Goal: Complete application form: Complete application form

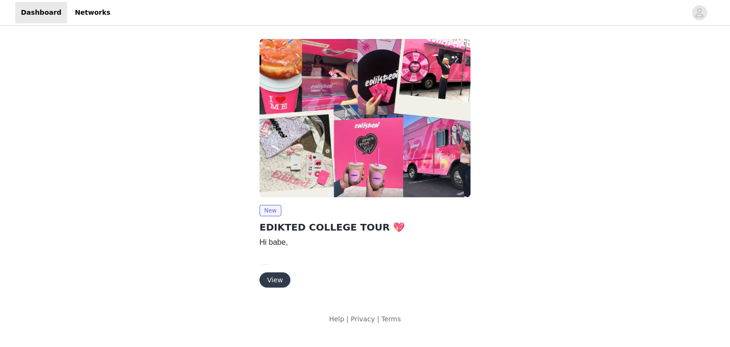
click at [271, 276] on button "View" at bounding box center [274, 279] width 31 height 15
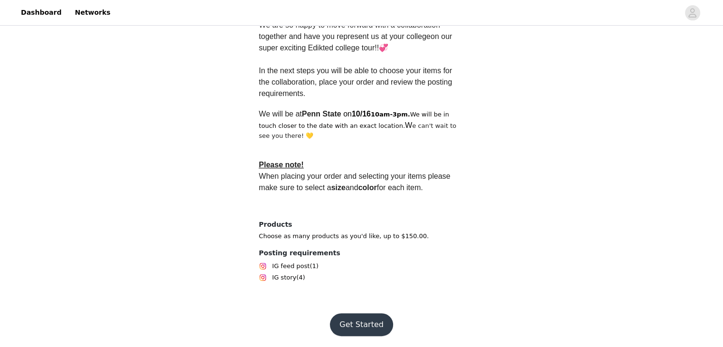
scroll to position [284, 0]
click at [373, 325] on button "Get Started" at bounding box center [361, 324] width 63 height 23
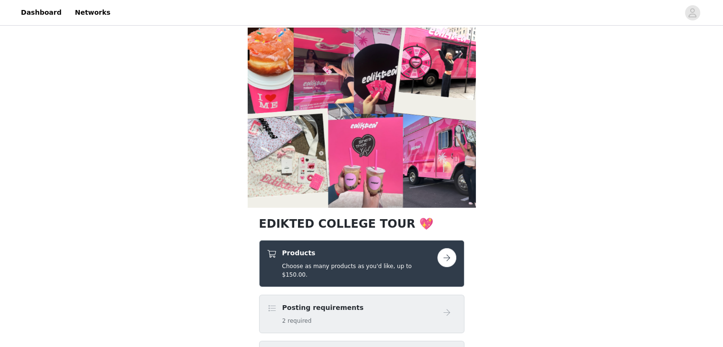
click at [447, 259] on button "button" at bounding box center [446, 257] width 19 height 19
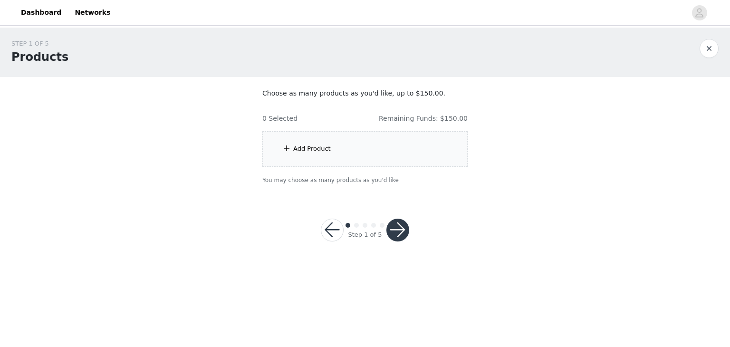
click at [323, 146] on div "Add Product" at bounding box center [312, 149] width 38 height 10
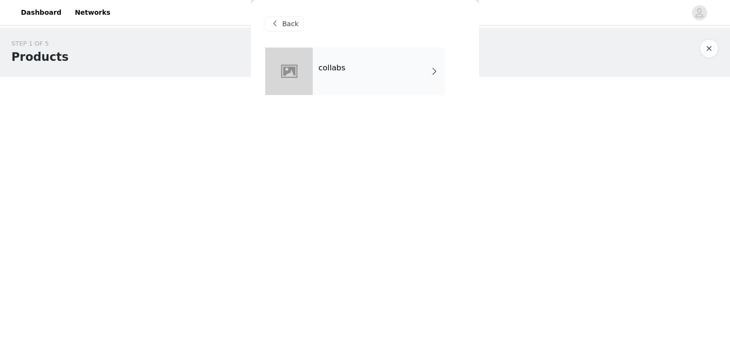
click at [327, 73] on div "collabs" at bounding box center [379, 72] width 132 height 48
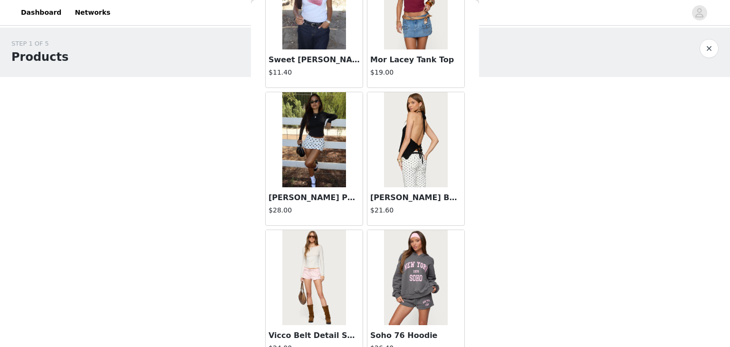
scroll to position [1105, 0]
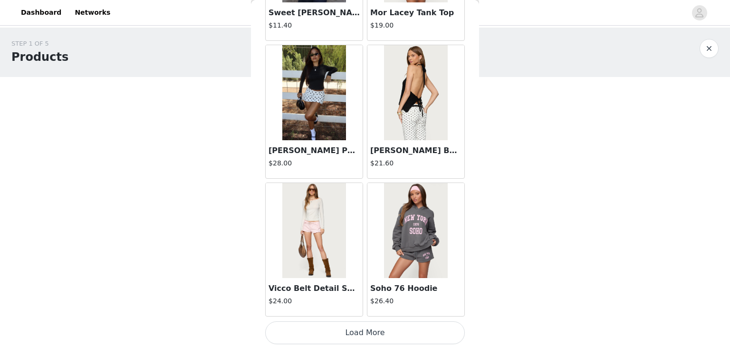
click at [370, 331] on button "Load More" at bounding box center [365, 332] width 200 height 23
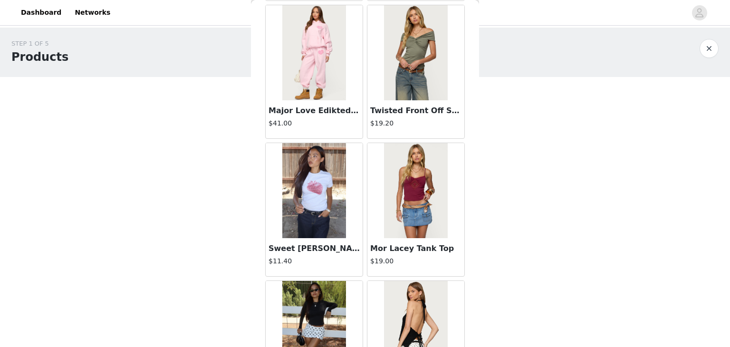
scroll to position [851, 0]
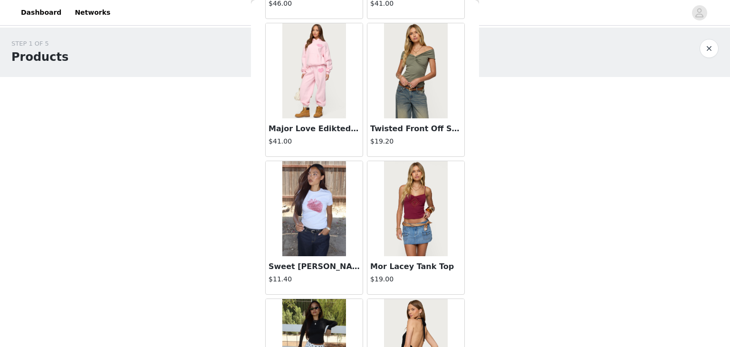
click at [422, 59] on img at bounding box center [415, 70] width 63 height 95
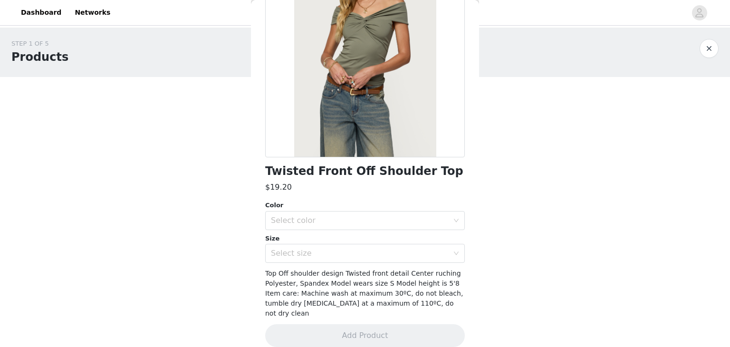
scroll to position [105, 0]
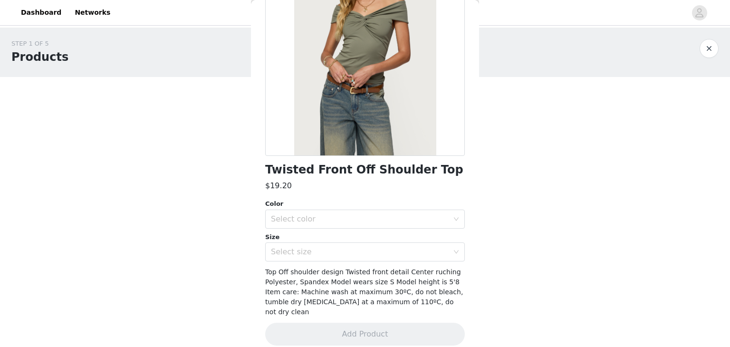
click at [308, 232] on div "Size" at bounding box center [365, 237] width 200 height 10
click at [318, 219] on div "Select color" at bounding box center [360, 219] width 178 height 10
click at [317, 242] on li "OLIVE" at bounding box center [361, 239] width 192 height 15
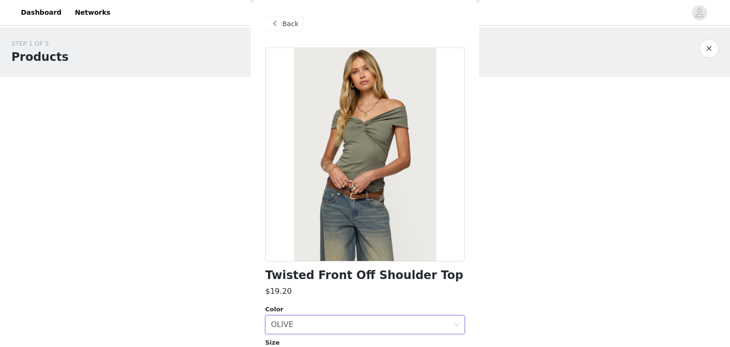
click at [281, 22] on div "Back" at bounding box center [284, 23] width 38 height 15
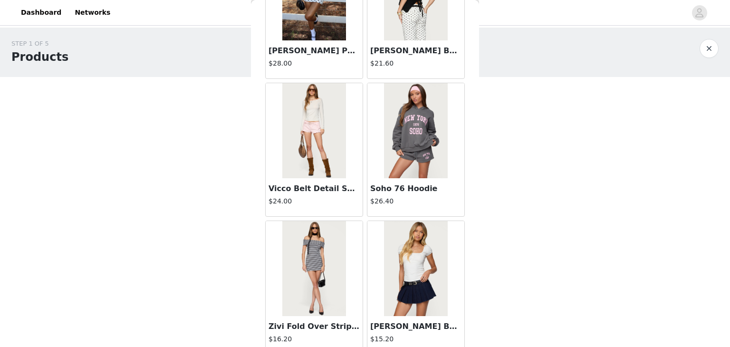
scroll to position [1204, 0]
click at [419, 238] on img at bounding box center [415, 268] width 63 height 95
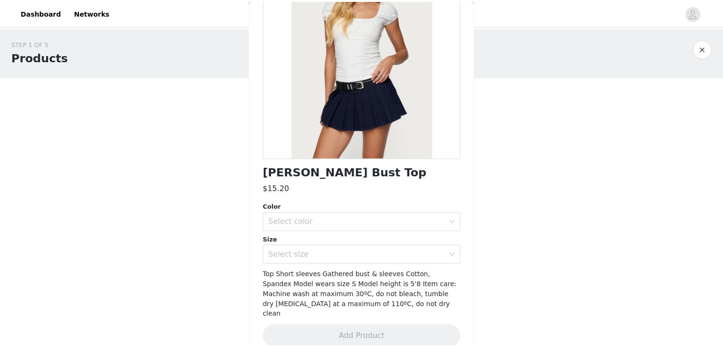
scroll to position [105, 0]
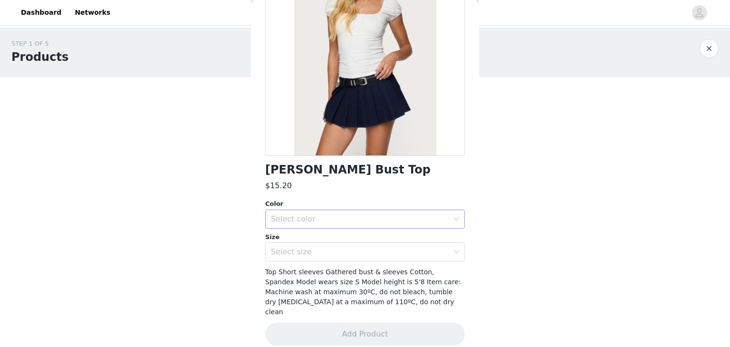
click at [294, 217] on div "Select color" at bounding box center [360, 219] width 178 height 10
click at [312, 236] on li "WHITE" at bounding box center [361, 239] width 192 height 15
click at [308, 252] on div "Select size" at bounding box center [360, 252] width 178 height 10
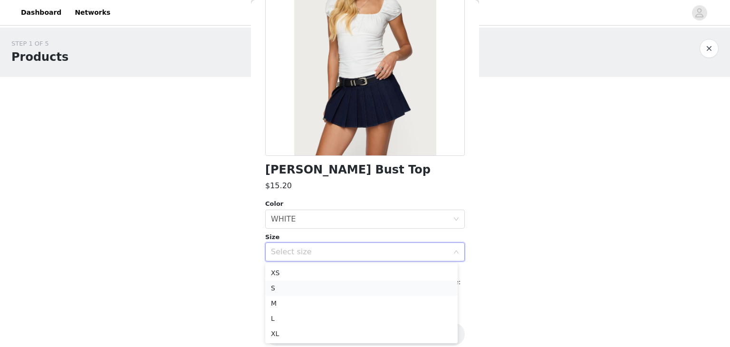
click at [303, 289] on li "S" at bounding box center [361, 287] width 192 height 15
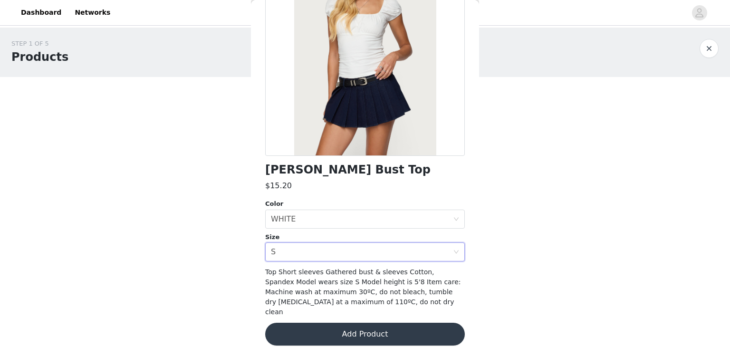
click at [329, 323] on button "Add Product" at bounding box center [365, 334] width 200 height 23
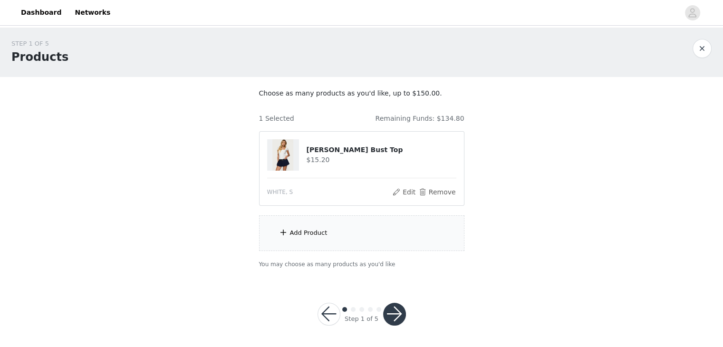
click at [320, 226] on div "Add Product" at bounding box center [361, 233] width 205 height 36
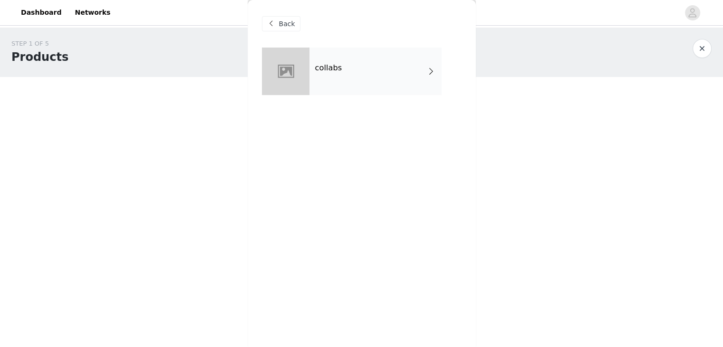
click at [336, 80] on div "collabs" at bounding box center [375, 72] width 132 height 48
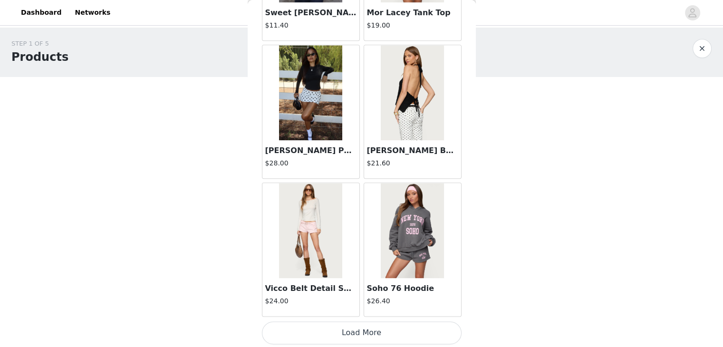
click at [348, 326] on button "Load More" at bounding box center [362, 332] width 200 height 23
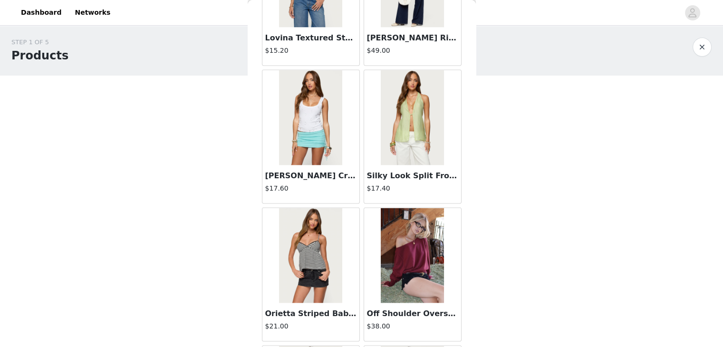
scroll to position [1908, 0]
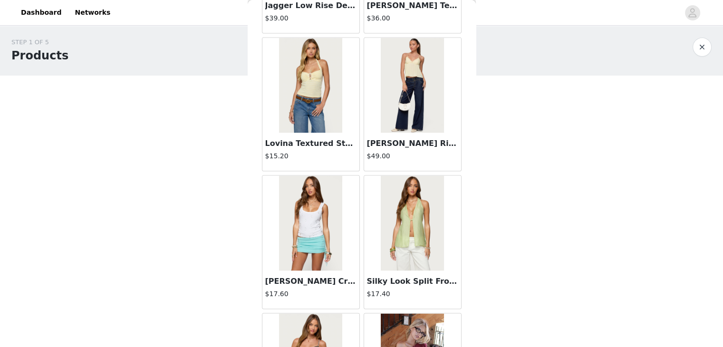
click at [389, 69] on img at bounding box center [412, 85] width 63 height 95
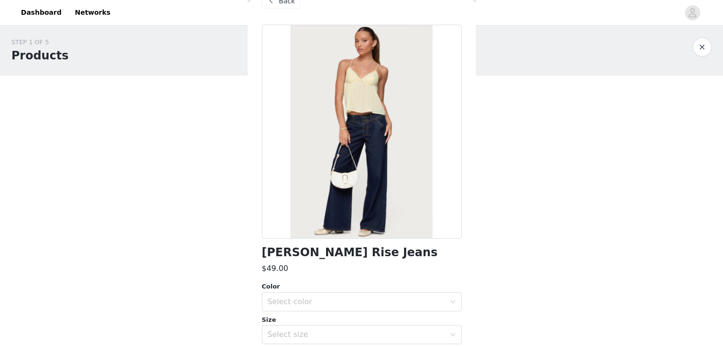
scroll to position [0, 0]
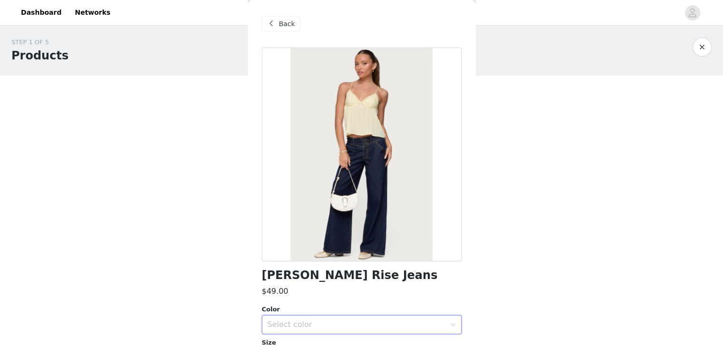
click at [312, 332] on div "Select color" at bounding box center [358, 324] width 182 height 18
click at [279, 29] on div "Back" at bounding box center [281, 23] width 38 height 15
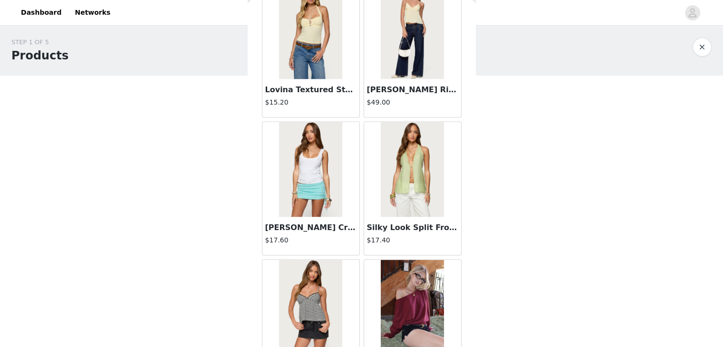
scroll to position [1853, 0]
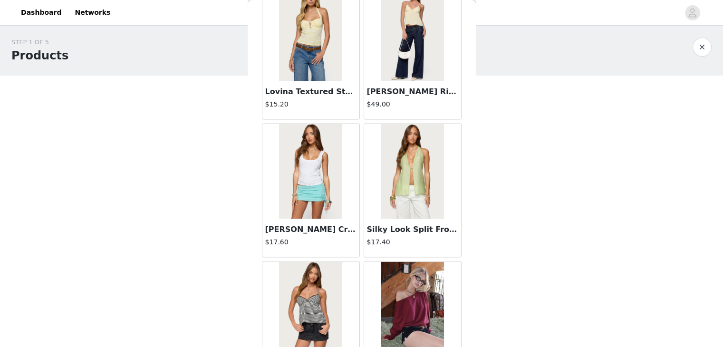
click at [400, 54] on img at bounding box center [412, 33] width 63 height 95
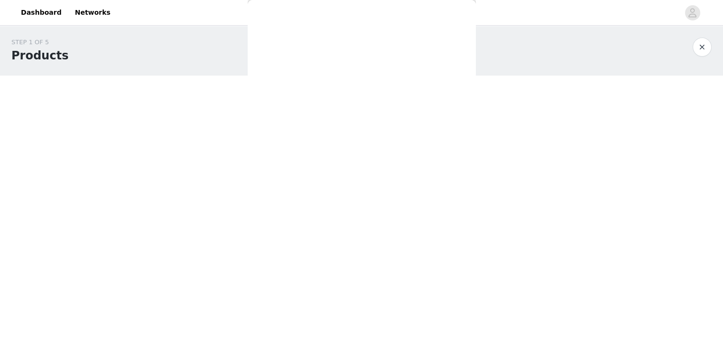
scroll to position [105, 0]
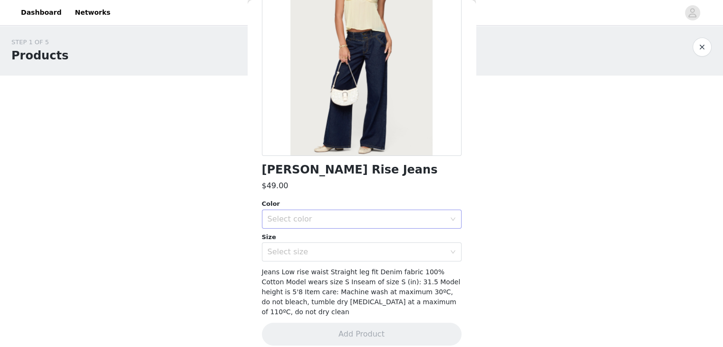
click at [323, 215] on div "Select color" at bounding box center [356, 219] width 178 height 10
click at [318, 240] on li "BLUE" at bounding box center [357, 239] width 192 height 15
click at [319, 256] on div "Select size" at bounding box center [356, 252] width 178 height 10
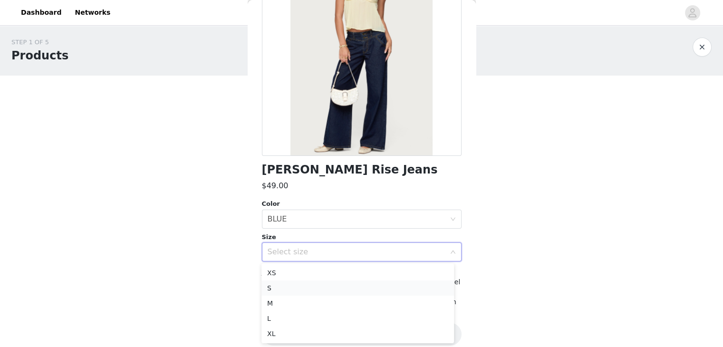
click at [308, 287] on li "S" at bounding box center [357, 287] width 192 height 15
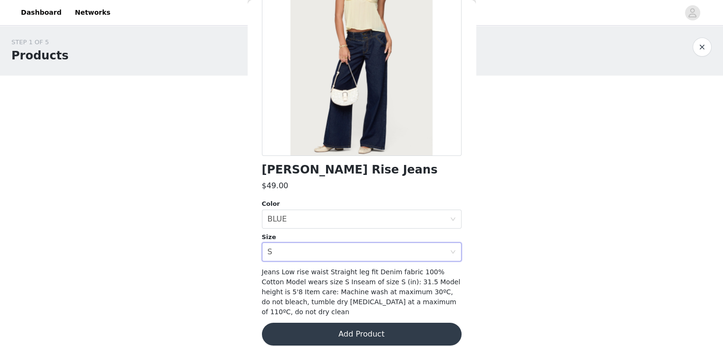
click at [298, 323] on button "Add Product" at bounding box center [362, 334] width 200 height 23
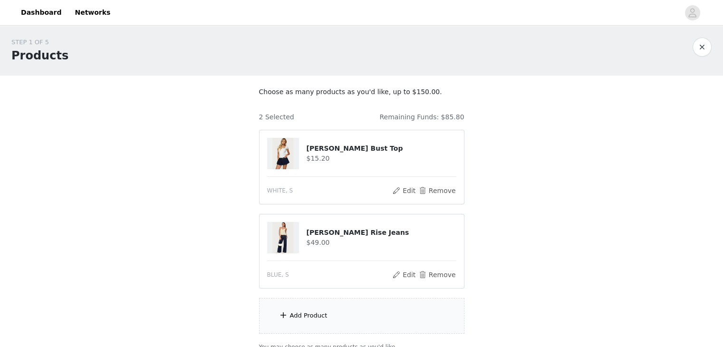
click at [304, 314] on div "Add Product" at bounding box center [309, 316] width 38 height 10
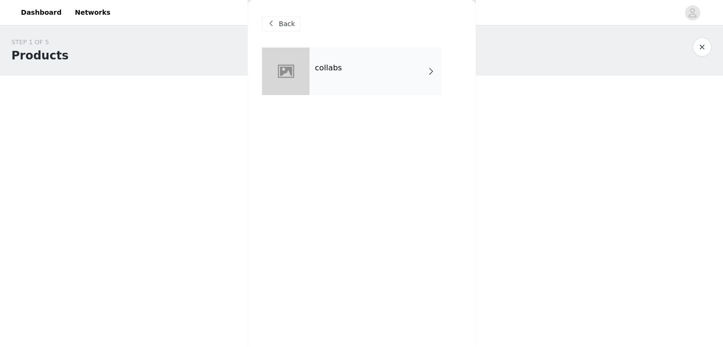
click at [344, 51] on div "collabs" at bounding box center [375, 72] width 132 height 48
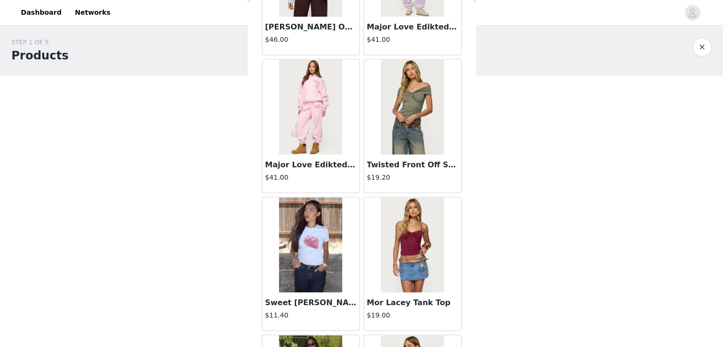
scroll to position [1105, 0]
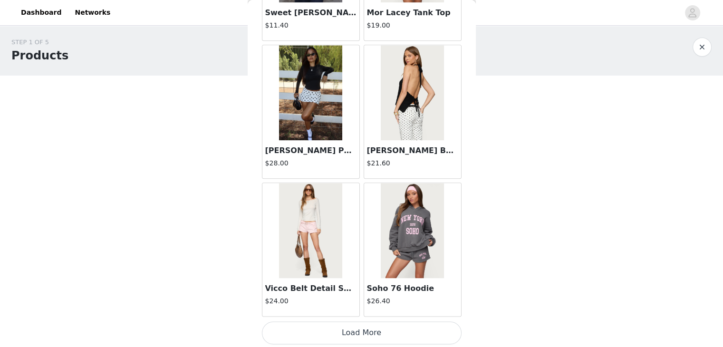
click at [348, 330] on button "Load More" at bounding box center [362, 332] width 200 height 23
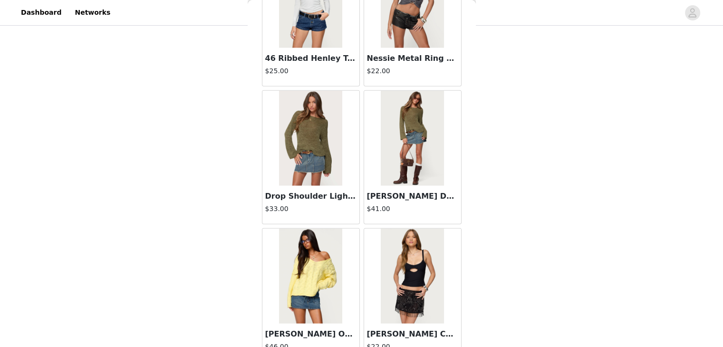
scroll to position [2299, 0]
click at [400, 139] on img at bounding box center [412, 138] width 63 height 95
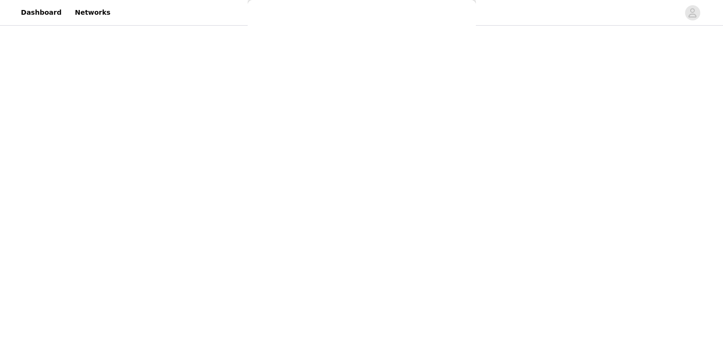
scroll to position [0, 0]
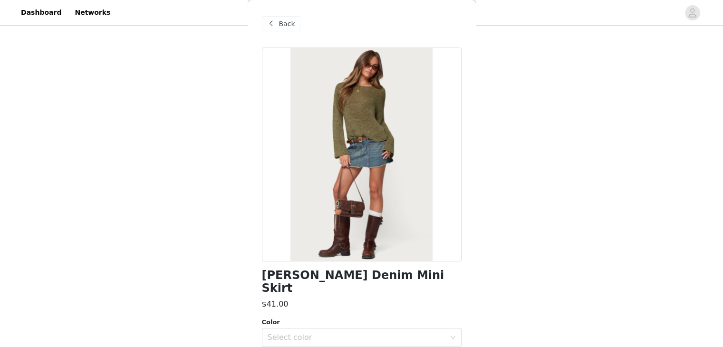
click at [279, 21] on span "Back" at bounding box center [287, 24] width 16 height 10
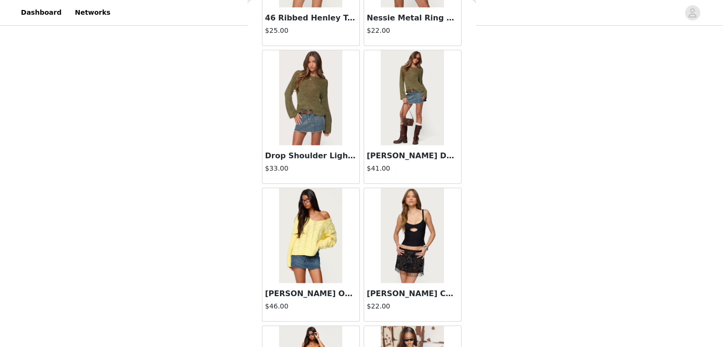
scroll to position [2337, 0]
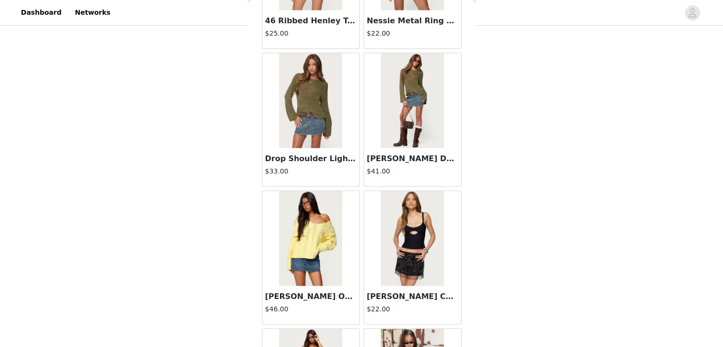
click at [300, 75] on img at bounding box center [310, 100] width 63 height 95
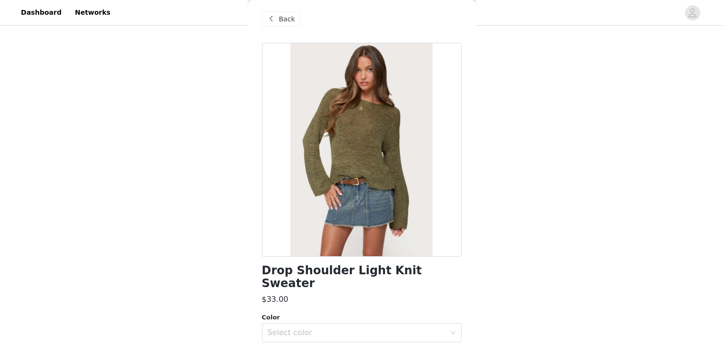
scroll to position [0, 0]
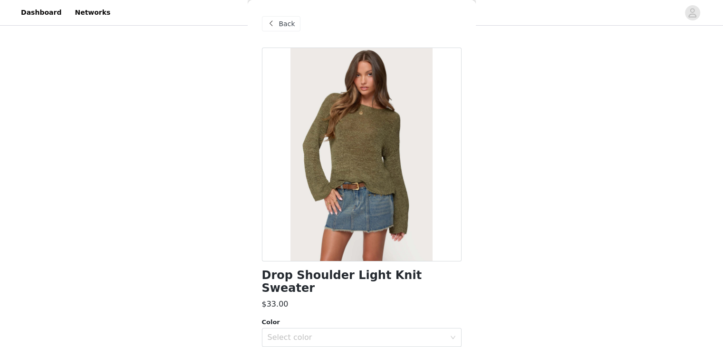
click at [280, 25] on span "Back" at bounding box center [287, 24] width 16 height 10
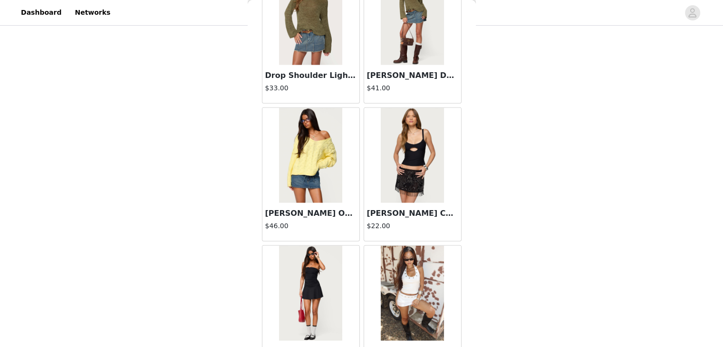
scroll to position [2420, 0]
click at [318, 171] on img at bounding box center [310, 155] width 63 height 95
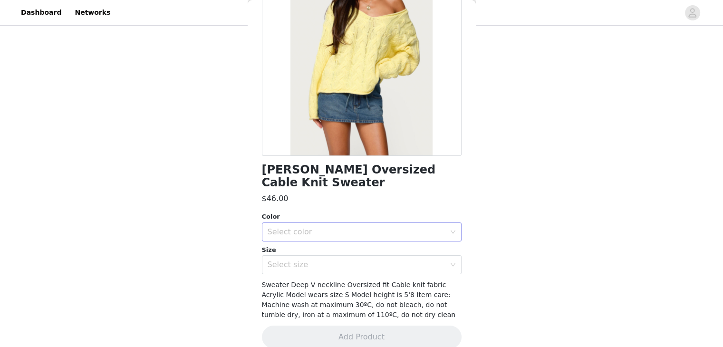
scroll to position [0, 0]
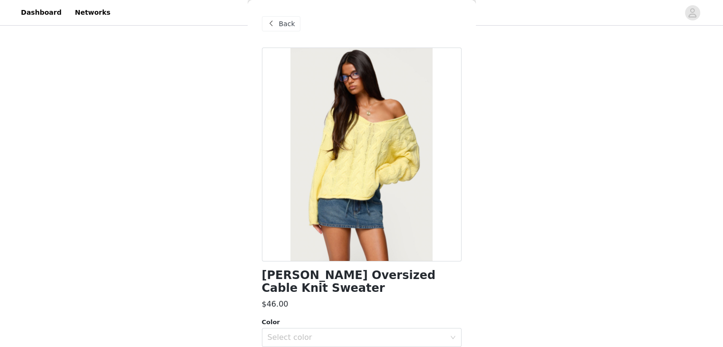
click at [281, 21] on span "Back" at bounding box center [287, 24] width 16 height 10
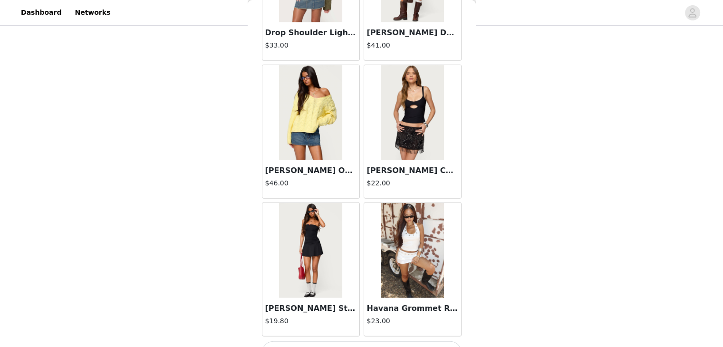
scroll to position [2481, 0]
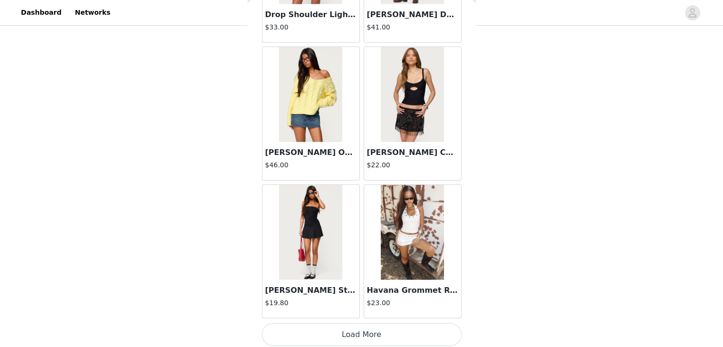
click at [359, 331] on button "Load More" at bounding box center [362, 334] width 200 height 23
click at [319, 227] on img at bounding box center [310, 232] width 63 height 95
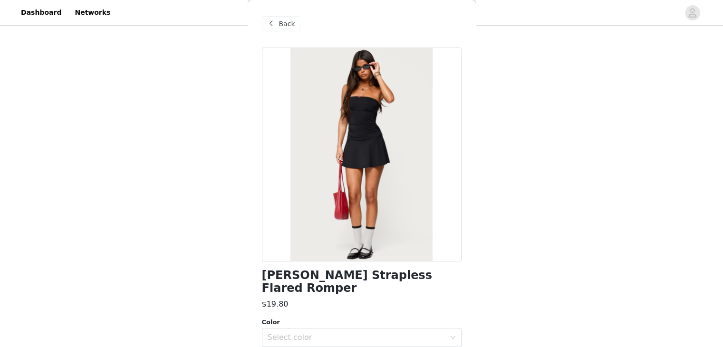
scroll to position [1, 0]
click at [283, 29] on div "Back" at bounding box center [281, 22] width 38 height 15
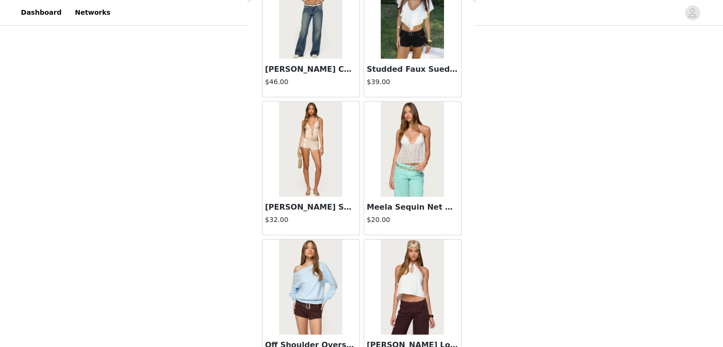
scroll to position [2987, 0]
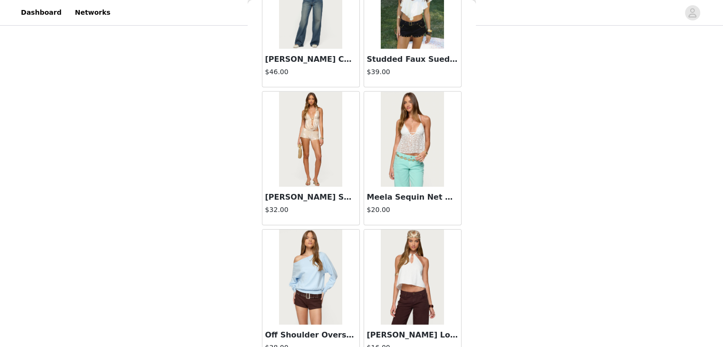
click at [301, 148] on img at bounding box center [310, 139] width 63 height 95
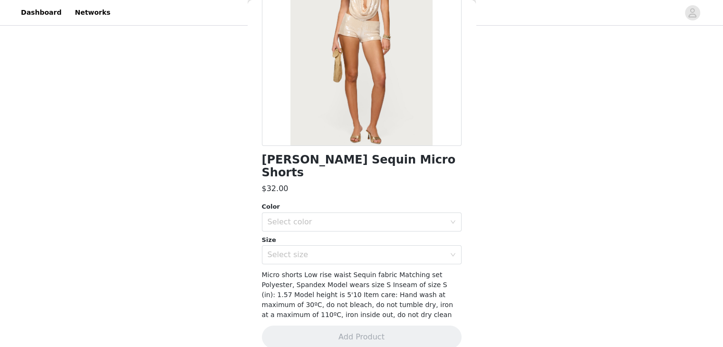
scroll to position [0, 0]
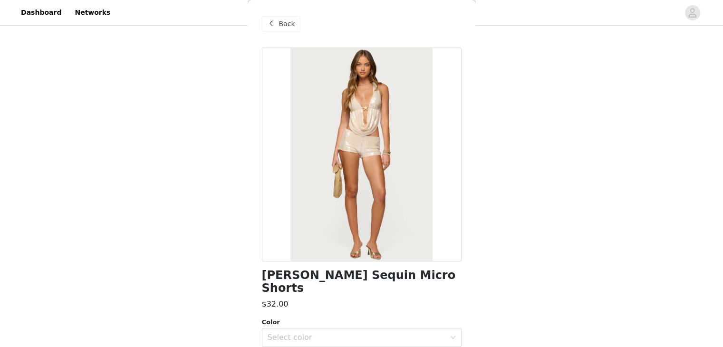
click at [285, 35] on div "Back" at bounding box center [362, 24] width 200 height 48
click at [284, 20] on span "Back" at bounding box center [287, 24] width 16 height 10
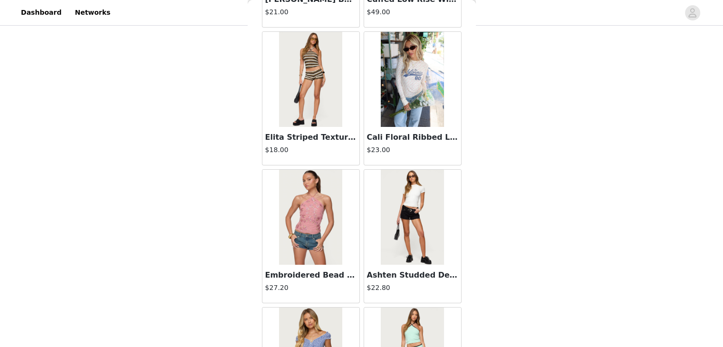
scroll to position [3460, 0]
click at [312, 80] on img at bounding box center [310, 79] width 63 height 95
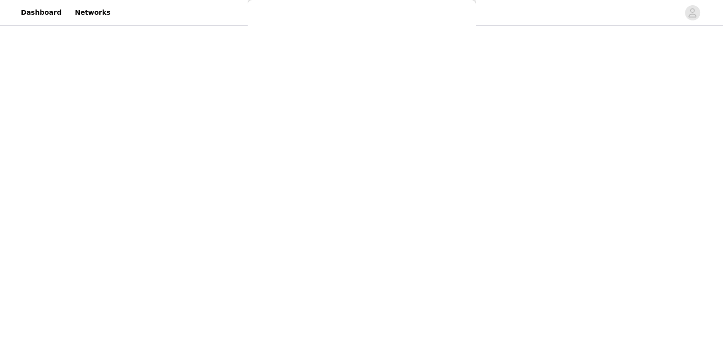
scroll to position [0, 0]
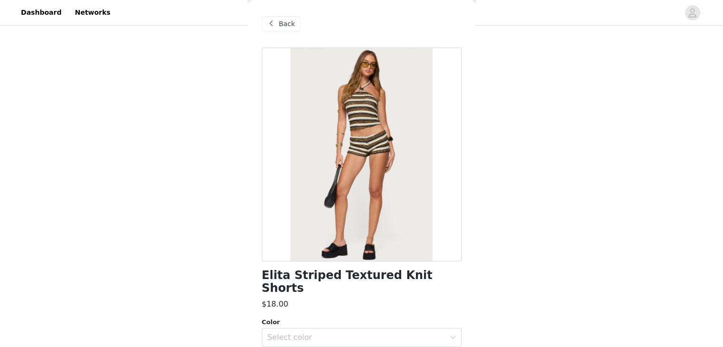
click at [274, 19] on span at bounding box center [271, 23] width 11 height 11
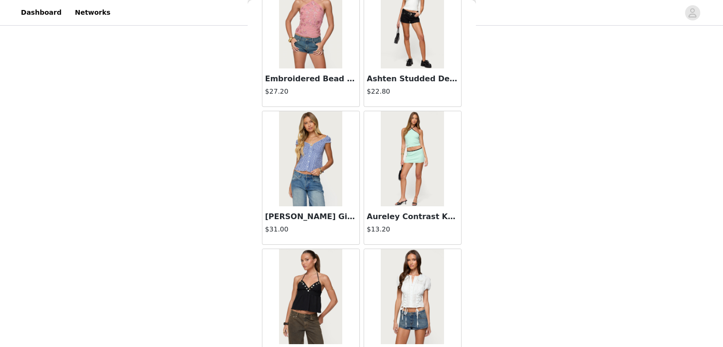
scroll to position [3857, 0]
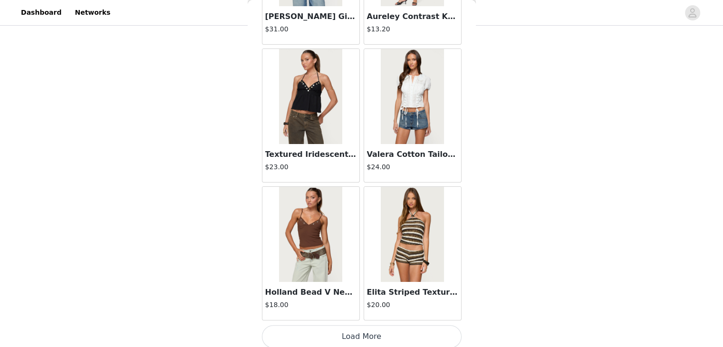
click at [357, 335] on button "Load More" at bounding box center [362, 336] width 200 height 23
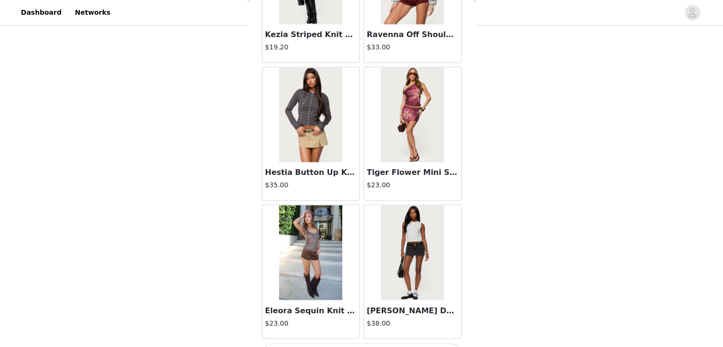
scroll to position [5232, 0]
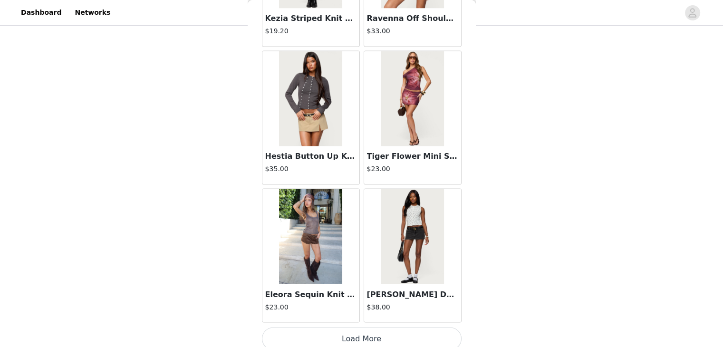
click at [315, 336] on button "Load More" at bounding box center [362, 338] width 200 height 23
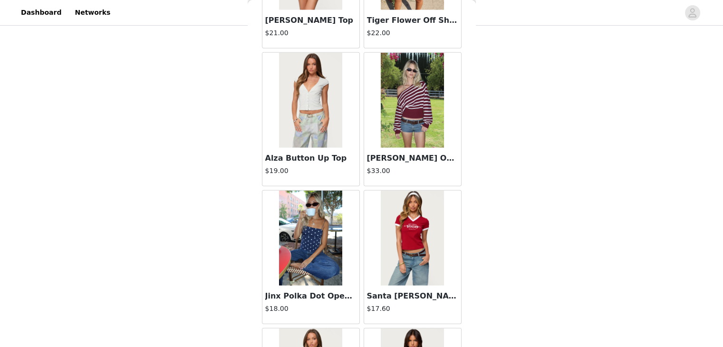
scroll to position [6058, 0]
click at [309, 118] on img at bounding box center [310, 99] width 63 height 95
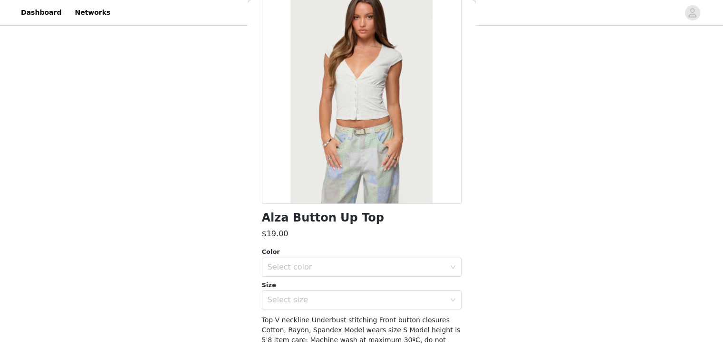
scroll to position [0, 0]
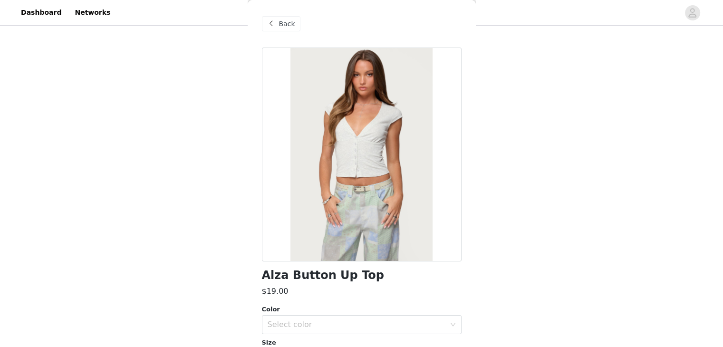
click at [279, 25] on span "Back" at bounding box center [287, 24] width 16 height 10
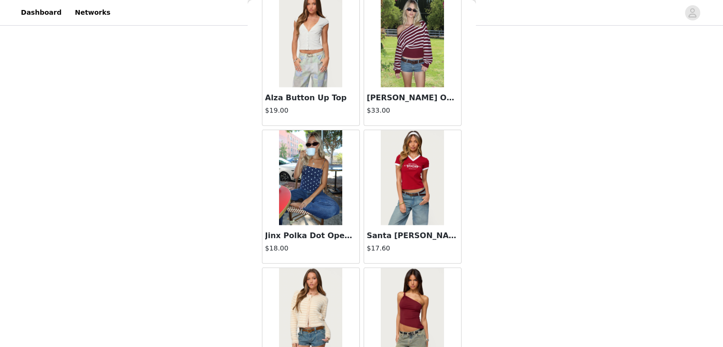
scroll to position [6117, 0]
click at [307, 164] on img at bounding box center [310, 178] width 63 height 95
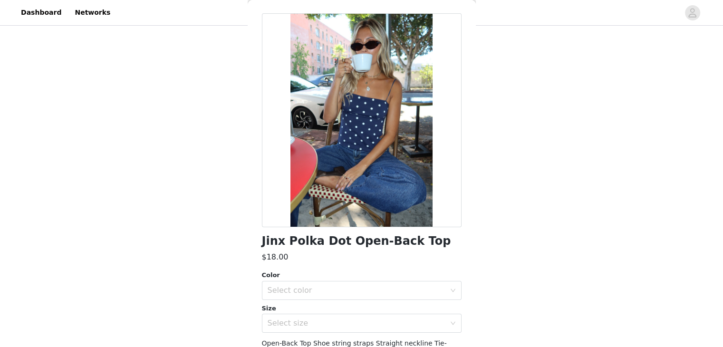
scroll to position [115, 0]
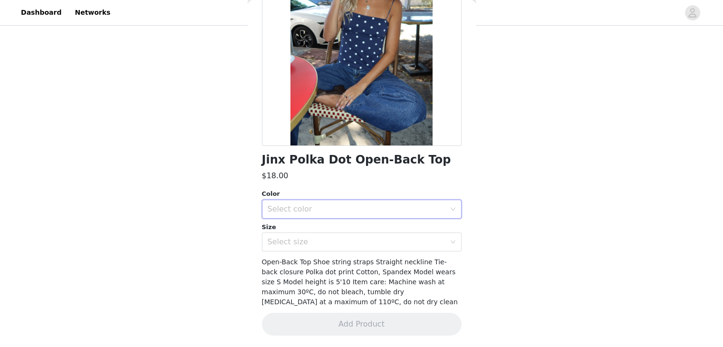
click at [291, 217] on div "Select color" at bounding box center [358, 209] width 182 height 18
click at [299, 232] on li "NAVY AND WHITE" at bounding box center [357, 229] width 192 height 15
click at [302, 240] on div "Select size" at bounding box center [356, 242] width 178 height 10
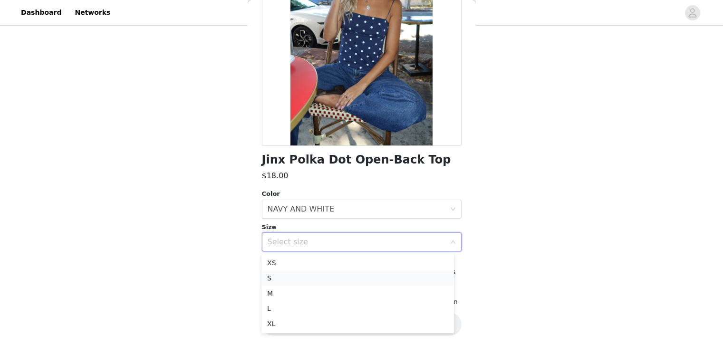
click at [305, 275] on li "S" at bounding box center [357, 277] width 192 height 15
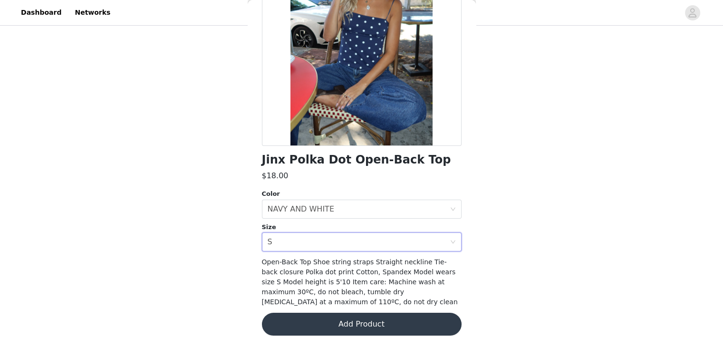
click at [305, 318] on button "Add Product" at bounding box center [362, 324] width 200 height 23
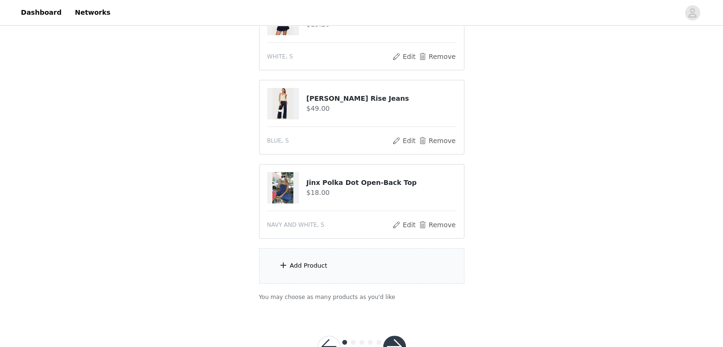
scroll to position [169, 0]
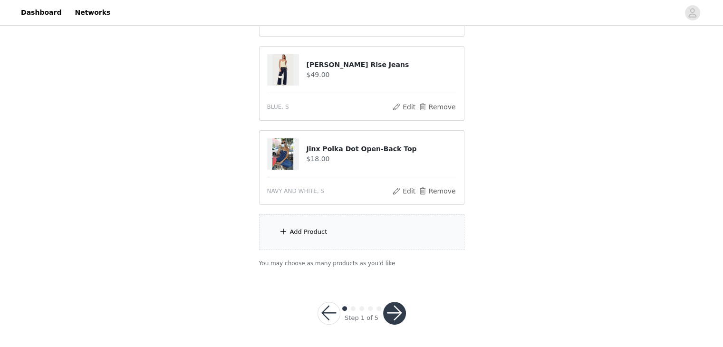
click at [287, 233] on span at bounding box center [283, 231] width 10 height 11
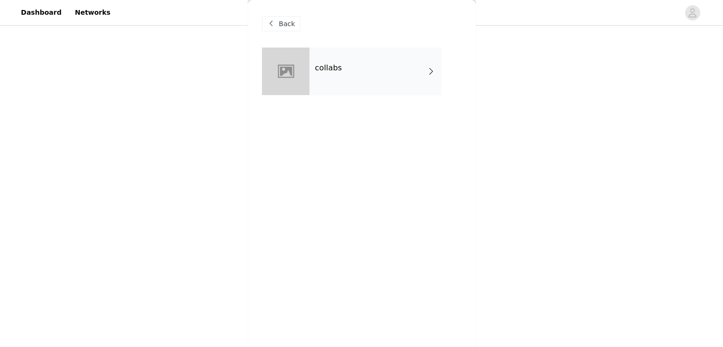
click at [333, 74] on div "collabs" at bounding box center [375, 72] width 132 height 48
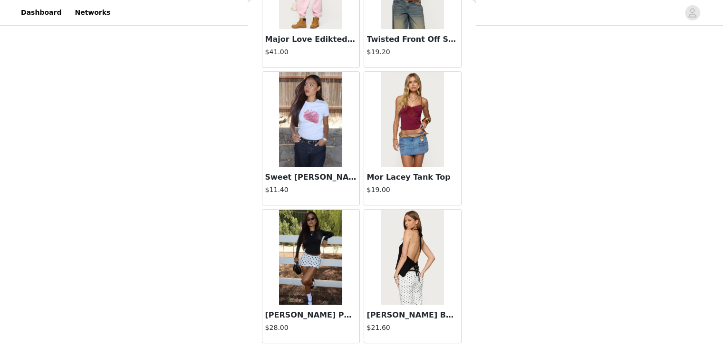
scroll to position [1105, 0]
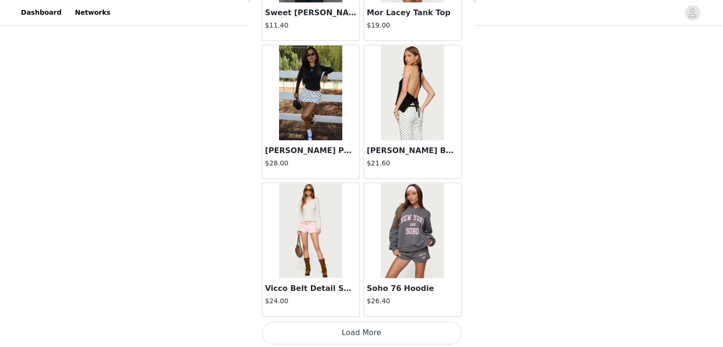
click at [352, 329] on button "Load More" at bounding box center [362, 332] width 200 height 23
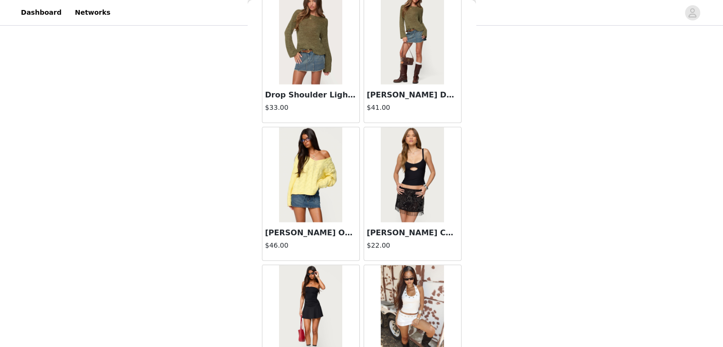
scroll to position [2401, 0]
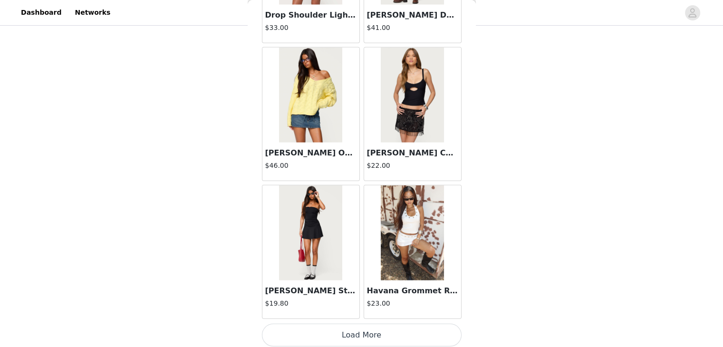
click at [353, 330] on button "Load More" at bounding box center [362, 335] width 200 height 23
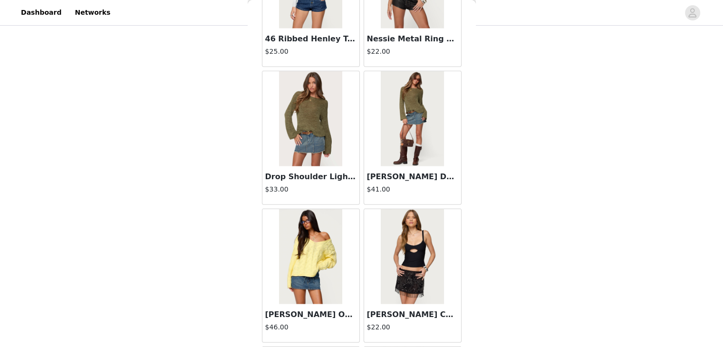
scroll to position [2319, 0]
click at [319, 137] on img at bounding box center [310, 118] width 63 height 95
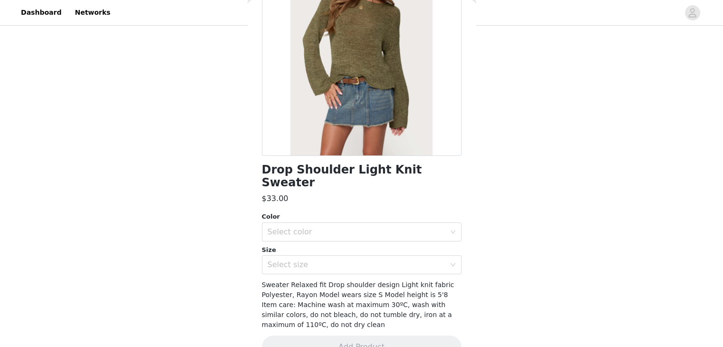
scroll to position [115, 0]
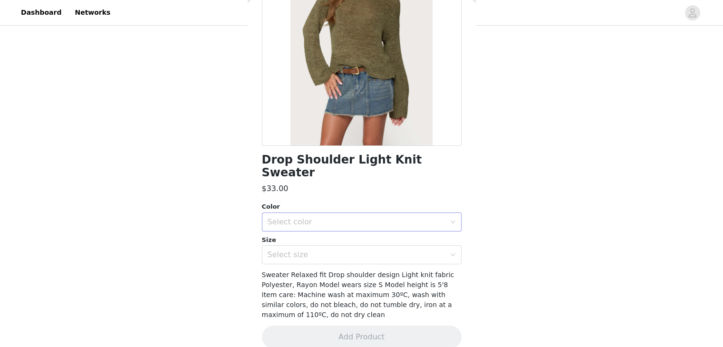
click at [291, 217] on div "Select color" at bounding box center [356, 222] width 178 height 10
click at [293, 228] on li "OLIVE" at bounding box center [357, 229] width 192 height 15
click at [300, 250] on div "Select size" at bounding box center [356, 255] width 178 height 10
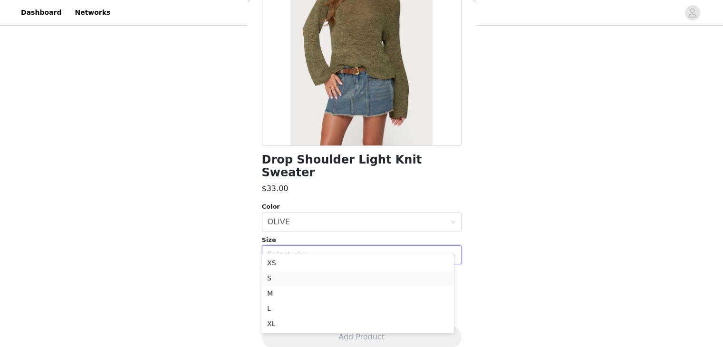
click at [314, 278] on li "S" at bounding box center [357, 277] width 192 height 15
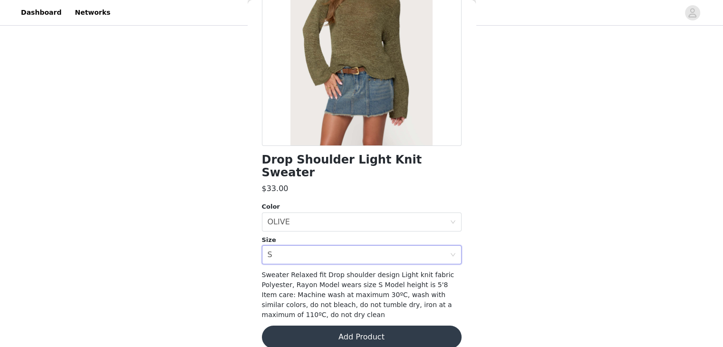
click at [306, 333] on button "Add Product" at bounding box center [362, 336] width 200 height 23
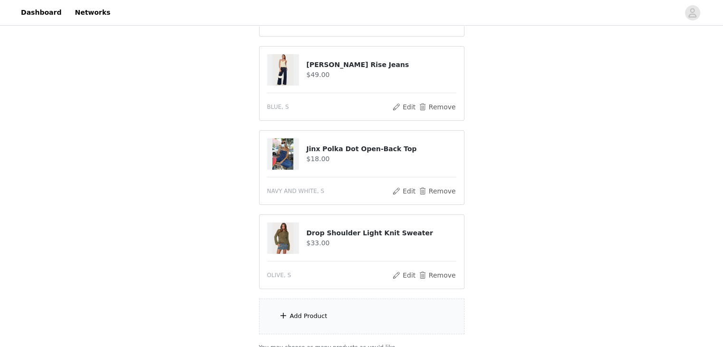
click at [313, 311] on div "Add Product" at bounding box center [309, 316] width 38 height 10
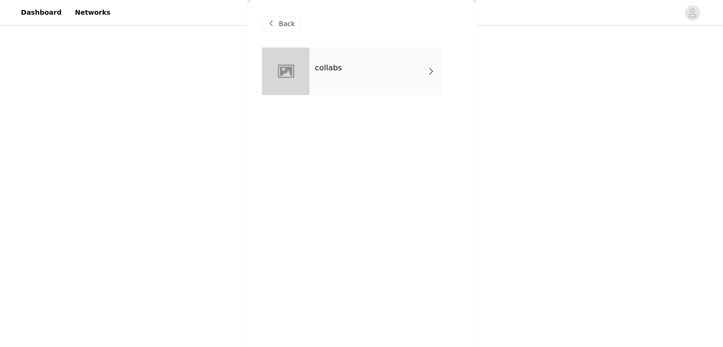
scroll to position [137, 0]
click at [331, 64] on h4 "collabs" at bounding box center [328, 68] width 27 height 9
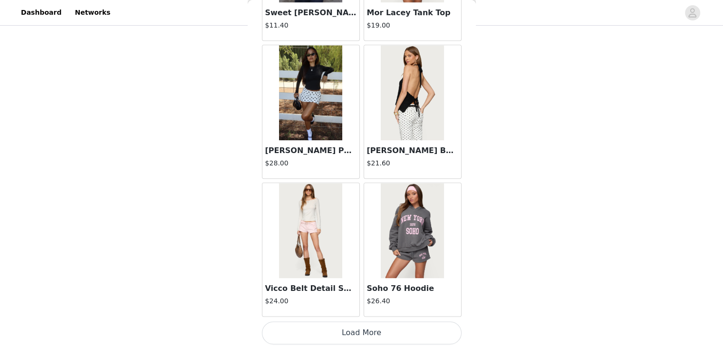
click at [331, 327] on button "Load More" at bounding box center [362, 332] width 200 height 23
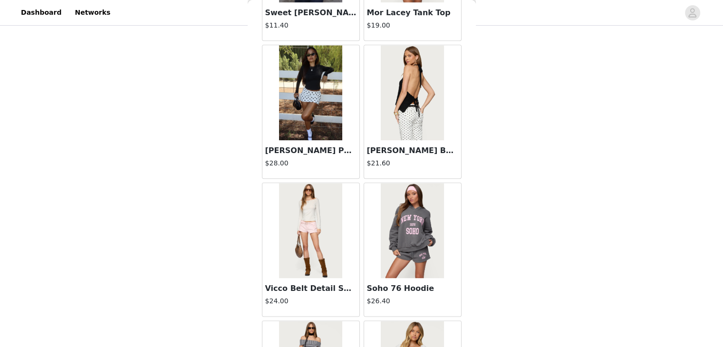
scroll to position [173, 0]
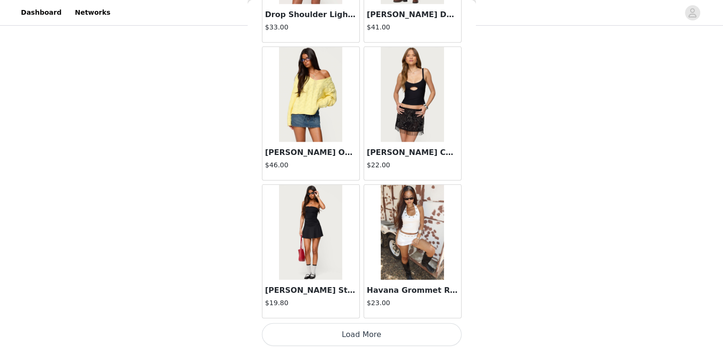
click at [342, 334] on button "Load More" at bounding box center [362, 334] width 200 height 23
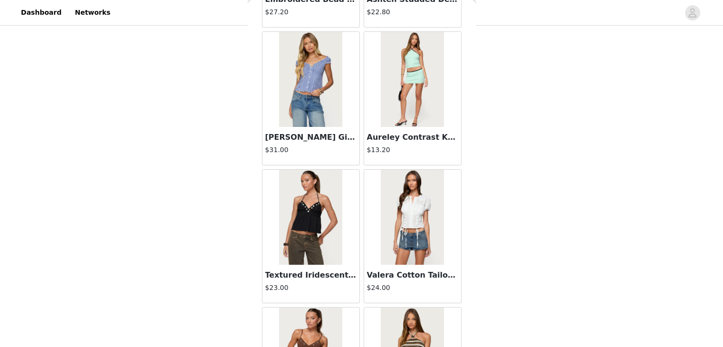
scroll to position [3857, 0]
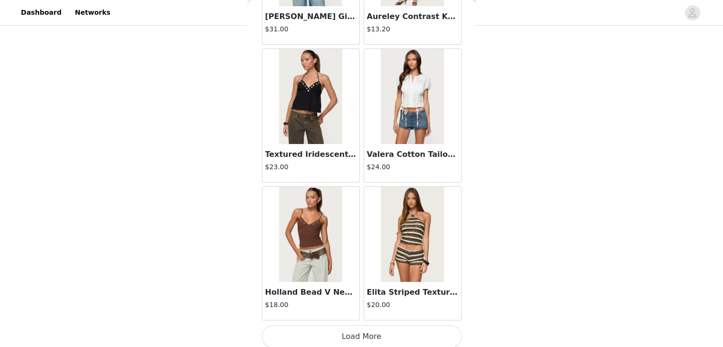
click at [338, 330] on button "Load More" at bounding box center [362, 336] width 200 height 23
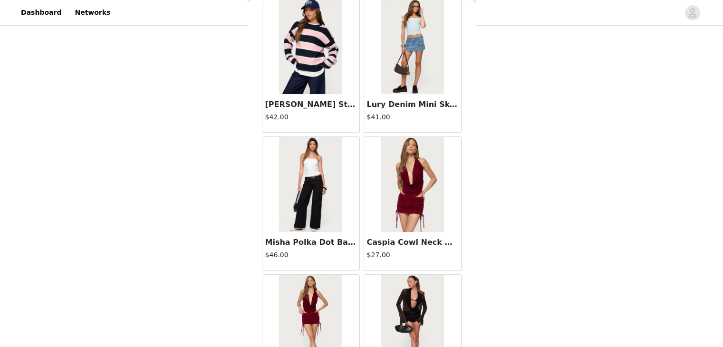
scroll to position [4190, 0]
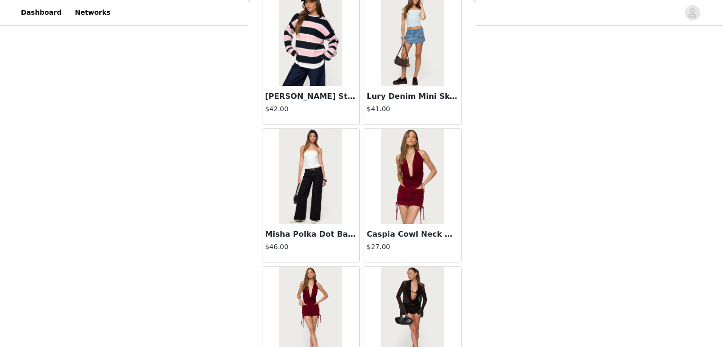
click at [405, 164] on img at bounding box center [412, 176] width 63 height 95
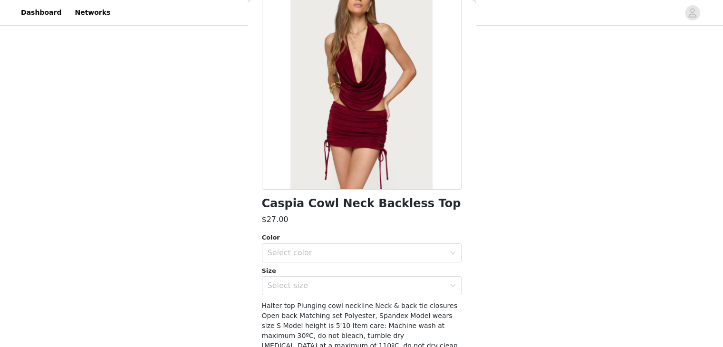
scroll to position [115, 0]
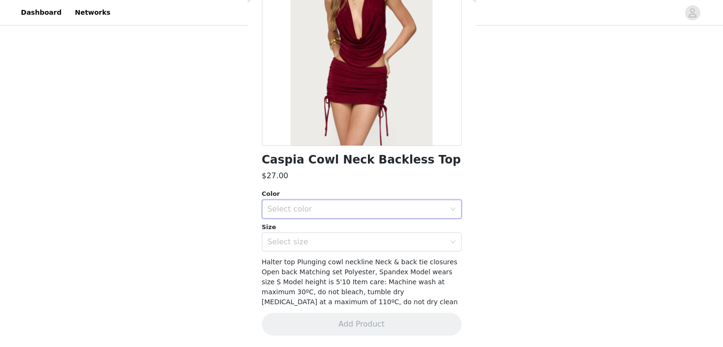
click at [302, 215] on div "Select color" at bounding box center [358, 209] width 182 height 18
click at [299, 231] on li "BURGUNDY" at bounding box center [357, 229] width 192 height 15
click at [298, 246] on div "Select size" at bounding box center [356, 242] width 178 height 10
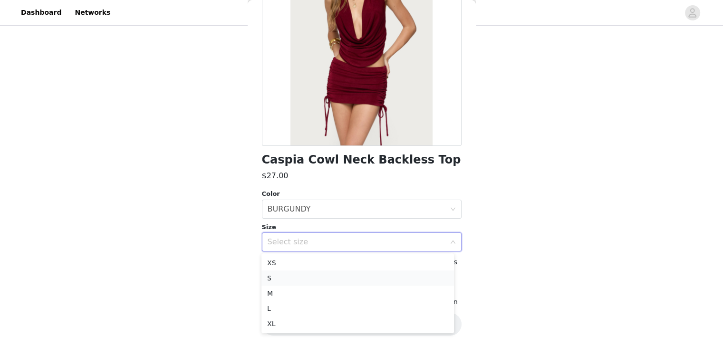
click at [295, 280] on li "S" at bounding box center [357, 277] width 192 height 15
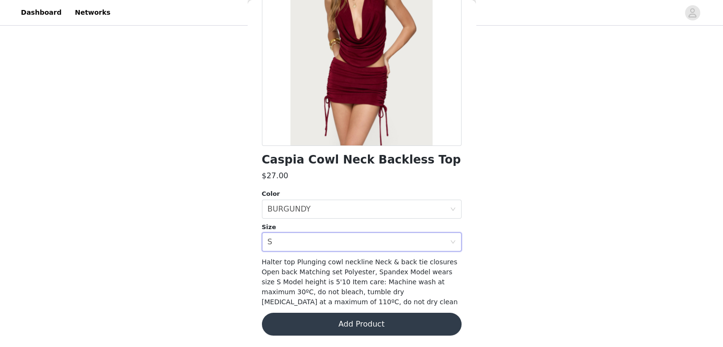
click at [306, 326] on button "Add Product" at bounding box center [362, 324] width 200 height 23
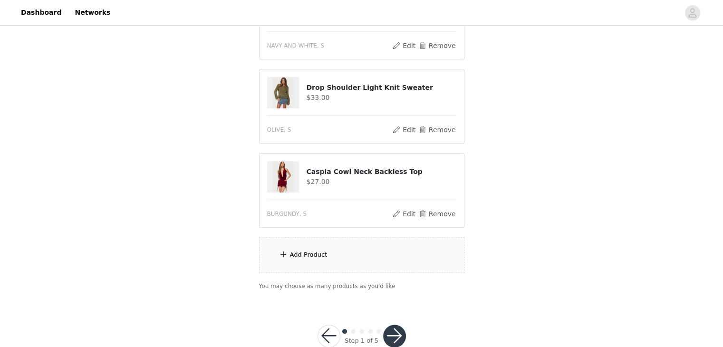
scroll to position [337, 0]
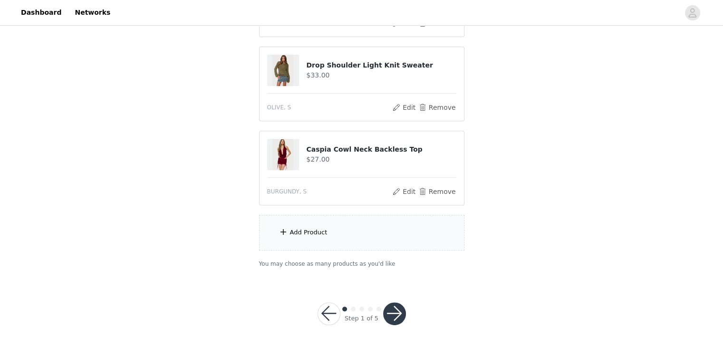
click at [314, 223] on div "Add Product" at bounding box center [361, 233] width 205 height 36
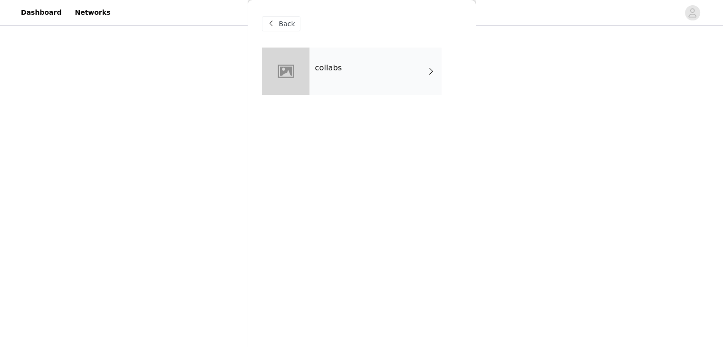
click at [333, 67] on h4 "collabs" at bounding box center [328, 68] width 27 height 9
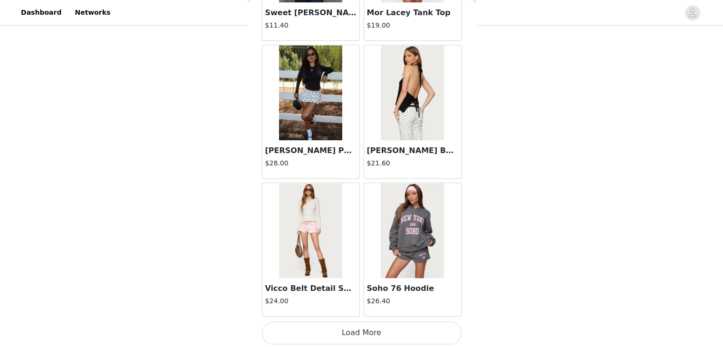
click at [347, 325] on button "Load More" at bounding box center [362, 332] width 200 height 23
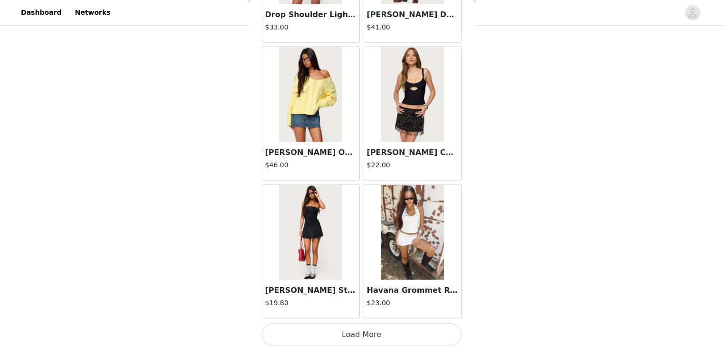
click at [354, 324] on button "Load More" at bounding box center [362, 334] width 200 height 23
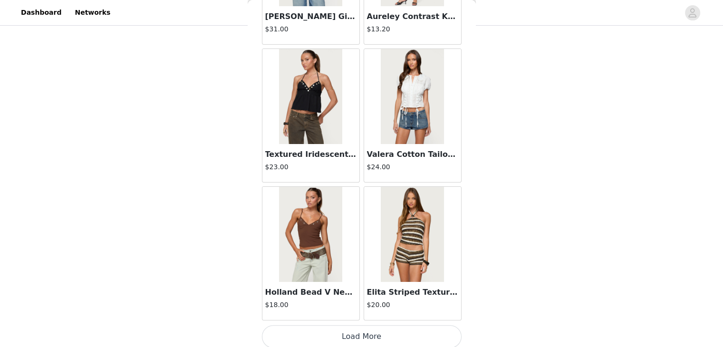
click at [350, 330] on button "Load More" at bounding box center [362, 336] width 200 height 23
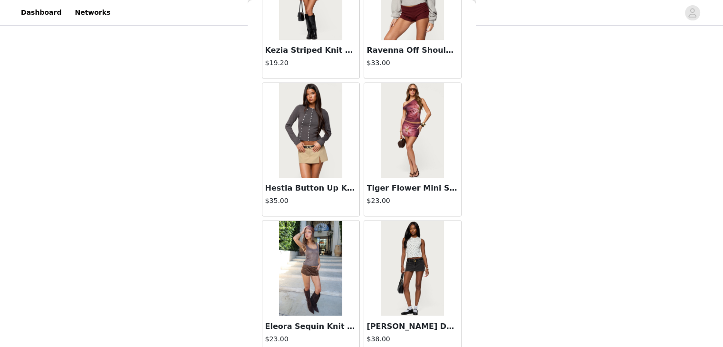
scroll to position [5232, 0]
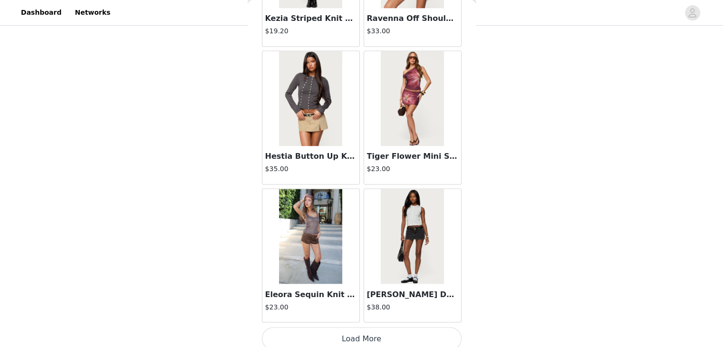
click at [347, 327] on button "Load More" at bounding box center [362, 338] width 200 height 23
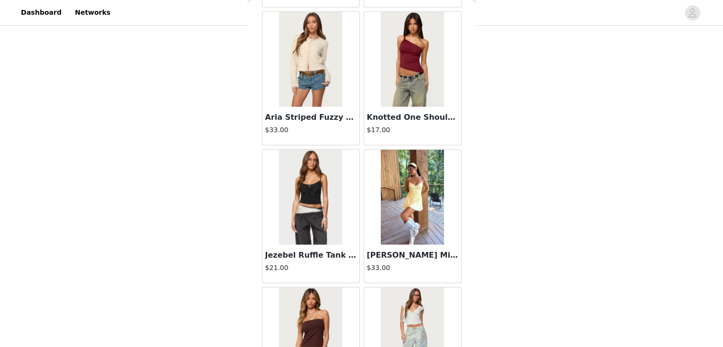
scroll to position [6374, 0]
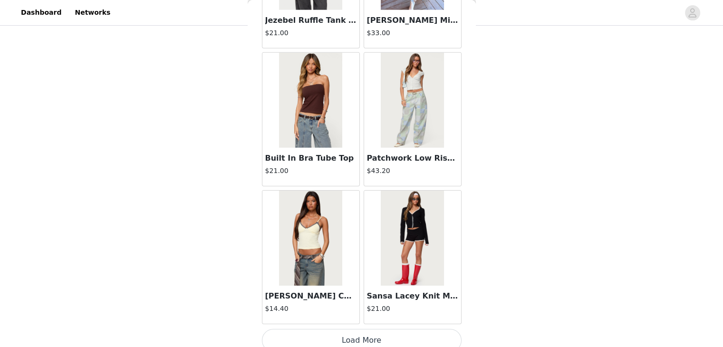
click at [361, 333] on button "Load More" at bounding box center [362, 340] width 200 height 23
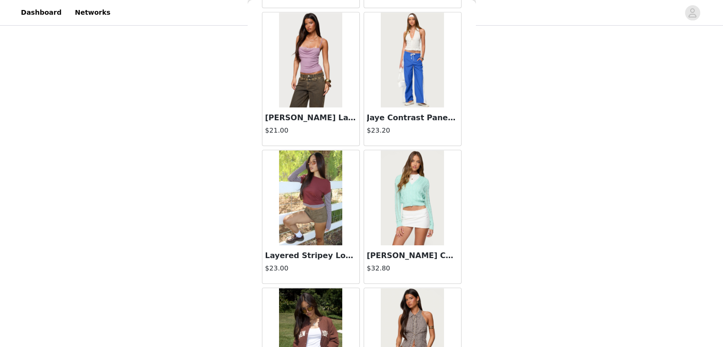
scroll to position [7984, 0]
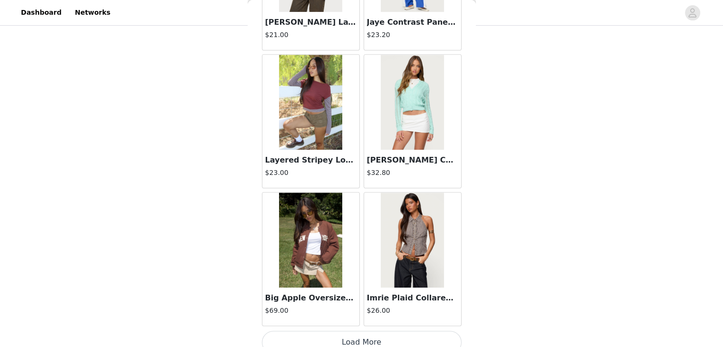
click at [351, 331] on button "Load More" at bounding box center [362, 342] width 200 height 23
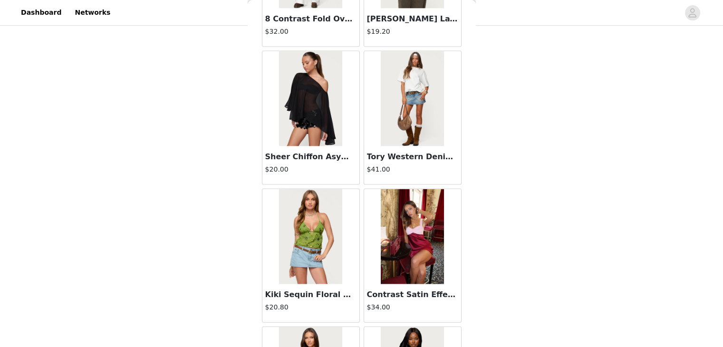
scroll to position [9227, 0]
click at [406, 94] on img at bounding box center [412, 98] width 63 height 95
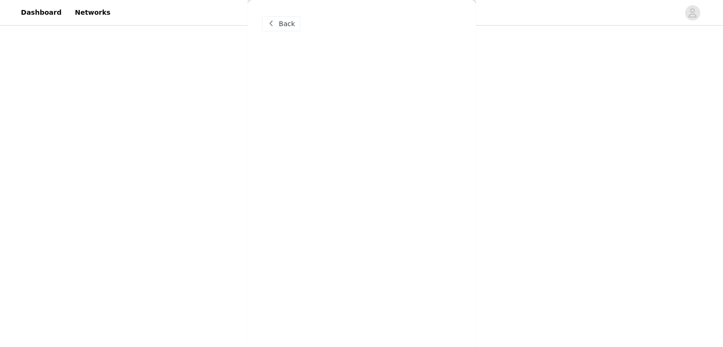
scroll to position [0, 0]
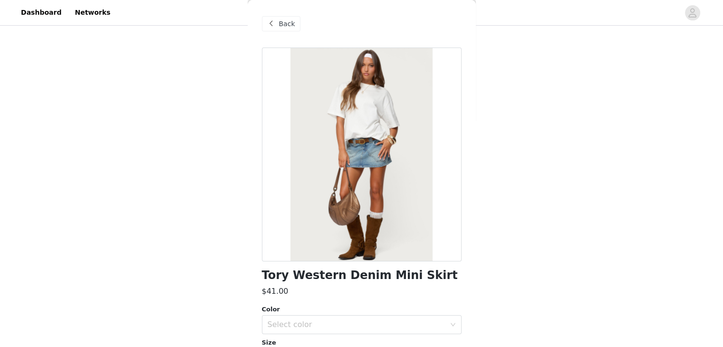
drag, startPoint x: 422, startPoint y: 149, endPoint x: 401, endPoint y: 149, distance: 21.4
click at [401, 149] on div at bounding box center [362, 155] width 200 height 214
drag, startPoint x: 335, startPoint y: 151, endPoint x: 327, endPoint y: 157, distance: 9.8
click at [327, 157] on div at bounding box center [362, 155] width 200 height 214
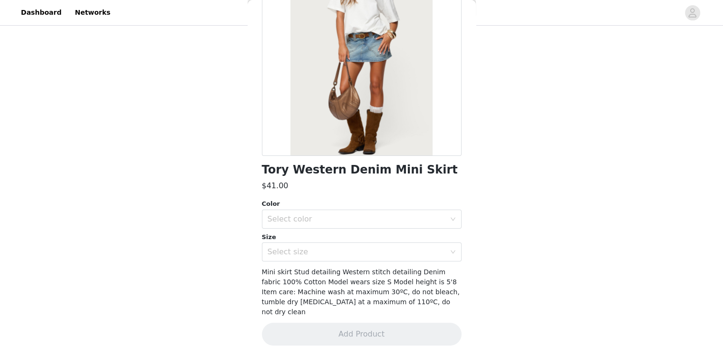
click at [295, 232] on div "Size" at bounding box center [362, 237] width 200 height 10
click at [301, 222] on div "Select color" at bounding box center [356, 219] width 178 height 10
click at [300, 239] on li "BLUE" at bounding box center [357, 239] width 192 height 15
click at [301, 248] on div "Select size" at bounding box center [356, 252] width 178 height 10
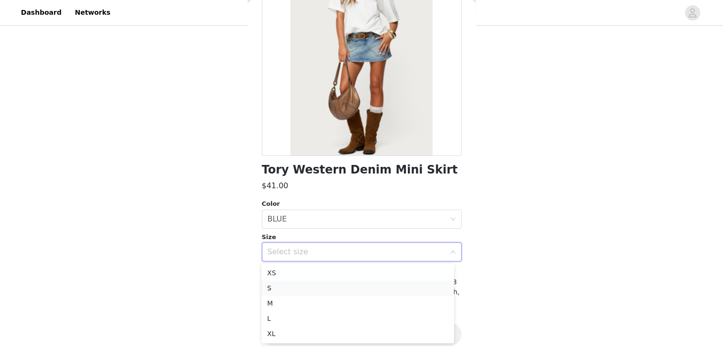
click at [296, 290] on li "S" at bounding box center [357, 287] width 192 height 15
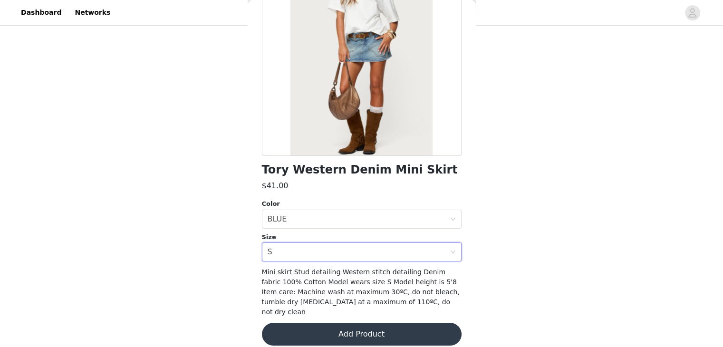
click at [307, 323] on button "Add Product" at bounding box center [362, 334] width 200 height 23
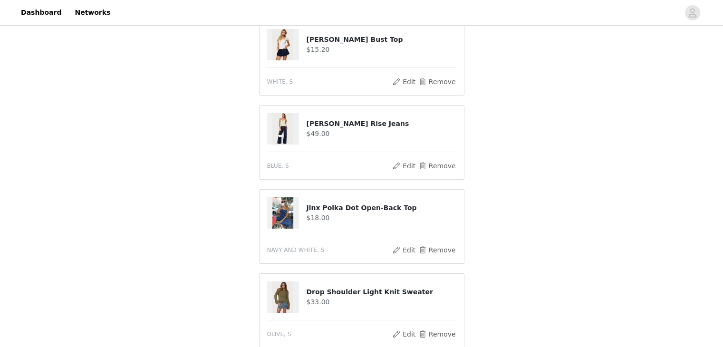
scroll to position [110, 0]
click at [276, 122] on img at bounding box center [282, 128] width 21 height 31
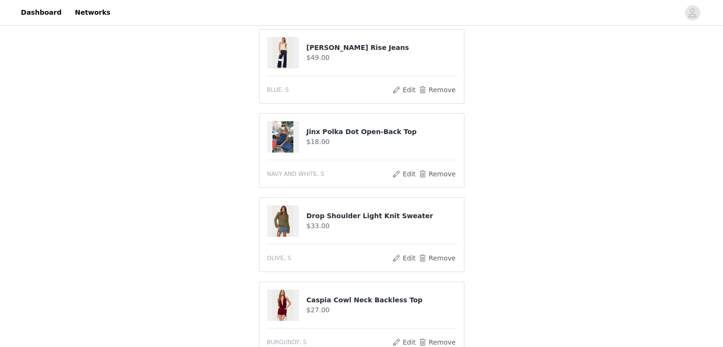
scroll to position [204, 0]
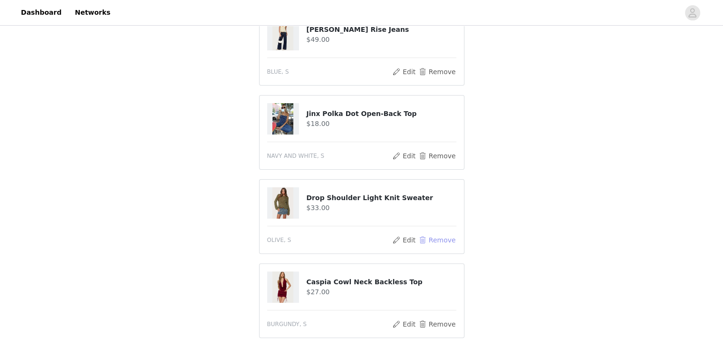
click at [429, 234] on button "Remove" at bounding box center [437, 239] width 38 height 11
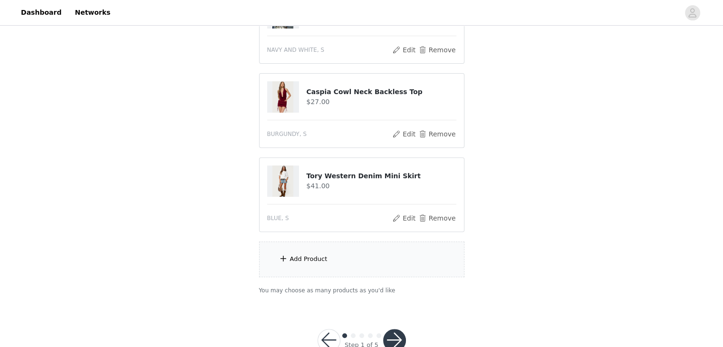
scroll to position [337, 0]
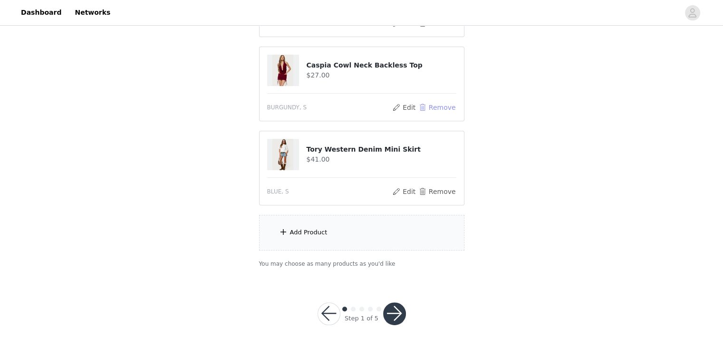
click at [442, 107] on button "Remove" at bounding box center [437, 107] width 38 height 11
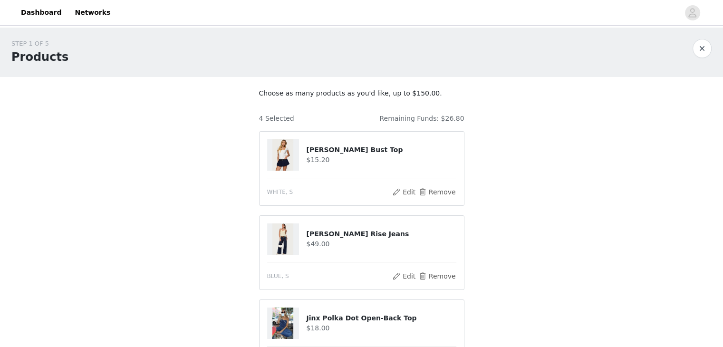
scroll to position [253, 0]
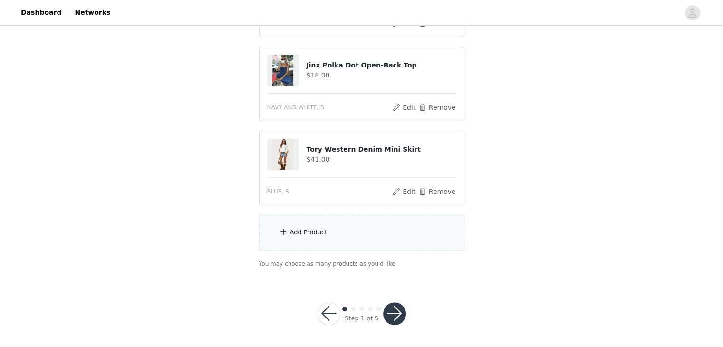
click at [304, 221] on div "Add Product" at bounding box center [361, 233] width 205 height 36
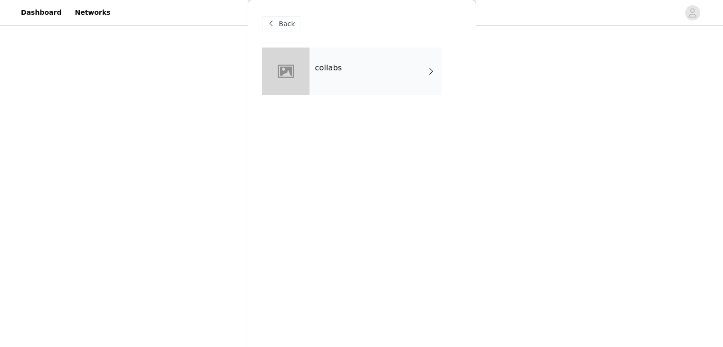
click at [314, 76] on div "collabs" at bounding box center [375, 72] width 132 height 48
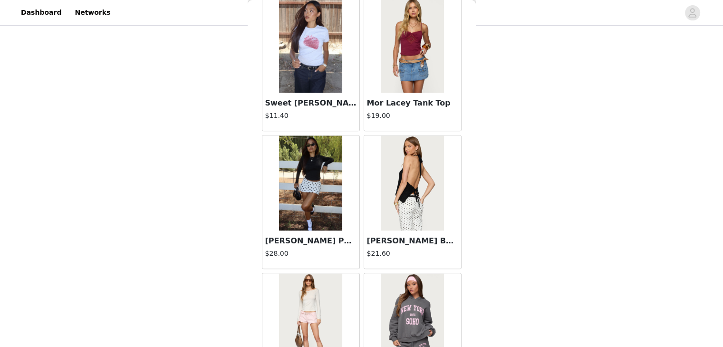
scroll to position [1105, 0]
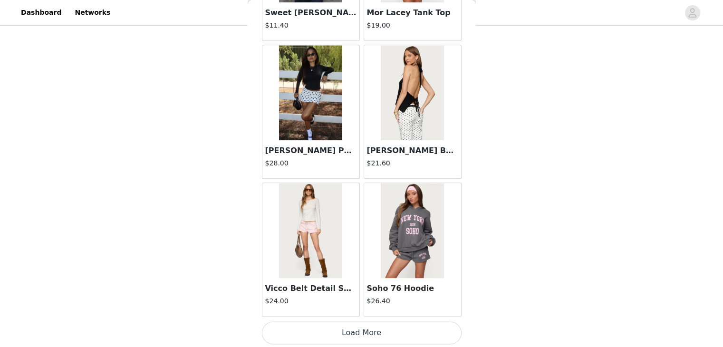
click at [336, 327] on button "Load More" at bounding box center [362, 332] width 200 height 23
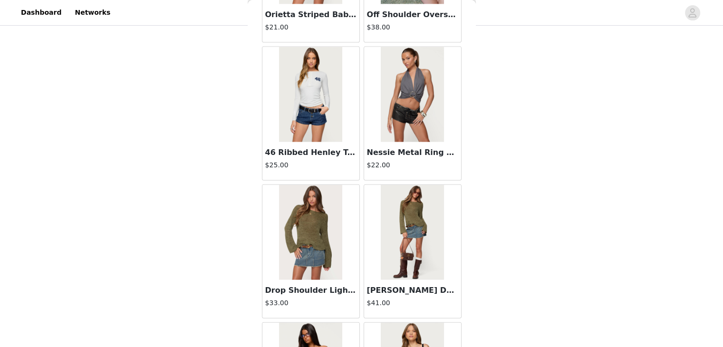
scroll to position [2206, 0]
click at [403, 92] on img at bounding box center [412, 94] width 63 height 95
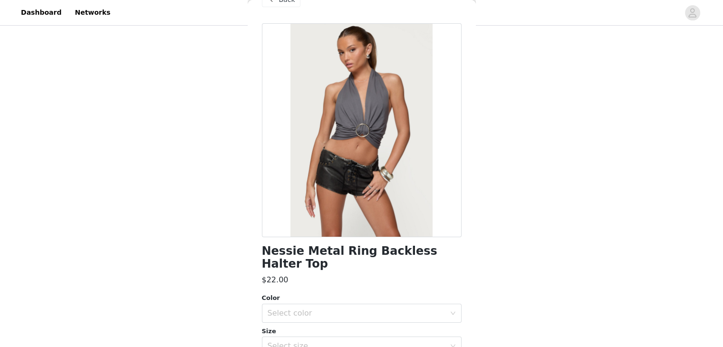
scroll to position [118, 0]
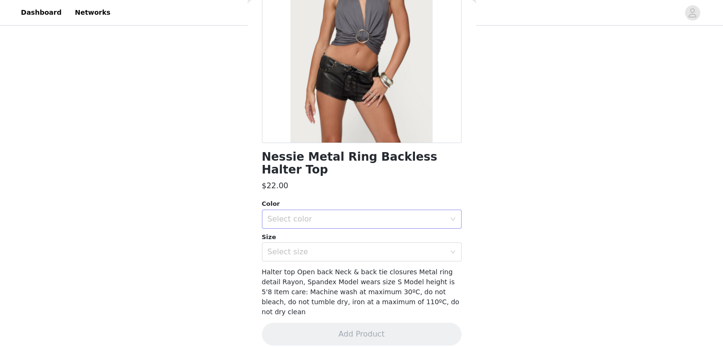
click at [312, 222] on div "Select color" at bounding box center [356, 219] width 178 height 10
click at [305, 240] on li "GRAY" at bounding box center [357, 239] width 192 height 15
click at [300, 253] on div "Select size" at bounding box center [356, 252] width 178 height 10
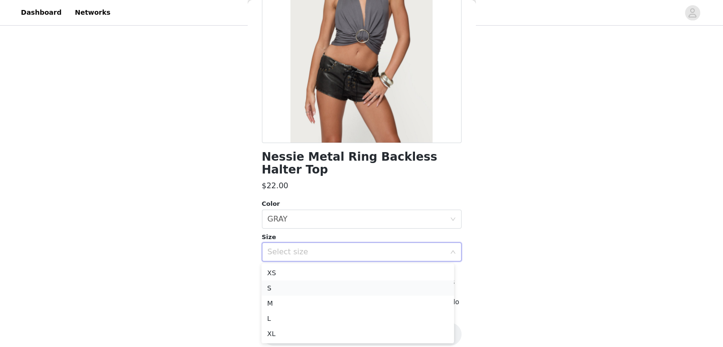
click at [293, 287] on li "S" at bounding box center [357, 287] width 192 height 15
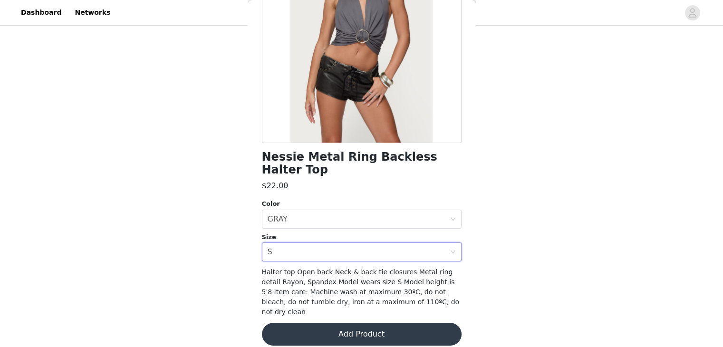
click at [294, 329] on button "Add Product" at bounding box center [362, 334] width 200 height 23
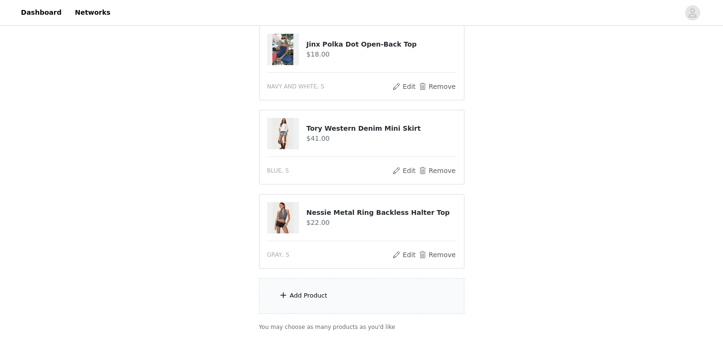
scroll to position [337, 0]
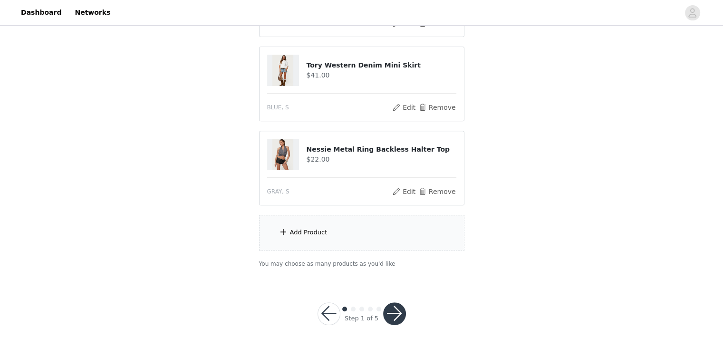
click at [288, 228] on div "Add Product" at bounding box center [361, 233] width 205 height 36
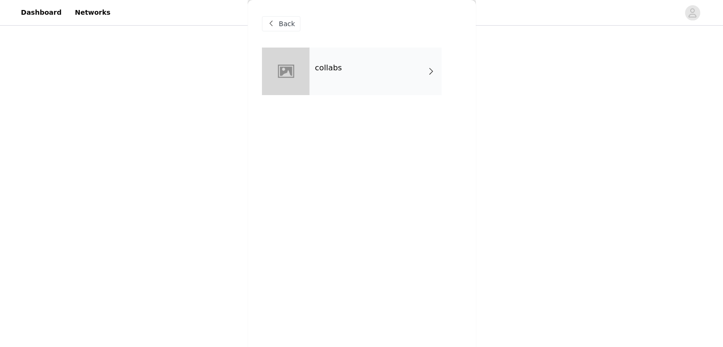
click at [336, 72] on h4 "collabs" at bounding box center [328, 68] width 27 height 9
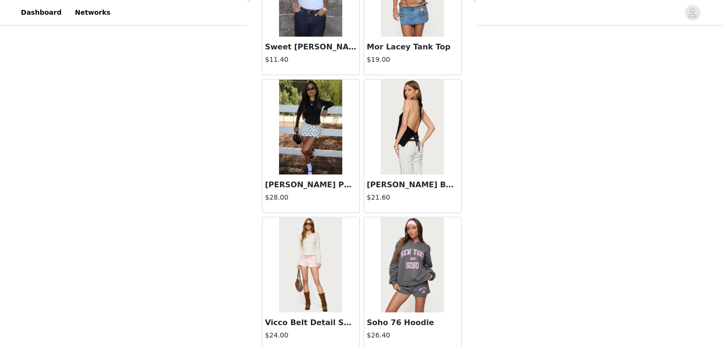
scroll to position [1105, 0]
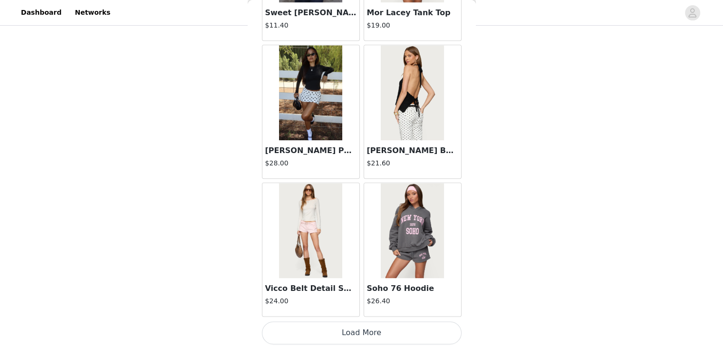
click at [309, 324] on button "Load More" at bounding box center [362, 332] width 200 height 23
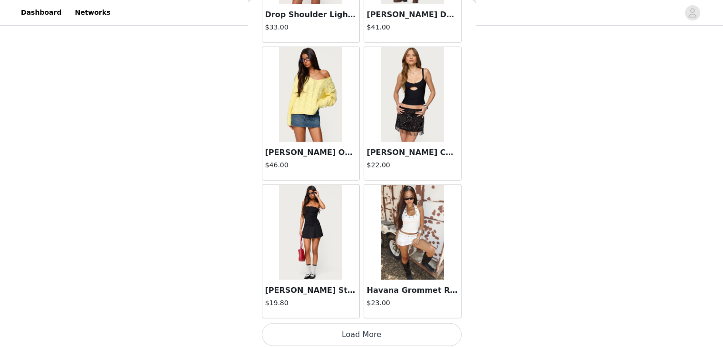
click at [322, 332] on button "Load More" at bounding box center [362, 334] width 200 height 23
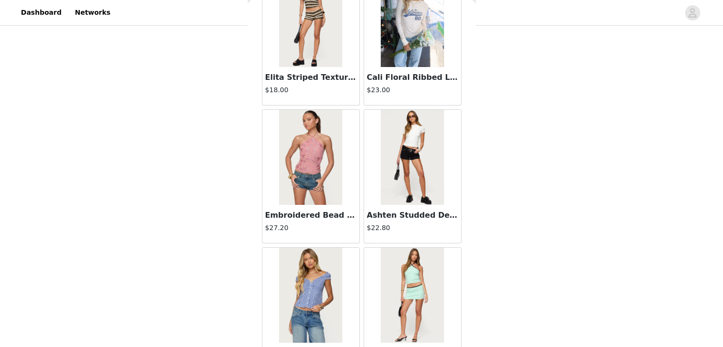
scroll to position [3857, 0]
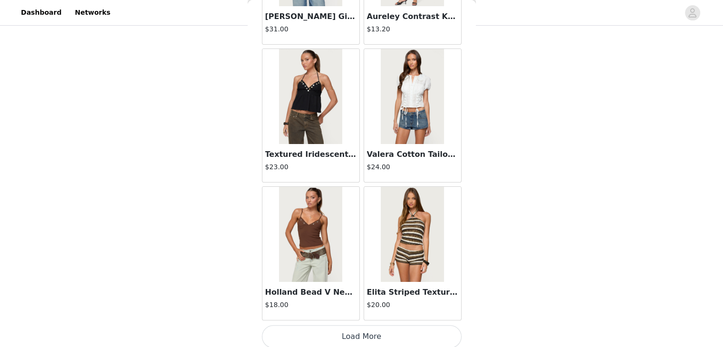
click at [342, 337] on button "Load More" at bounding box center [362, 336] width 200 height 23
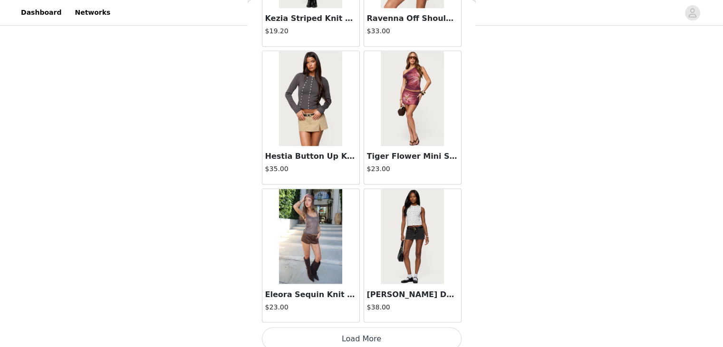
click at [325, 335] on button "Load More" at bounding box center [362, 338] width 200 height 23
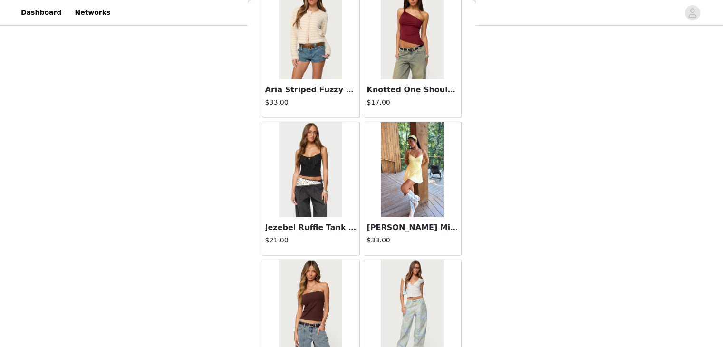
scroll to position [6608, 0]
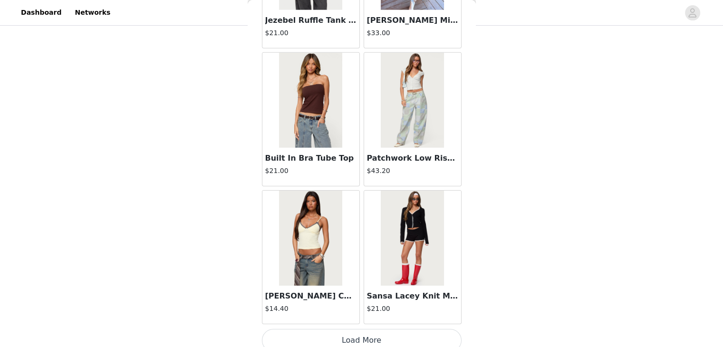
click at [328, 332] on button "Load More" at bounding box center [362, 340] width 200 height 23
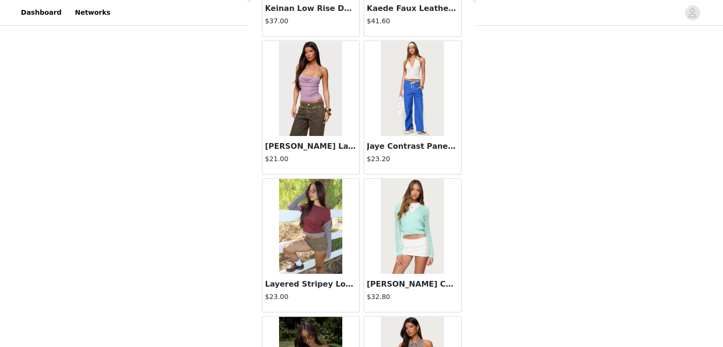
scroll to position [7984, 0]
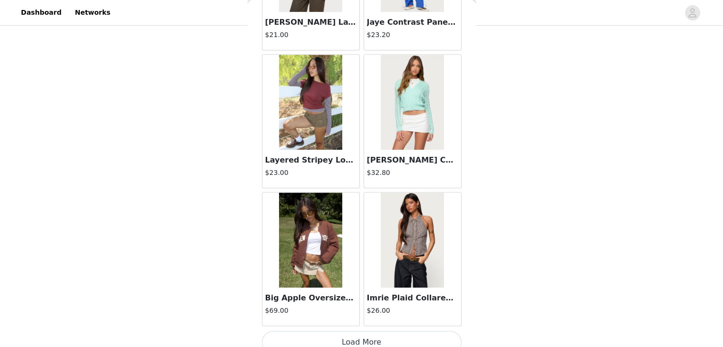
click at [361, 333] on button "Load More" at bounding box center [362, 342] width 200 height 23
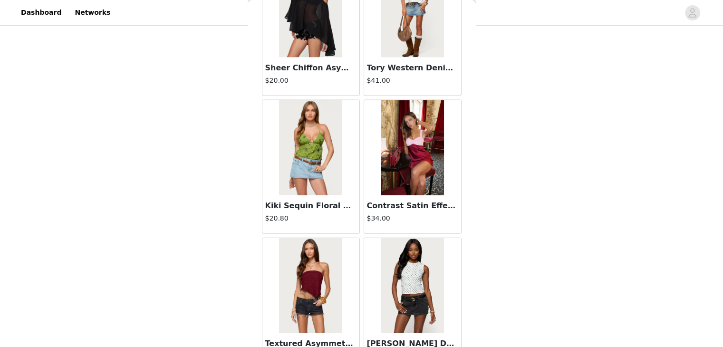
scroll to position [9360, 0]
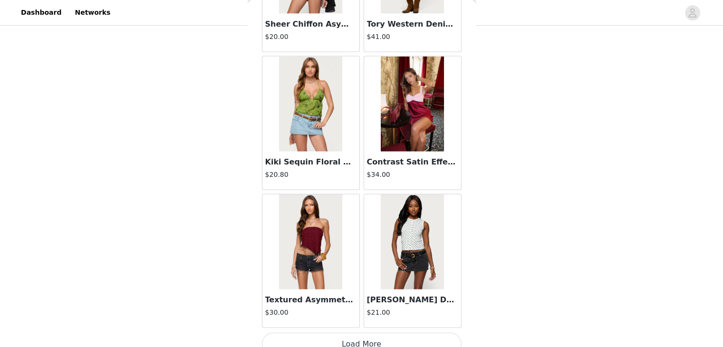
click at [359, 333] on button "Load More" at bounding box center [362, 344] width 200 height 23
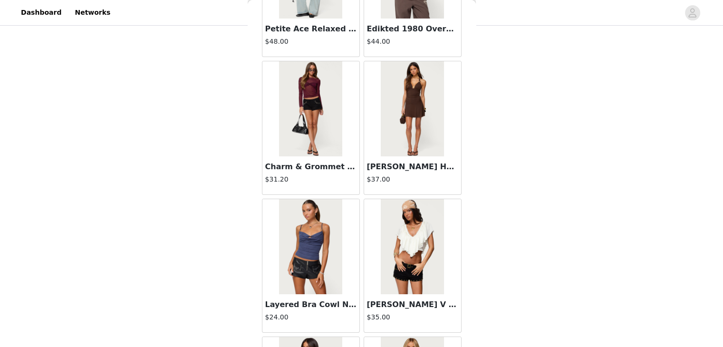
scroll to position [10735, 0]
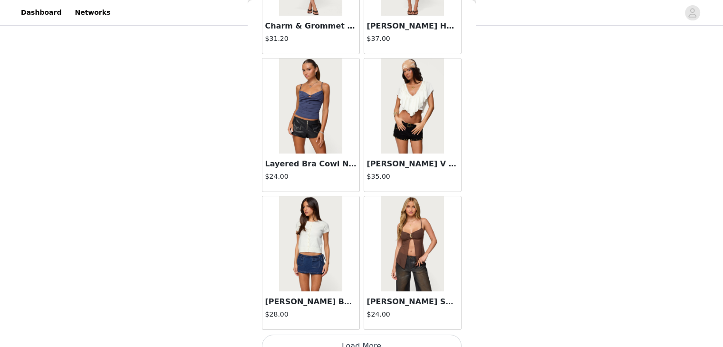
click at [349, 334] on button "Load More" at bounding box center [362, 345] width 200 height 23
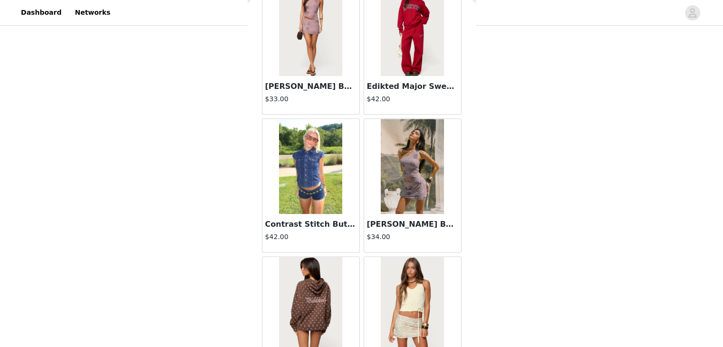
scroll to position [12111, 0]
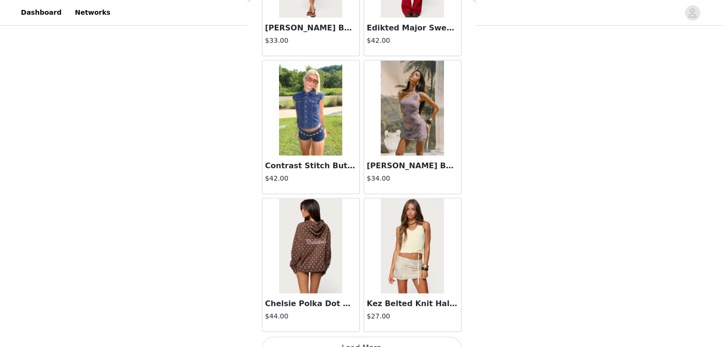
click at [353, 336] on button "Load More" at bounding box center [362, 347] width 200 height 23
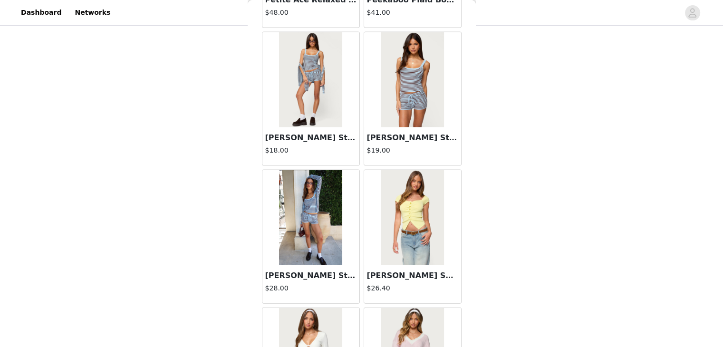
scroll to position [12828, 0]
click at [321, 213] on img at bounding box center [310, 218] width 63 height 95
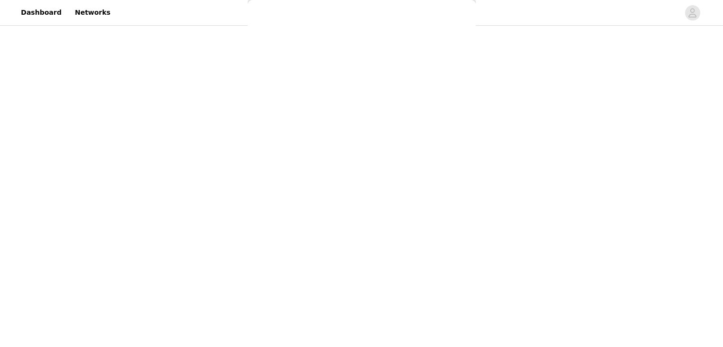
scroll to position [0, 0]
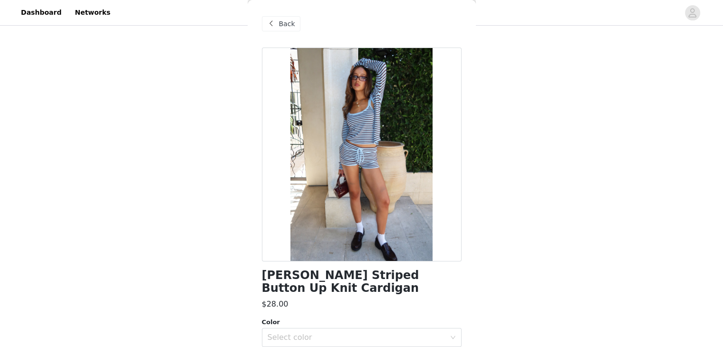
click at [279, 24] on span "Back" at bounding box center [287, 24] width 16 height 10
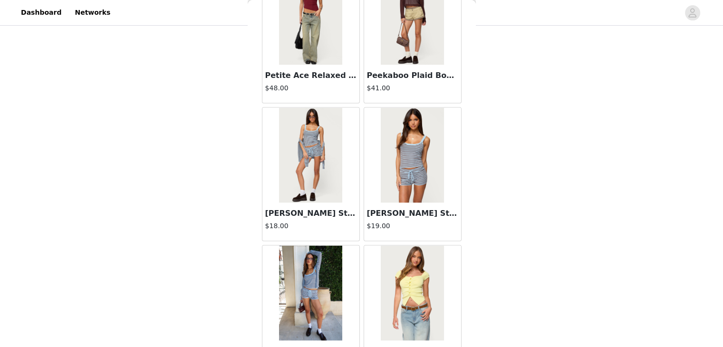
scroll to position [12750, 0]
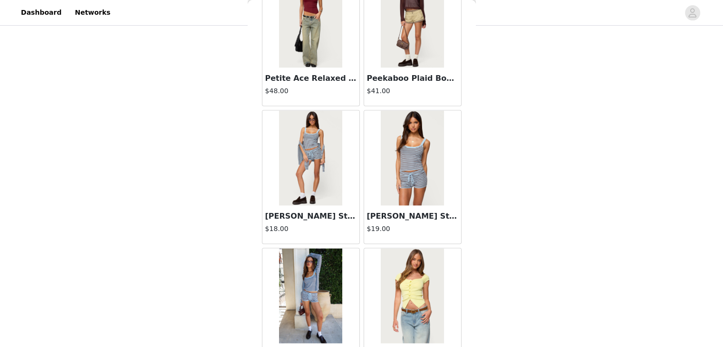
click at [296, 150] on img at bounding box center [310, 158] width 63 height 95
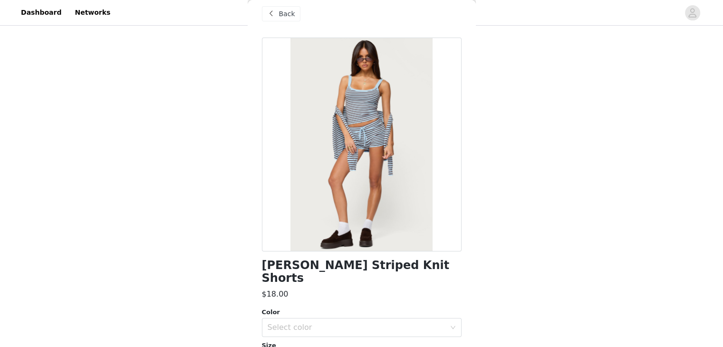
scroll to position [115, 0]
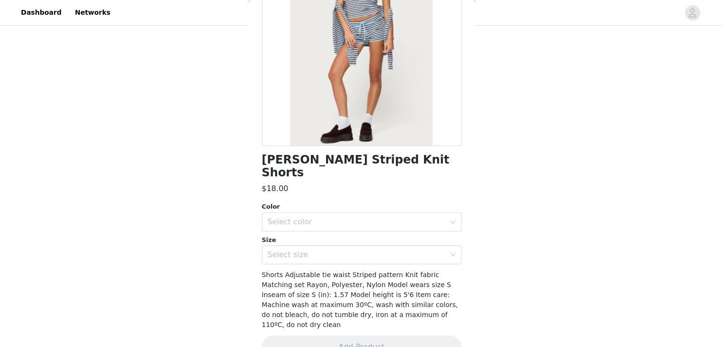
click at [283, 235] on div "Size" at bounding box center [362, 240] width 200 height 10
click at [289, 217] on div "Select color" at bounding box center [356, 222] width 178 height 10
click at [289, 232] on li "LIGHT BLUE" at bounding box center [357, 229] width 192 height 15
click at [289, 248] on div "Select size" at bounding box center [358, 255] width 182 height 18
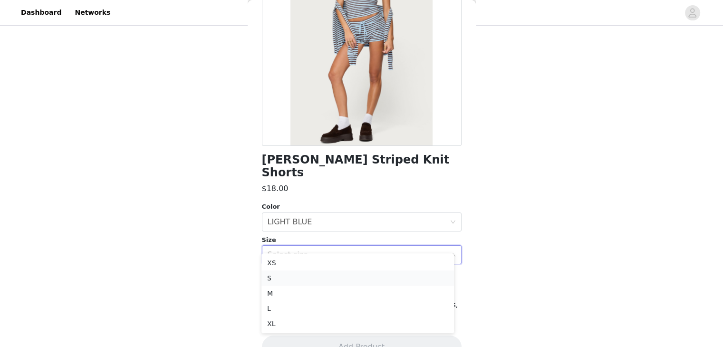
click at [287, 281] on li "S" at bounding box center [357, 277] width 192 height 15
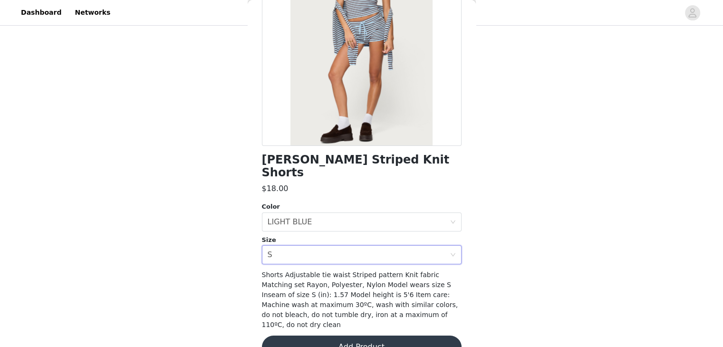
click at [289, 335] on button "Add Product" at bounding box center [362, 346] width 200 height 23
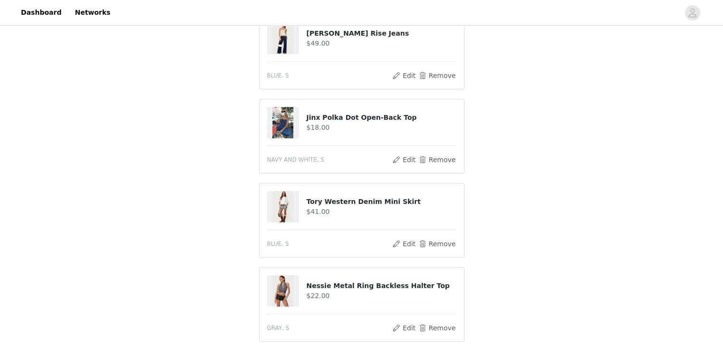
scroll to position [199, 0]
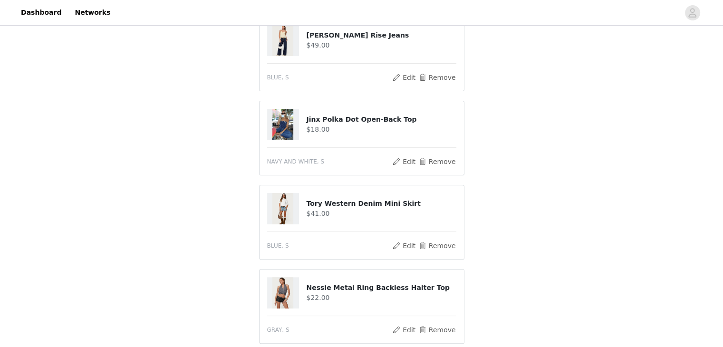
click at [283, 212] on img at bounding box center [282, 208] width 21 height 31
click at [362, 196] on div "Tory Western Denim Mini Skirt $41.00" at bounding box center [361, 208] width 189 height 31
click at [410, 240] on button "Edit" at bounding box center [404, 245] width 24 height 11
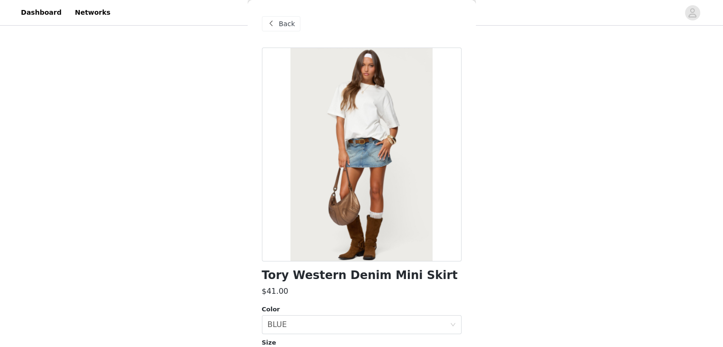
click at [556, 110] on div "STEP 1 OF 5 Products Choose as many products as you'd like, up to $150.00. 6 Se…" at bounding box center [361, 165] width 723 height 673
click at [269, 21] on span at bounding box center [271, 23] width 11 height 11
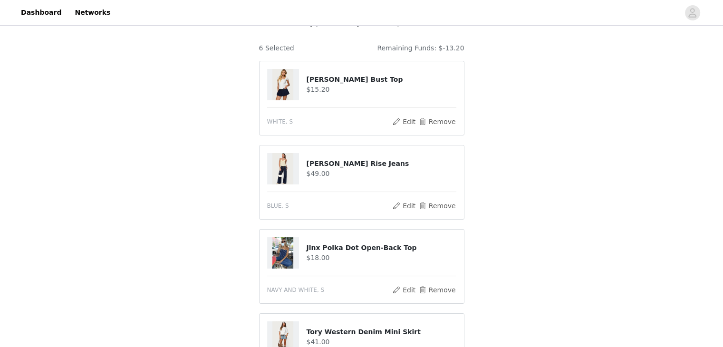
scroll to position [69, 0]
click at [437, 286] on button "Remove" at bounding box center [437, 290] width 38 height 11
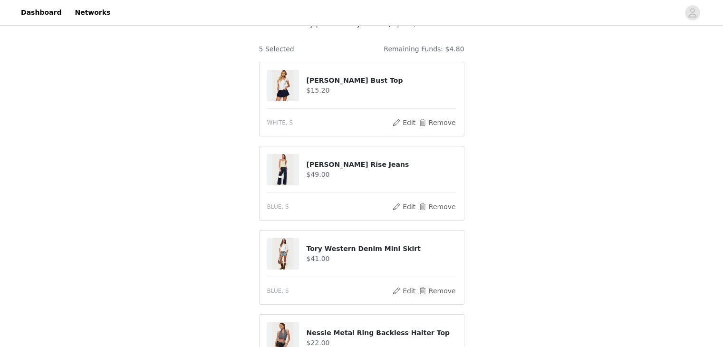
click at [288, 97] on img at bounding box center [282, 85] width 21 height 31
click at [404, 206] on button "Edit" at bounding box center [404, 206] width 24 height 11
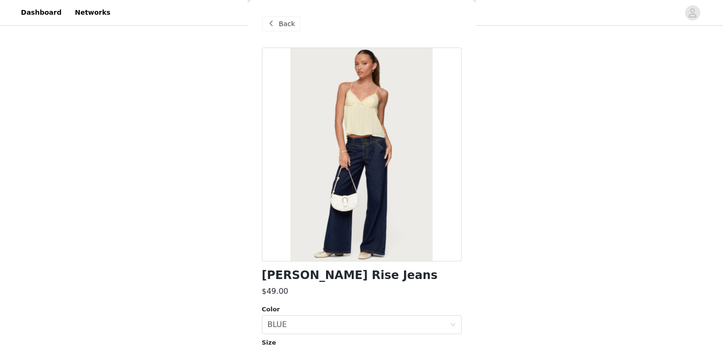
click at [512, 94] on div "STEP 1 OF 5 Products Choose as many products as you'd like, up to $150.00. 5 Se…" at bounding box center [361, 252] width 723 height 589
click at [287, 25] on span "Back" at bounding box center [287, 24] width 16 height 10
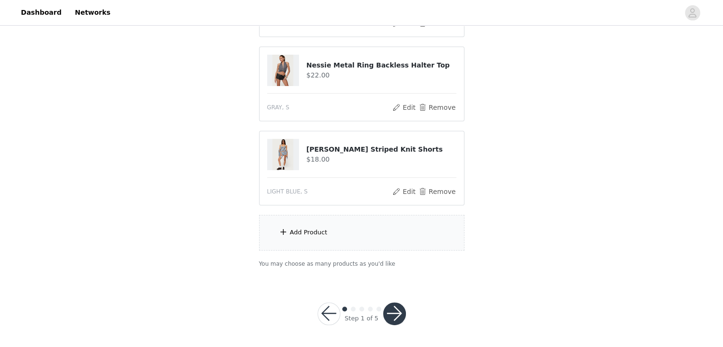
scroll to position [336, 0]
click at [335, 231] on div "Add Product" at bounding box center [361, 233] width 205 height 36
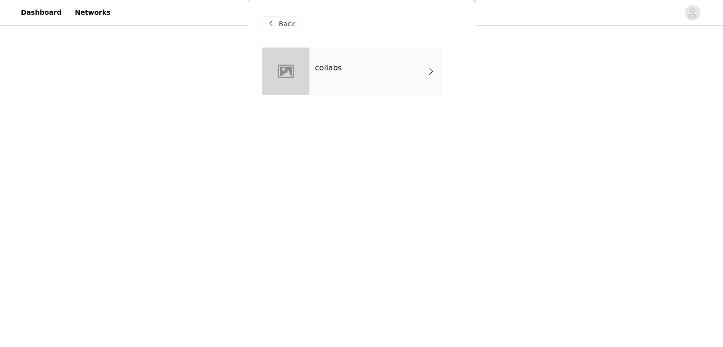
click at [273, 26] on span at bounding box center [271, 23] width 11 height 11
click at [283, 31] on div "Back" at bounding box center [281, 23] width 38 height 15
click at [284, 26] on span "Back" at bounding box center [287, 24] width 16 height 10
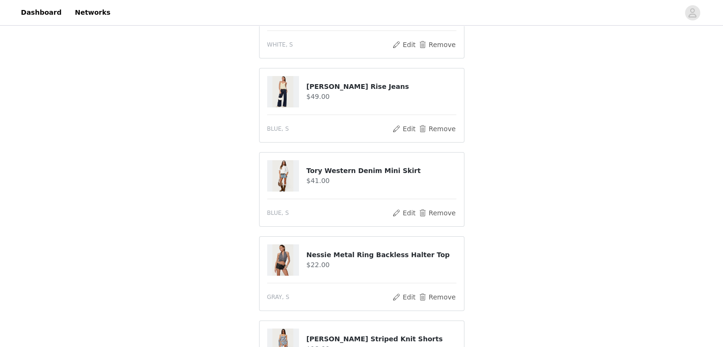
scroll to position [146, 0]
click at [405, 210] on button "Edit" at bounding box center [404, 213] width 24 height 11
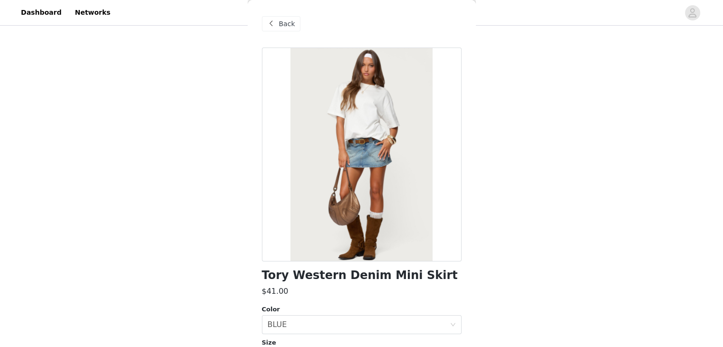
click at [277, 23] on div "Back" at bounding box center [281, 23] width 38 height 15
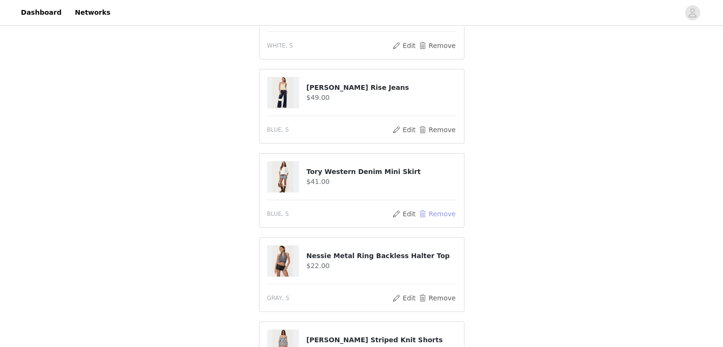
click at [441, 215] on button "Remove" at bounding box center [437, 213] width 38 height 11
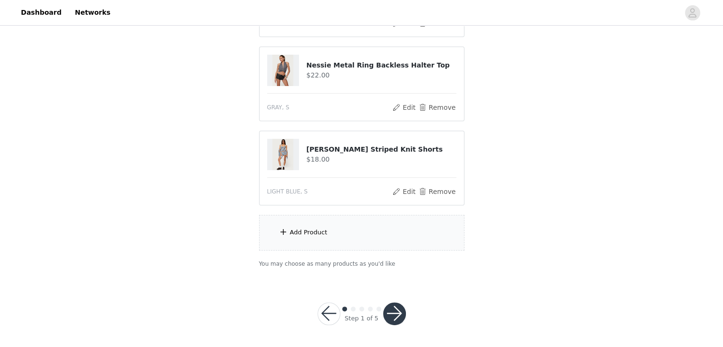
scroll to position [253, 0]
click at [311, 234] on div "Add Product" at bounding box center [309, 233] width 38 height 10
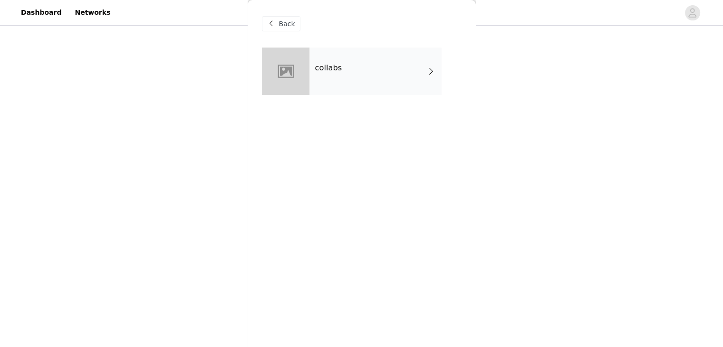
click at [319, 84] on div "collabs" at bounding box center [375, 72] width 132 height 48
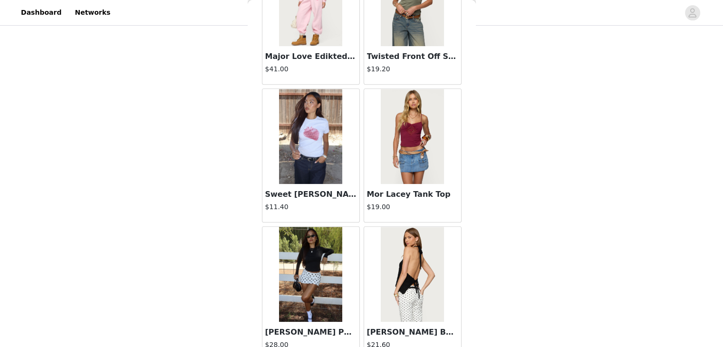
scroll to position [1105, 0]
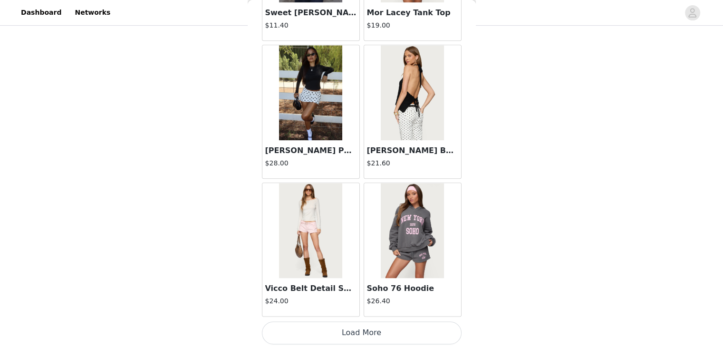
click at [333, 324] on button "Load More" at bounding box center [362, 332] width 200 height 23
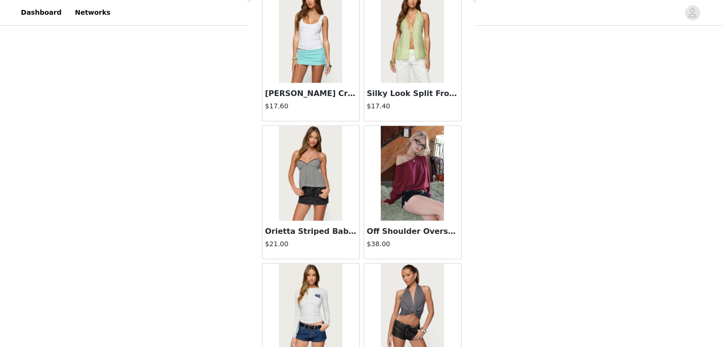
scroll to position [2481, 0]
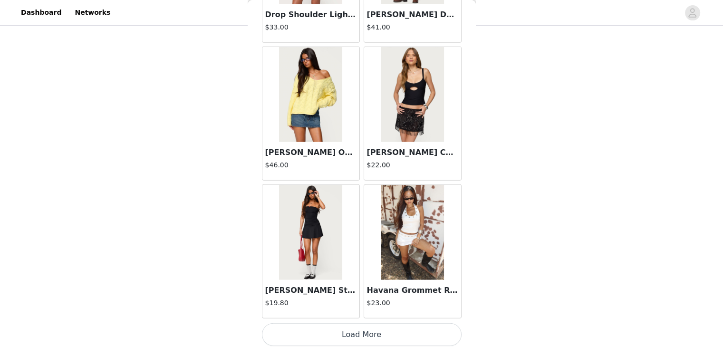
click at [356, 331] on button "Load More" at bounding box center [362, 334] width 200 height 23
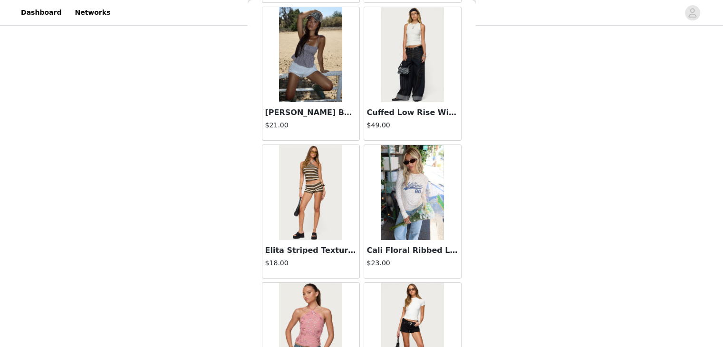
scroll to position [3857, 0]
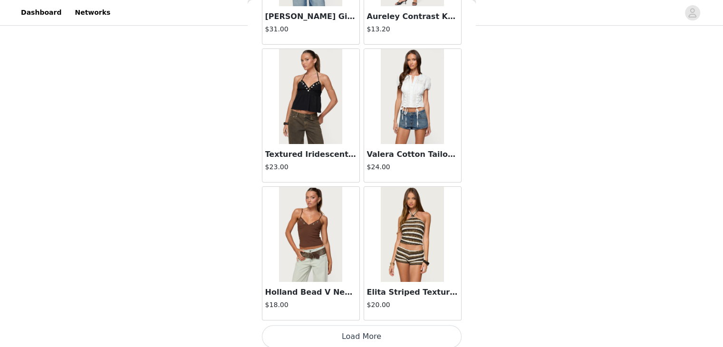
click at [343, 328] on button "Load More" at bounding box center [362, 336] width 200 height 23
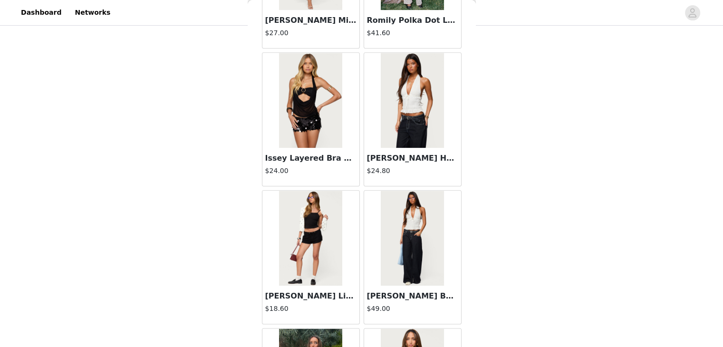
scroll to position [5232, 0]
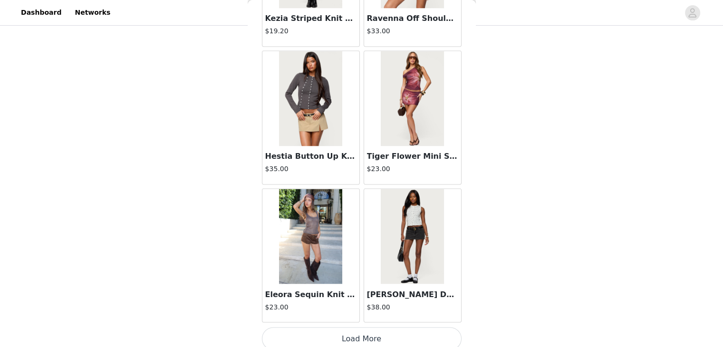
click at [357, 328] on button "Load More" at bounding box center [362, 338] width 200 height 23
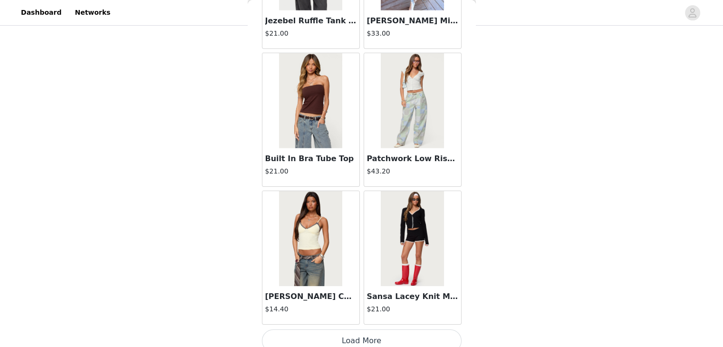
click at [357, 329] on button "Load More" at bounding box center [362, 340] width 200 height 23
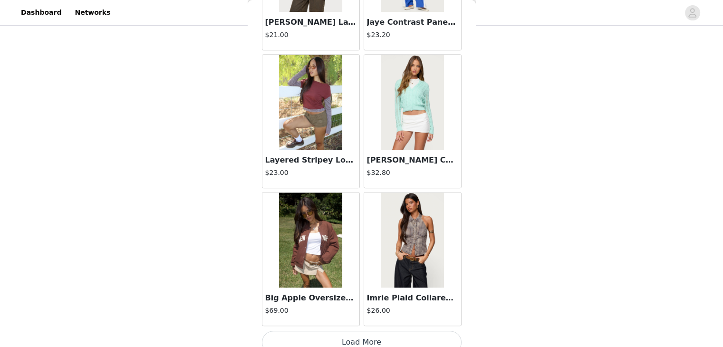
click at [348, 331] on button "Load More" at bounding box center [362, 342] width 200 height 23
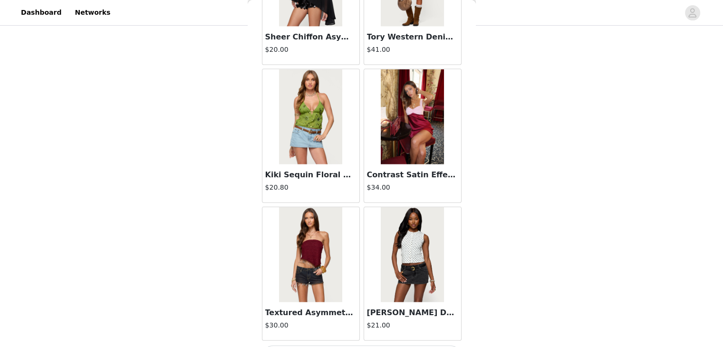
scroll to position [9360, 0]
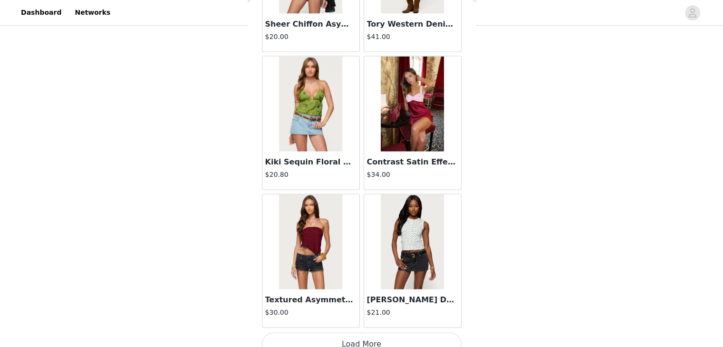
click at [339, 333] on button "Load More" at bounding box center [362, 344] width 200 height 23
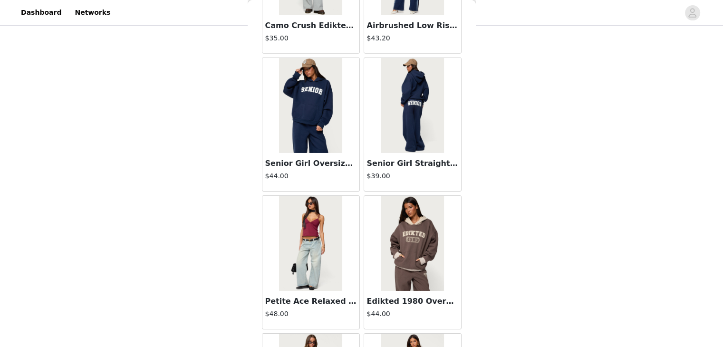
scroll to position [10322, 0]
click at [295, 226] on img at bounding box center [310, 243] width 63 height 95
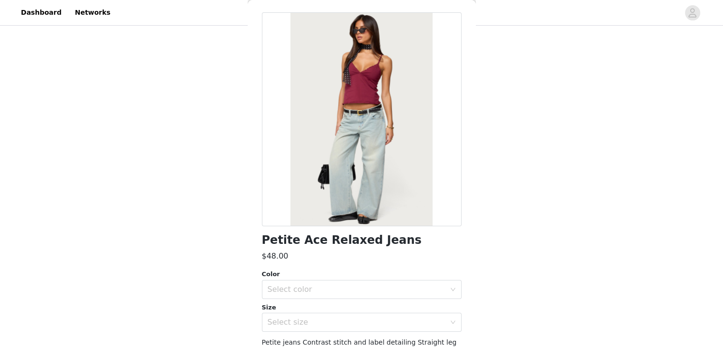
scroll to position [115, 0]
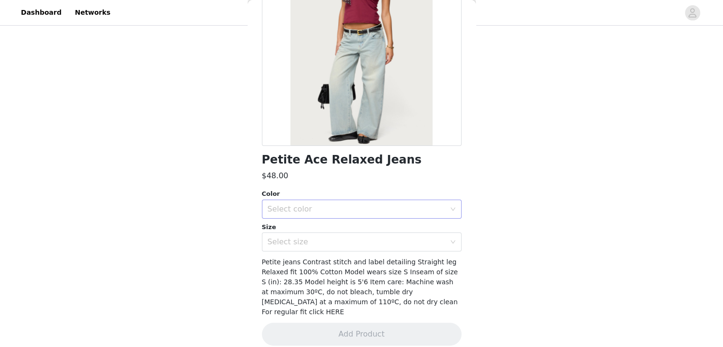
click at [314, 211] on div "Select color" at bounding box center [356, 209] width 178 height 10
click at [302, 229] on li "LIGHT BLUE" at bounding box center [357, 229] width 192 height 15
click at [299, 243] on div "Select size" at bounding box center [356, 242] width 178 height 10
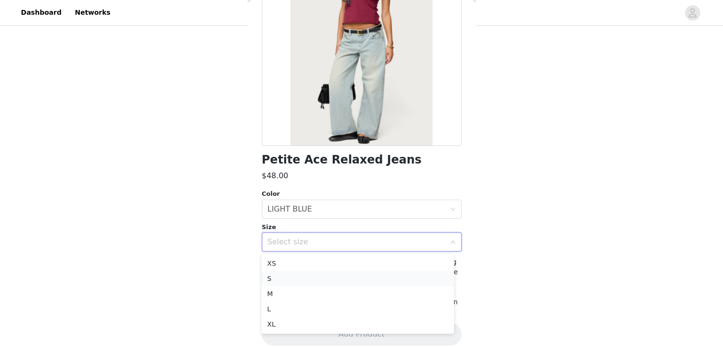
click at [290, 283] on li "S" at bounding box center [357, 278] width 192 height 15
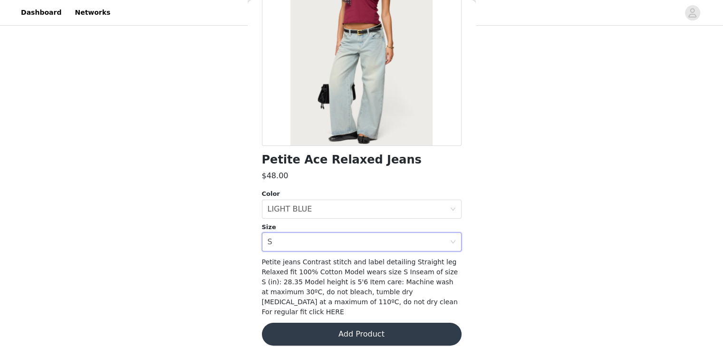
click at [315, 324] on button "Add Product" at bounding box center [362, 334] width 200 height 23
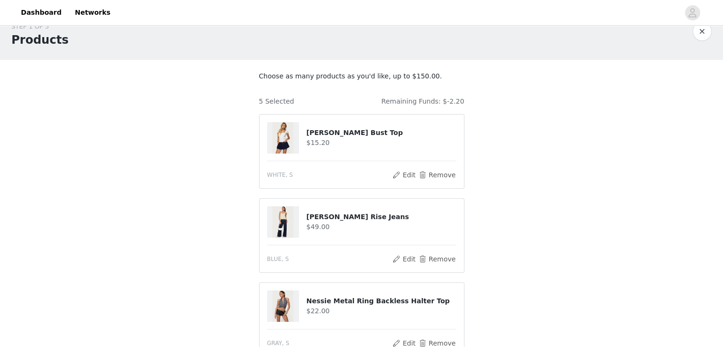
scroll to position [14, 0]
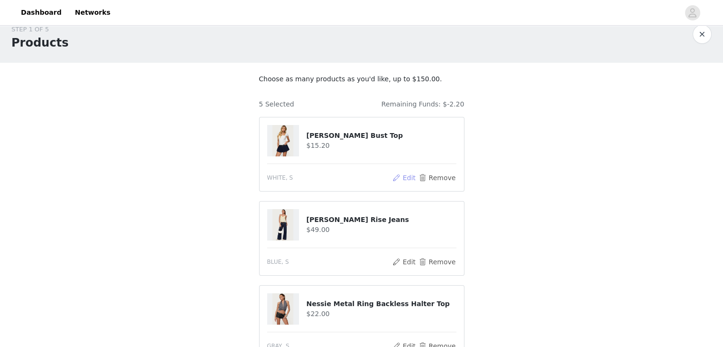
click at [409, 180] on button "Edit" at bounding box center [404, 177] width 24 height 11
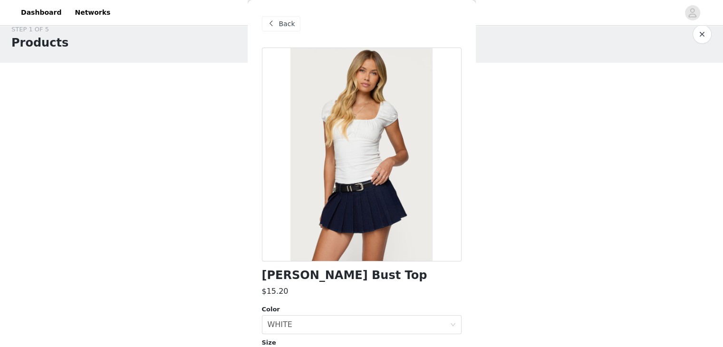
click at [502, 141] on div "STEP 1 OF 5 Products Choose as many products as you'd like, up to $150.00. 5 Se…" at bounding box center [361, 307] width 723 height 589
click at [277, 28] on div "Back" at bounding box center [281, 23] width 38 height 15
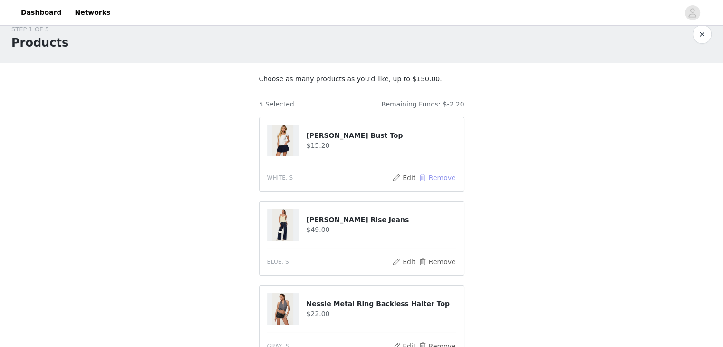
click at [439, 178] on button "Remove" at bounding box center [437, 177] width 38 height 11
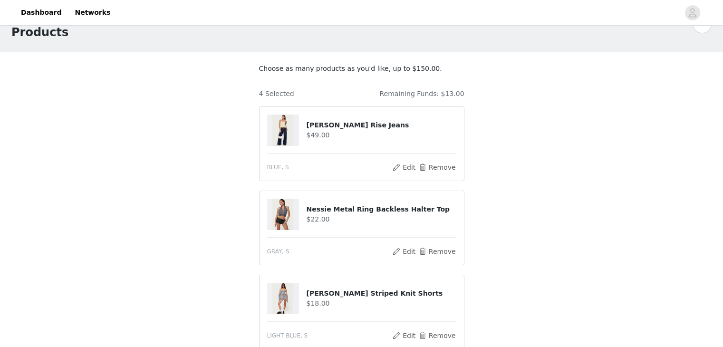
scroll to position [21, 0]
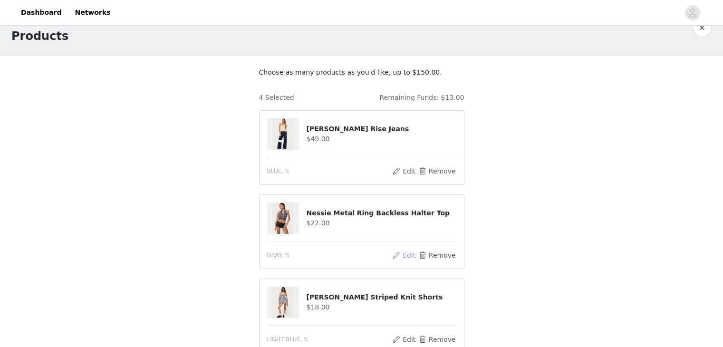
click at [407, 253] on button "Edit" at bounding box center [404, 254] width 24 height 11
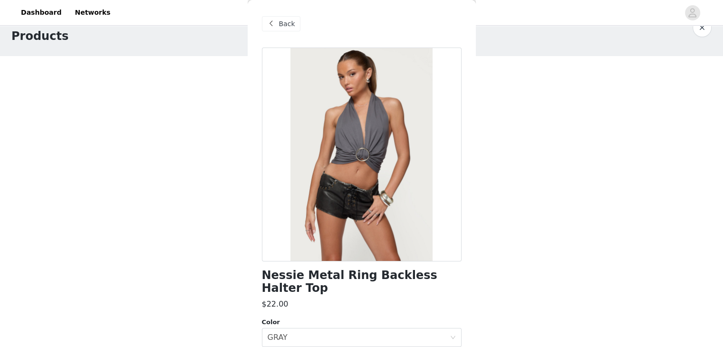
click at [284, 27] on span "Back" at bounding box center [287, 24] width 16 height 10
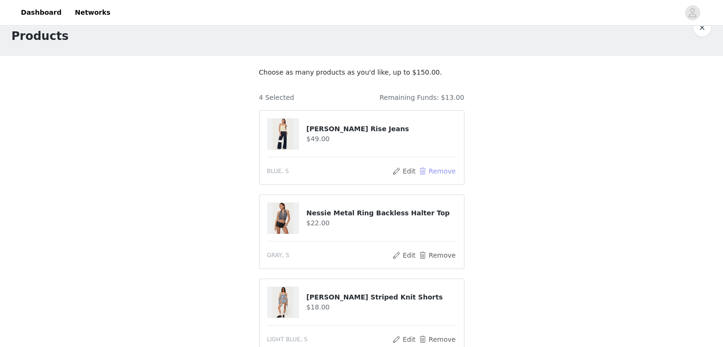
click at [438, 173] on button "Remove" at bounding box center [437, 170] width 38 height 11
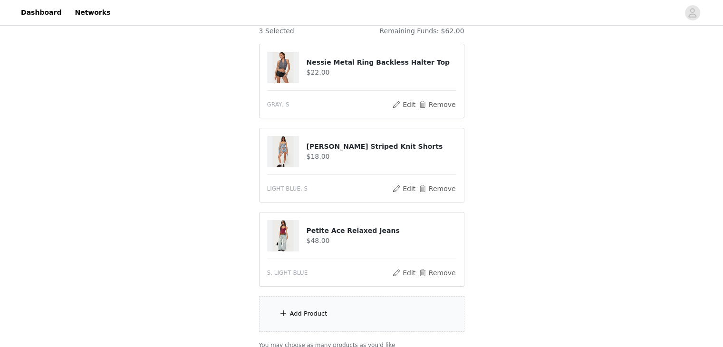
scroll to position [87, 0]
click at [289, 305] on div "Add Product" at bounding box center [361, 314] width 205 height 36
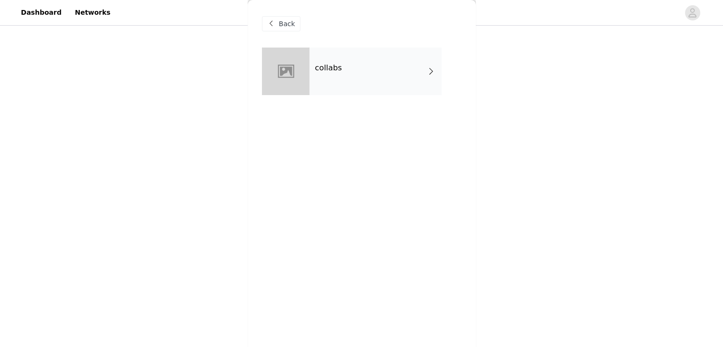
click at [340, 62] on div "collabs" at bounding box center [375, 72] width 132 height 48
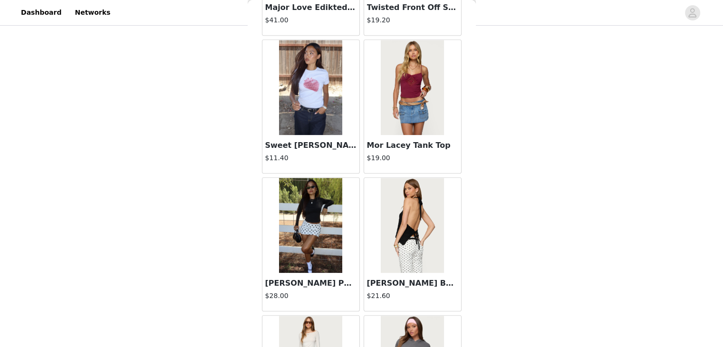
scroll to position [1105, 0]
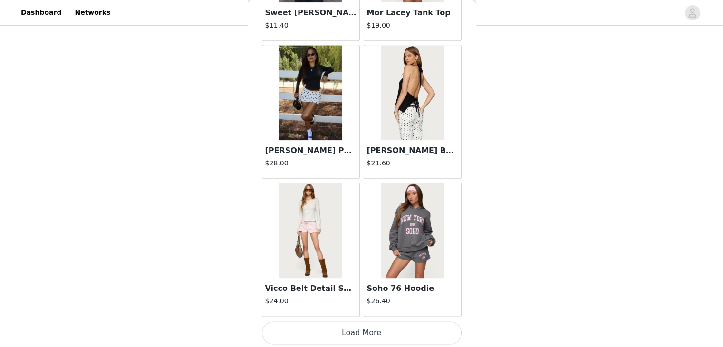
click at [361, 330] on button "Load More" at bounding box center [362, 332] width 200 height 23
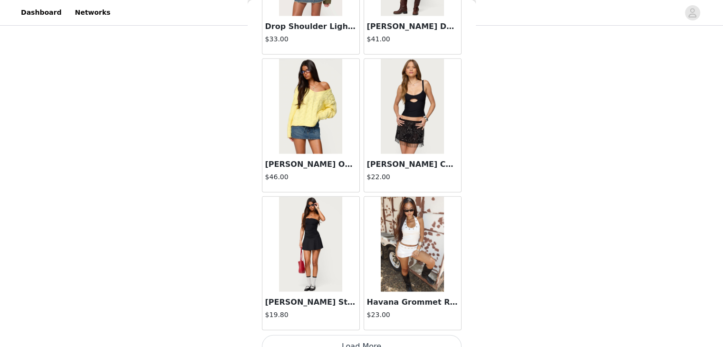
scroll to position [2481, 0]
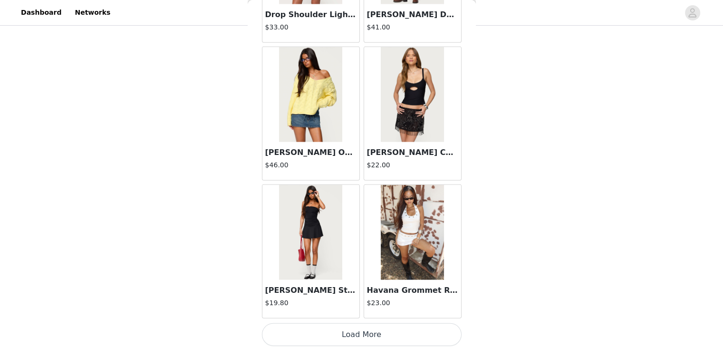
click at [325, 332] on button "Load More" at bounding box center [362, 334] width 200 height 23
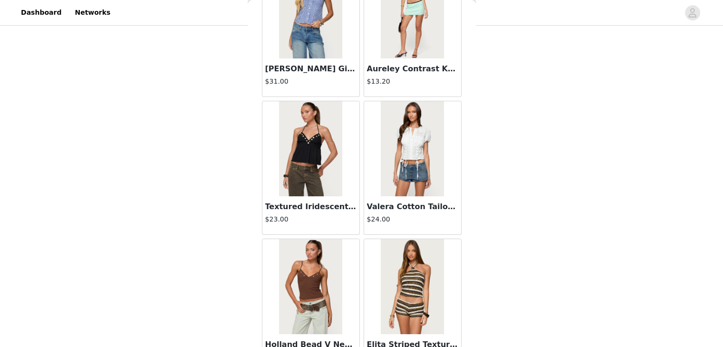
scroll to position [3857, 0]
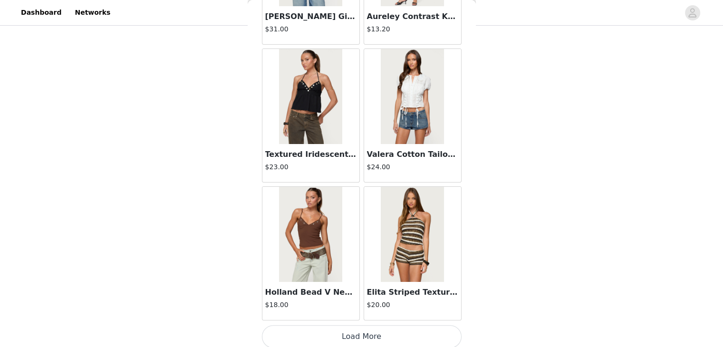
click at [326, 333] on button "Load More" at bounding box center [362, 336] width 200 height 23
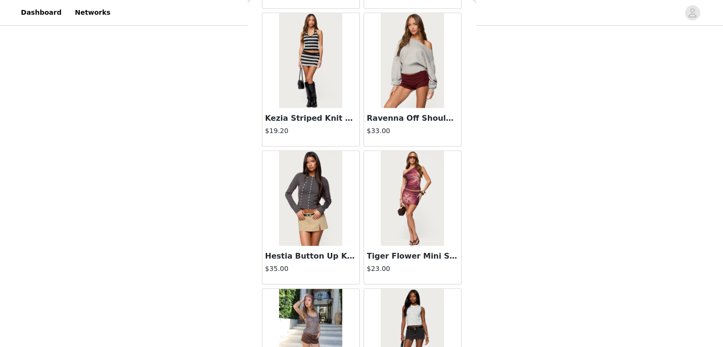
scroll to position [5232, 0]
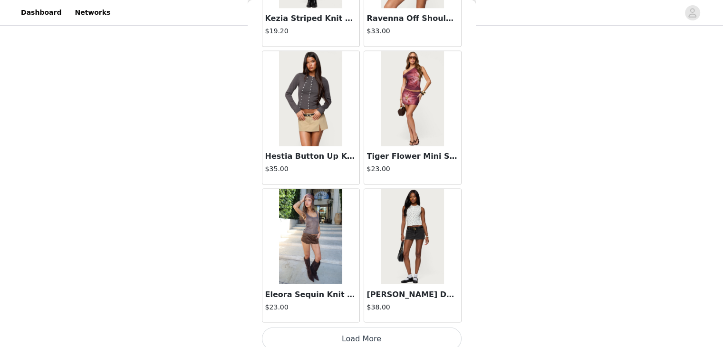
click at [359, 331] on button "Load More" at bounding box center [362, 338] width 200 height 23
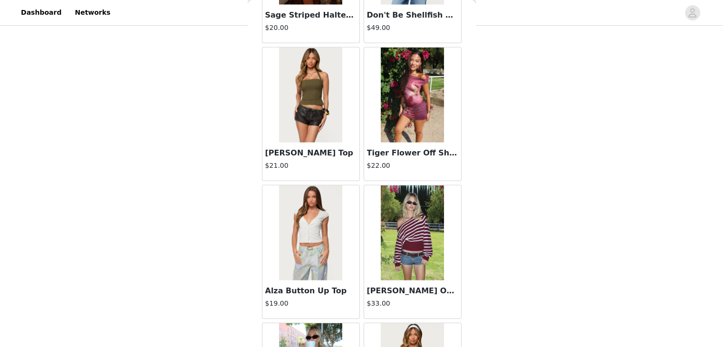
scroll to position [5925, 0]
click at [317, 215] on img at bounding box center [310, 232] width 63 height 95
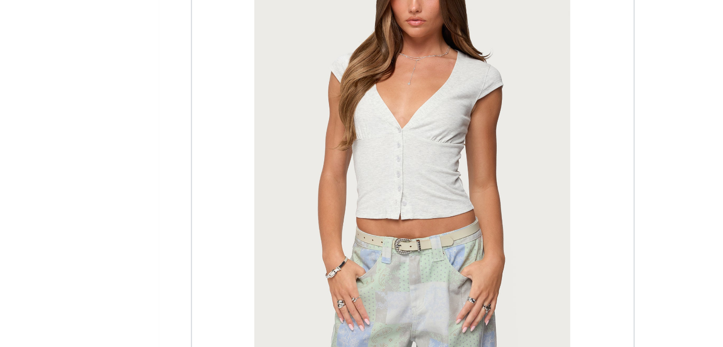
scroll to position [87, 0]
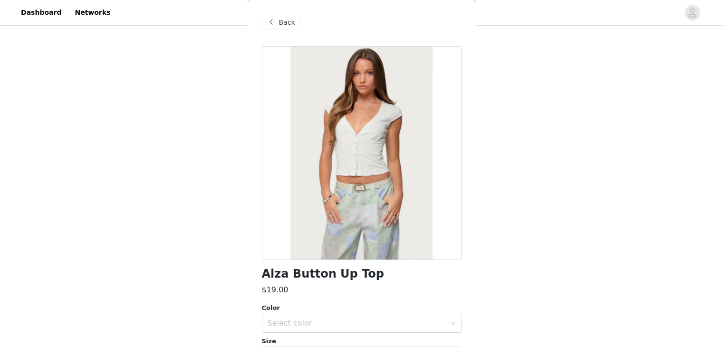
click at [279, 19] on span "Back" at bounding box center [287, 23] width 16 height 10
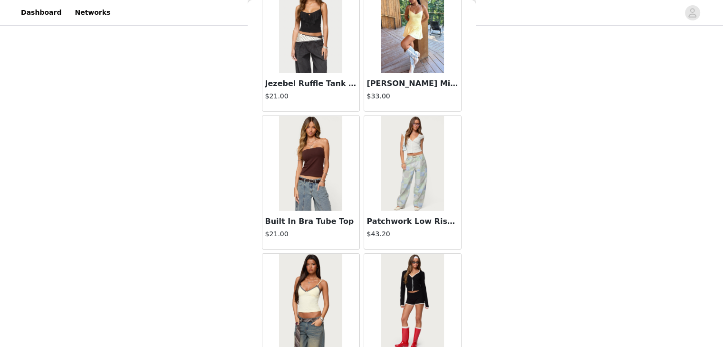
scroll to position [6608, 0]
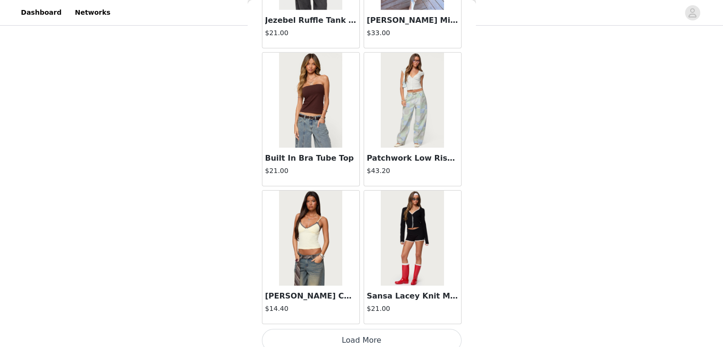
click at [337, 336] on button "Load More" at bounding box center [362, 340] width 200 height 23
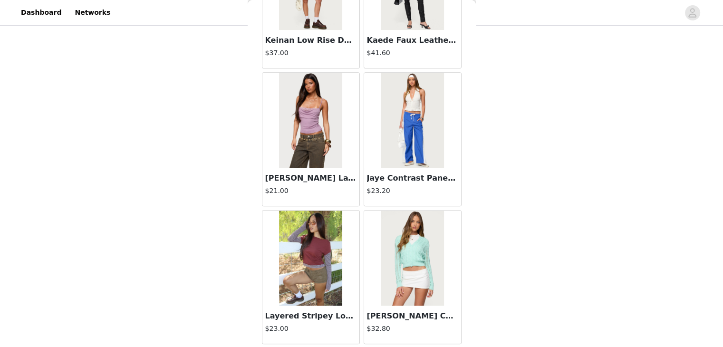
scroll to position [7984, 0]
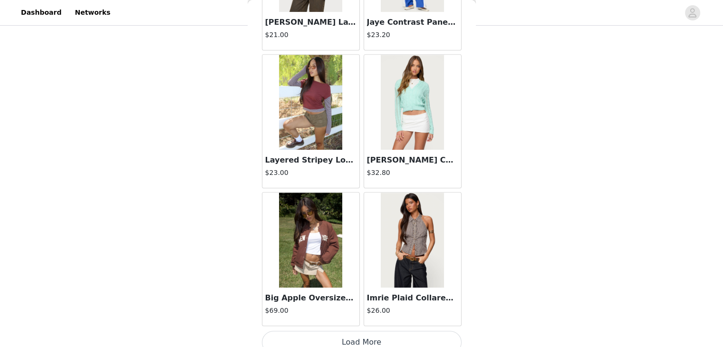
click at [333, 331] on button "Load More" at bounding box center [362, 342] width 200 height 23
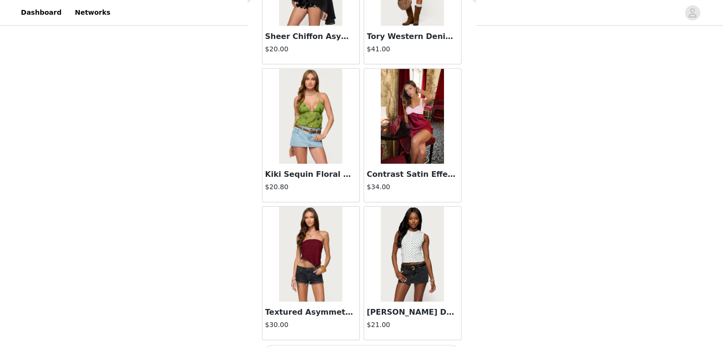
scroll to position [9355, 0]
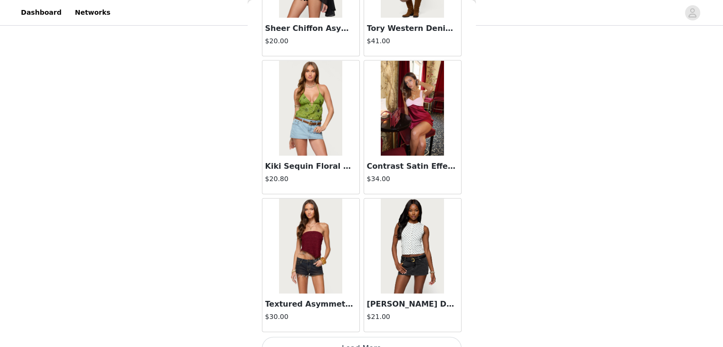
click at [332, 337] on button "Load More" at bounding box center [362, 348] width 200 height 23
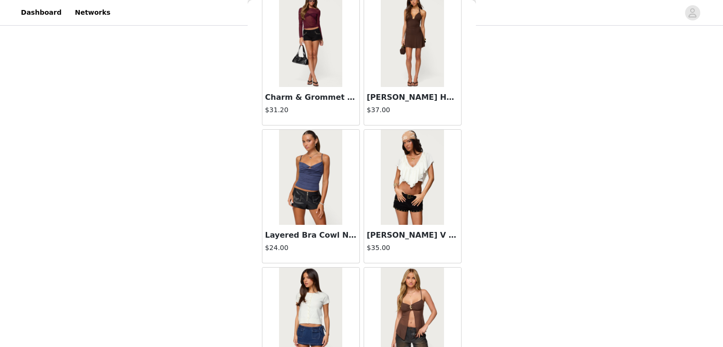
scroll to position [10735, 0]
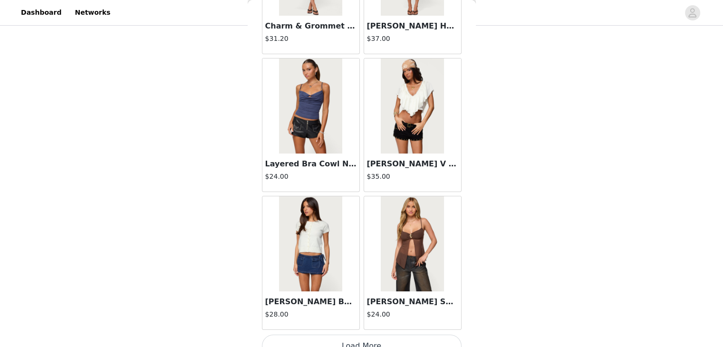
click at [335, 334] on button "Load More" at bounding box center [362, 345] width 200 height 23
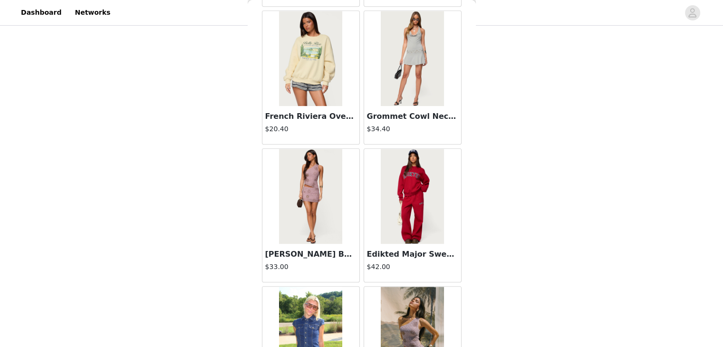
scroll to position [12111, 0]
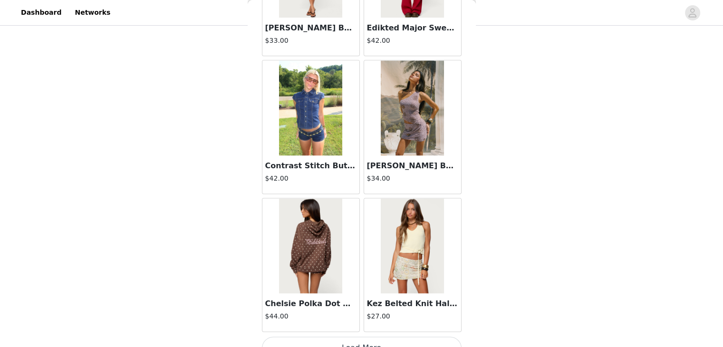
click at [359, 336] on button "Load More" at bounding box center [362, 347] width 200 height 23
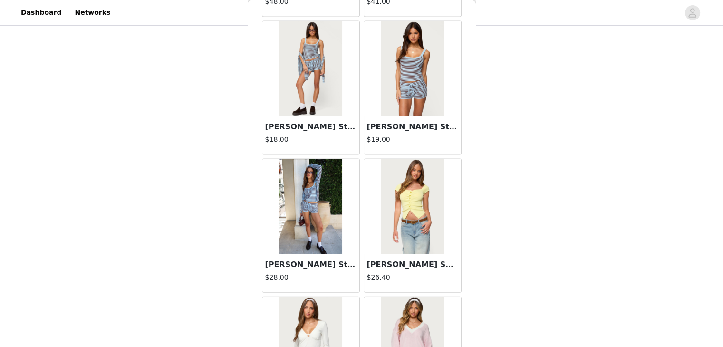
scroll to position [12839, 0]
click at [320, 46] on img at bounding box center [310, 68] width 63 height 95
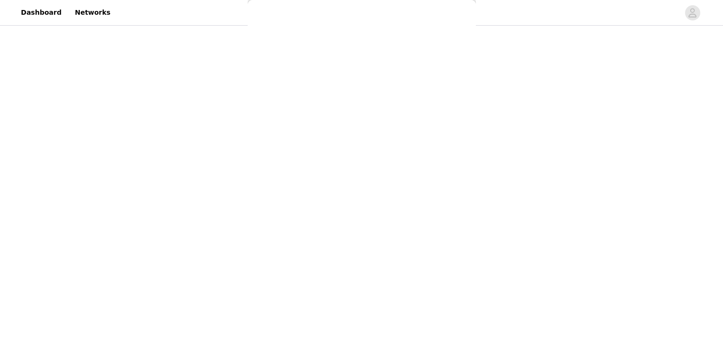
scroll to position [115, 0]
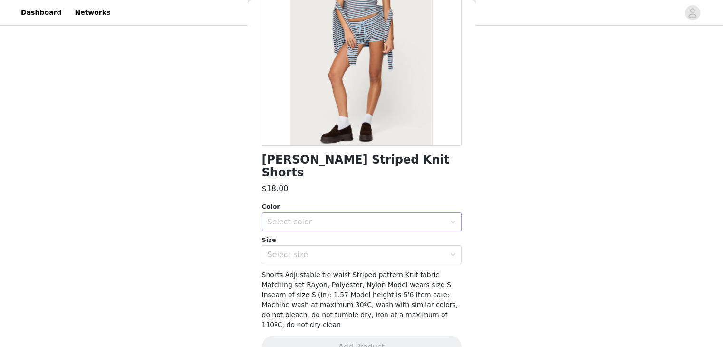
click at [321, 217] on div "Select color" at bounding box center [356, 222] width 178 height 10
click at [311, 238] on ul "LIGHT BLUE" at bounding box center [357, 229] width 192 height 19
click at [314, 234] on li "LIGHT BLUE" at bounding box center [357, 229] width 192 height 15
click at [310, 248] on div "Select size" at bounding box center [358, 255] width 182 height 18
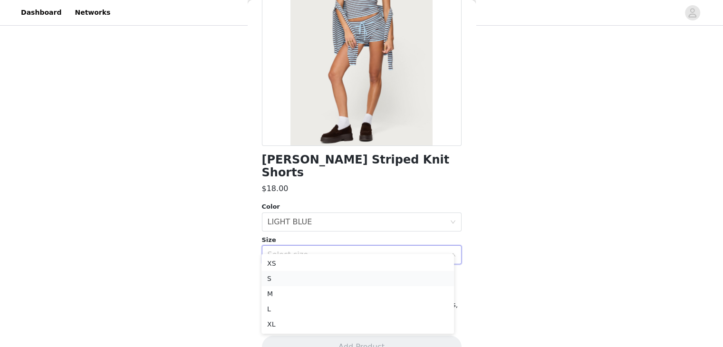
click at [296, 281] on li "S" at bounding box center [357, 278] width 192 height 15
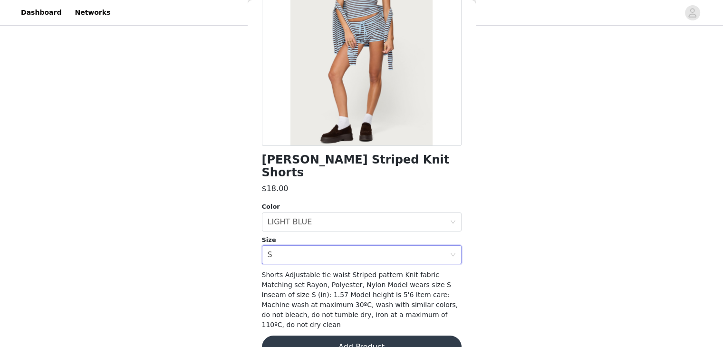
click at [297, 335] on button "Add Product" at bounding box center [362, 346] width 200 height 23
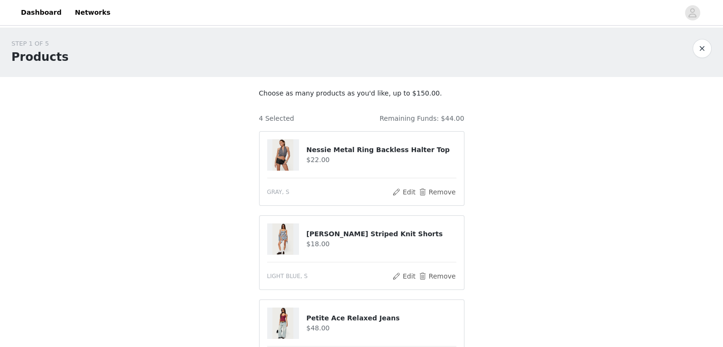
scroll to position [253, 0]
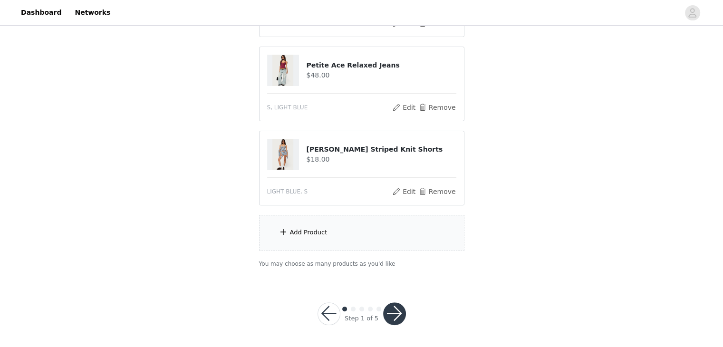
click at [296, 228] on div "Add Product" at bounding box center [309, 233] width 38 height 10
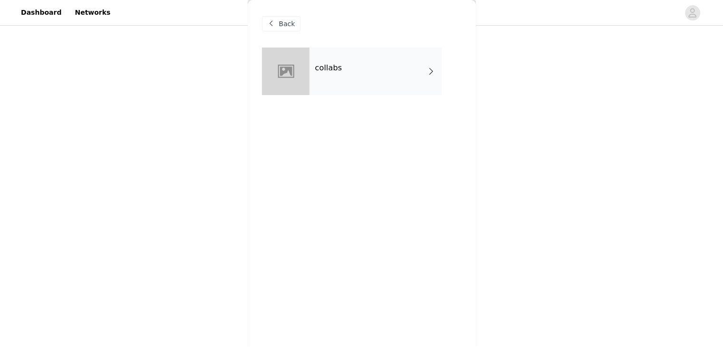
click at [331, 69] on h4 "collabs" at bounding box center [328, 68] width 27 height 9
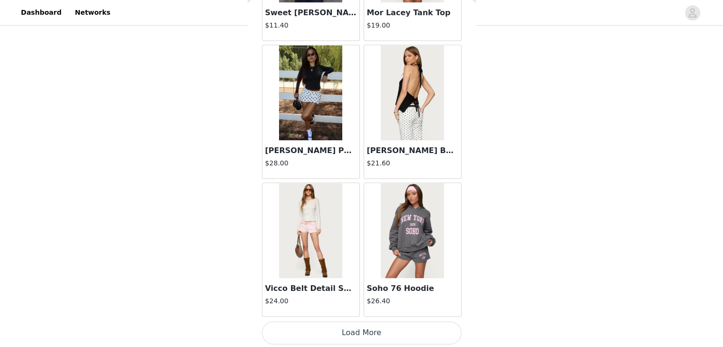
click at [342, 331] on button "Load More" at bounding box center [362, 332] width 200 height 23
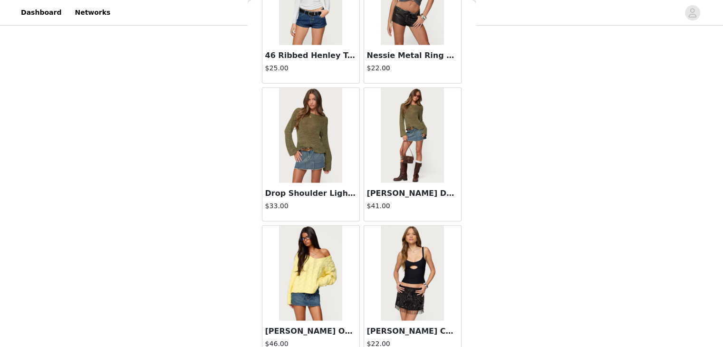
scroll to position [2481, 0]
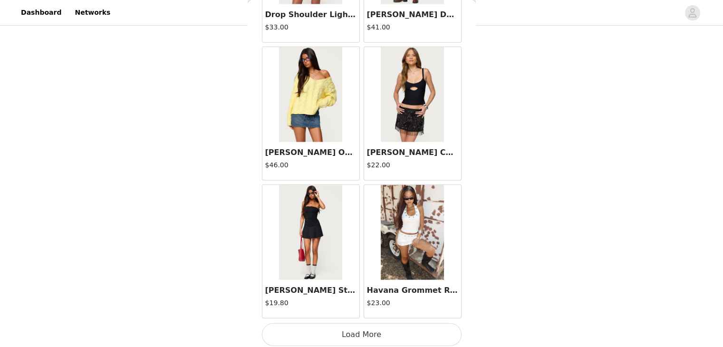
click at [339, 333] on button "Load More" at bounding box center [362, 334] width 200 height 23
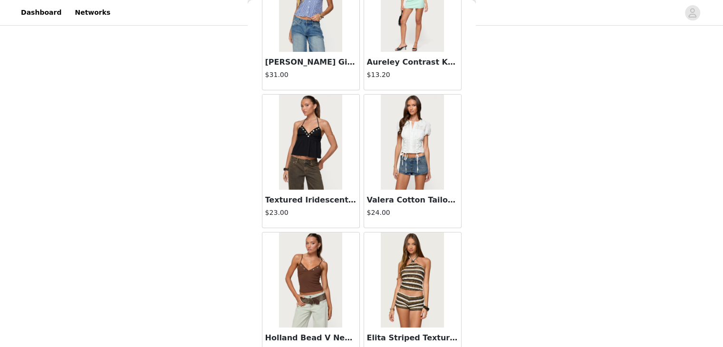
scroll to position [3857, 0]
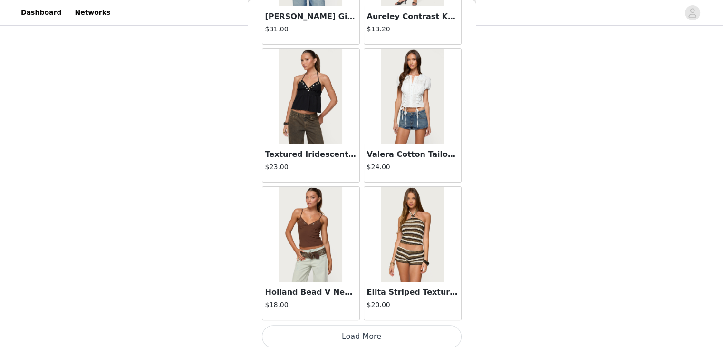
click at [323, 333] on button "Load More" at bounding box center [362, 336] width 200 height 23
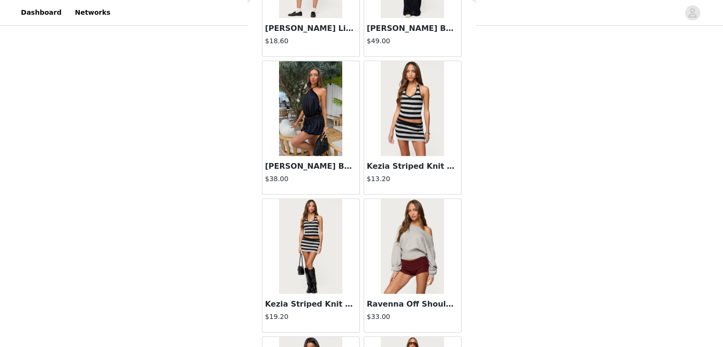
scroll to position [5232, 0]
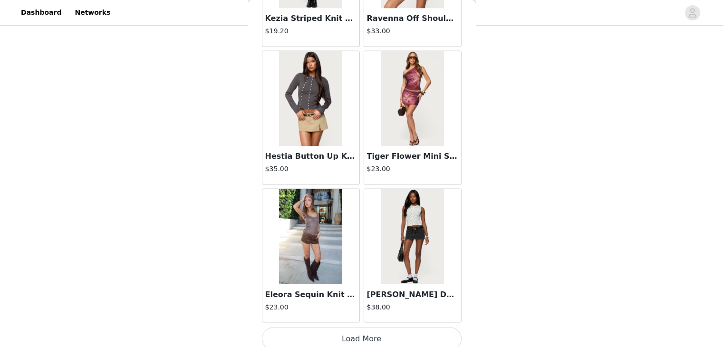
click at [299, 333] on button "Load More" at bounding box center [362, 338] width 200 height 23
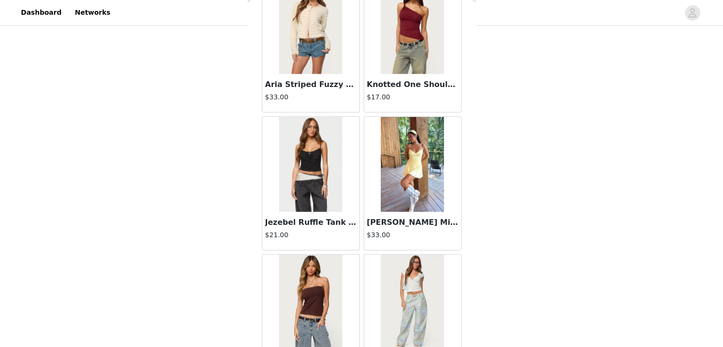
scroll to position [6608, 0]
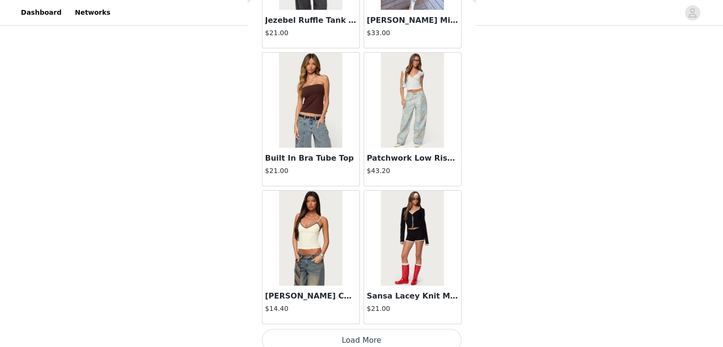
click at [319, 340] on button "Load More" at bounding box center [362, 340] width 200 height 23
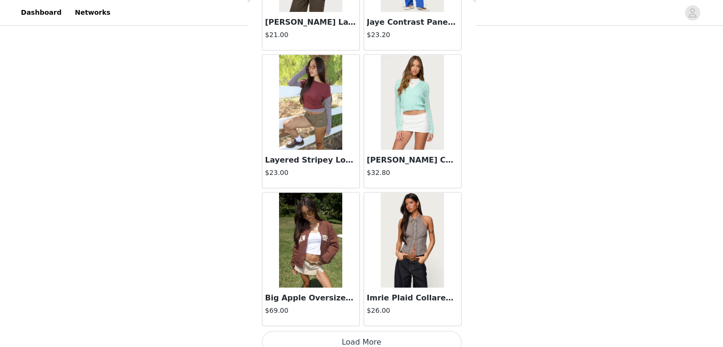
click at [331, 334] on button "Load More" at bounding box center [362, 342] width 200 height 23
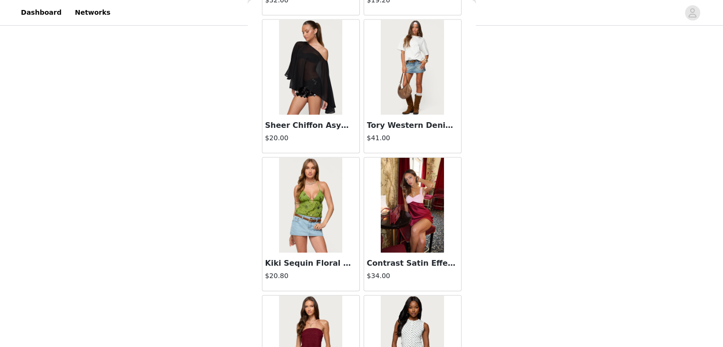
scroll to position [9360, 0]
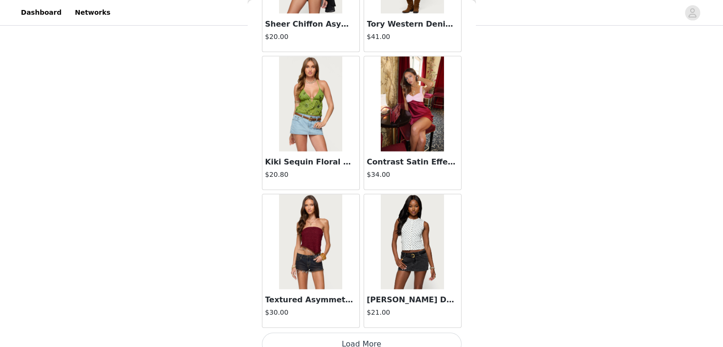
click at [323, 333] on button "Load More" at bounding box center [362, 344] width 200 height 23
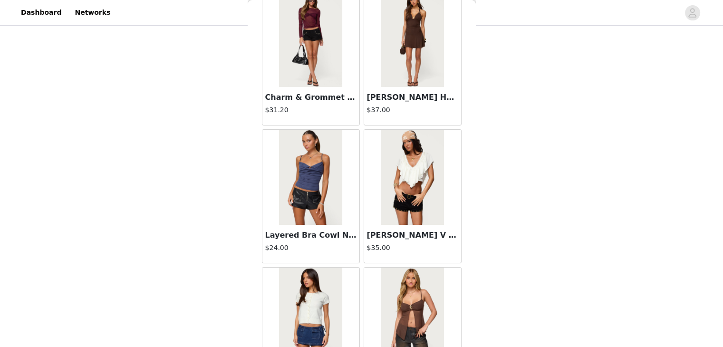
scroll to position [10735, 0]
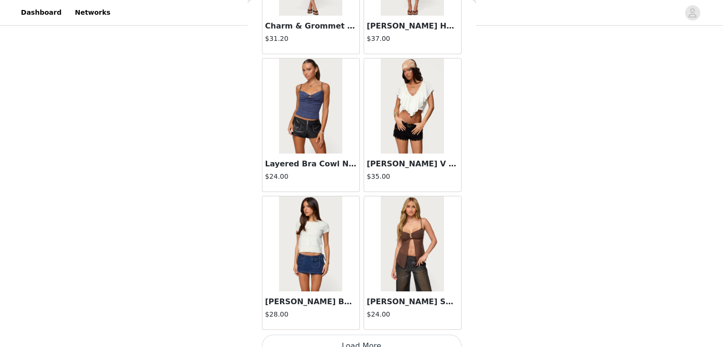
click at [351, 334] on button "Load More" at bounding box center [362, 345] width 200 height 23
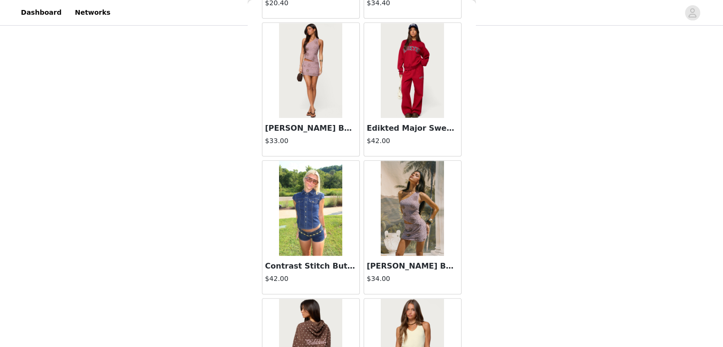
scroll to position [12111, 0]
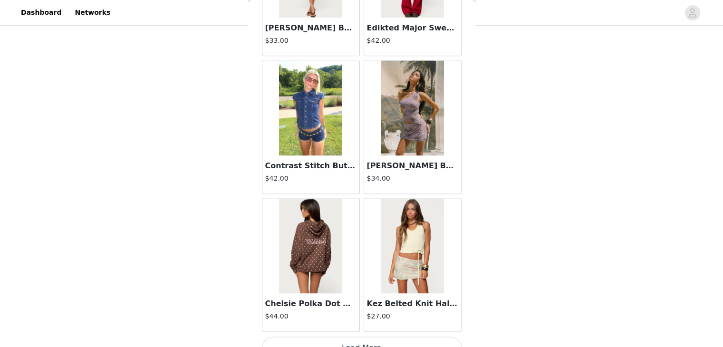
click at [331, 336] on button "Load More" at bounding box center [362, 347] width 200 height 23
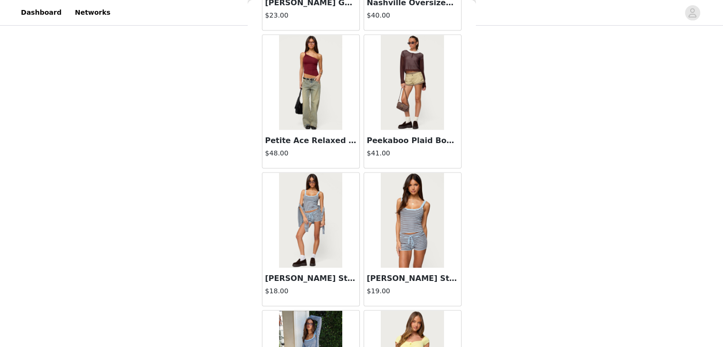
scroll to position [12733, 0]
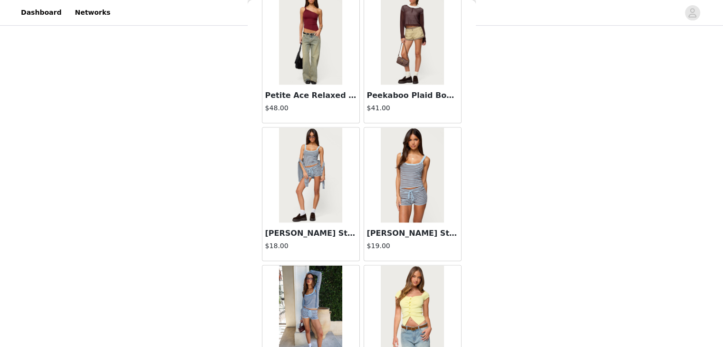
click at [410, 144] on img at bounding box center [412, 175] width 63 height 95
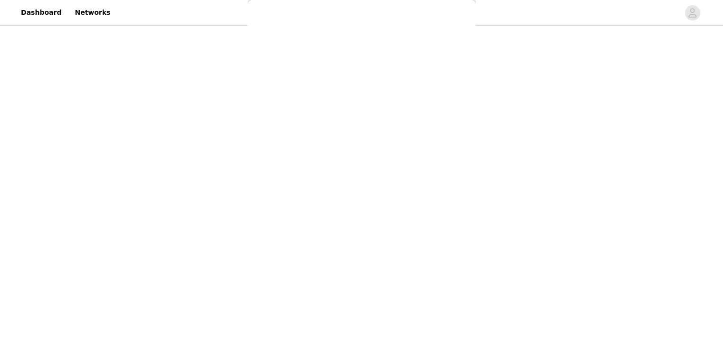
scroll to position [115, 0]
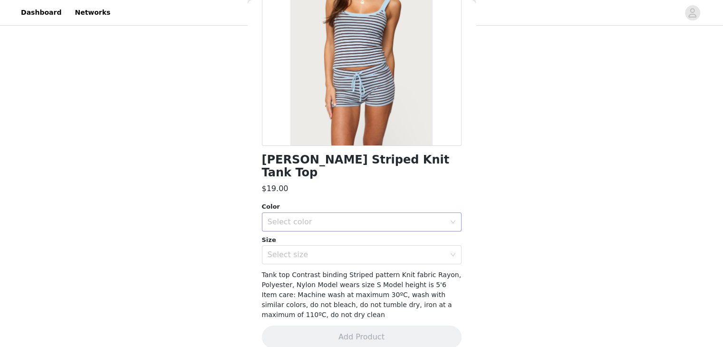
click at [316, 217] on div "Select color" at bounding box center [356, 222] width 178 height 10
click at [313, 233] on li "LIGHT BLUE" at bounding box center [357, 229] width 192 height 15
click at [319, 250] on div "Select size" at bounding box center [356, 255] width 178 height 10
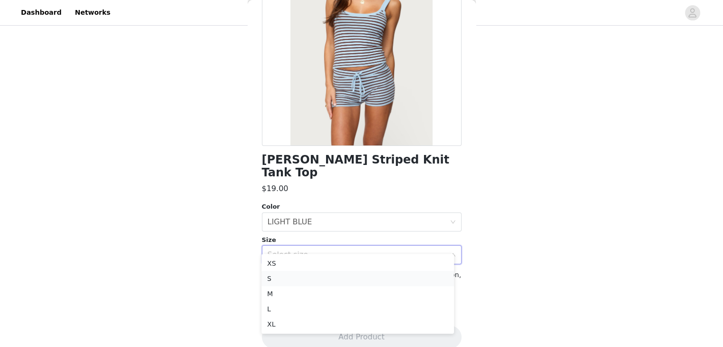
click at [298, 276] on li "S" at bounding box center [357, 278] width 192 height 15
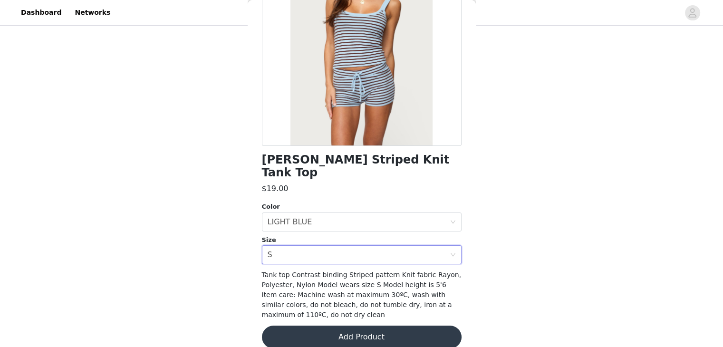
click at [296, 325] on button "Add Product" at bounding box center [362, 336] width 200 height 23
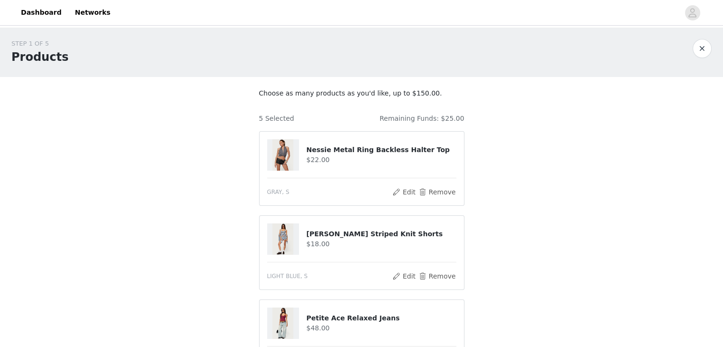
scroll to position [40, 0]
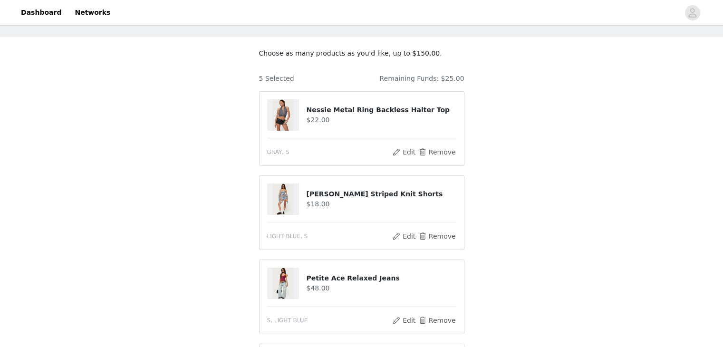
click at [285, 109] on img at bounding box center [282, 114] width 21 height 31
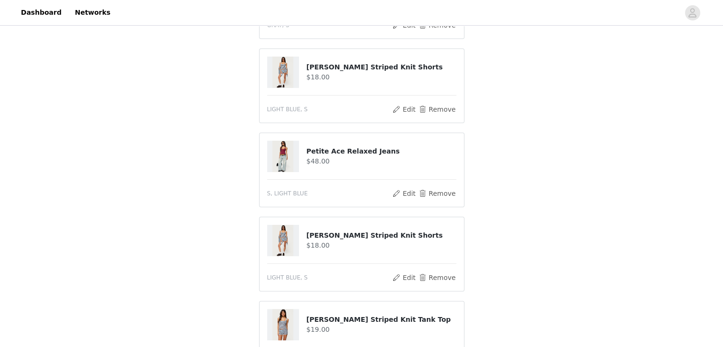
scroll to position [162, 0]
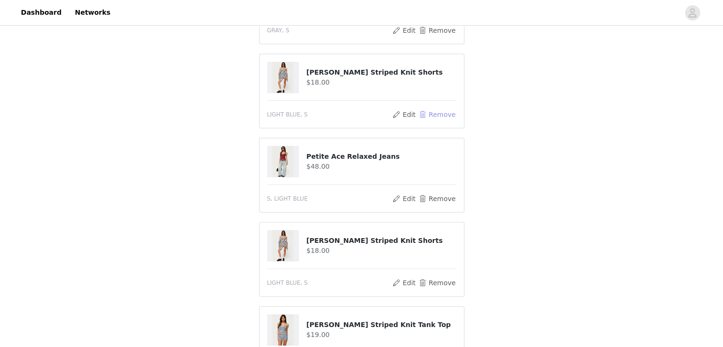
click at [436, 116] on button "Remove" at bounding box center [437, 114] width 38 height 11
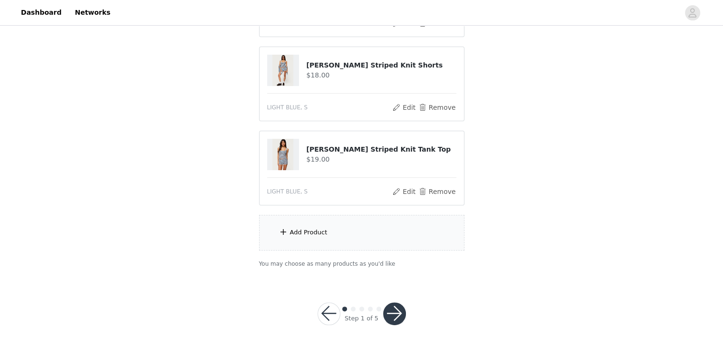
scroll to position [253, 0]
click at [315, 232] on div "Add Product" at bounding box center [309, 233] width 38 height 10
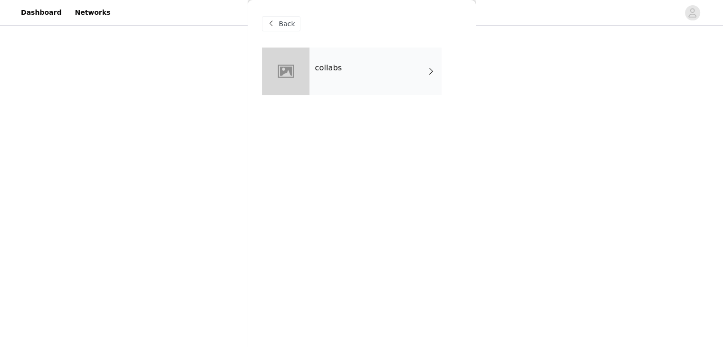
click at [341, 86] on div "collabs" at bounding box center [375, 72] width 132 height 48
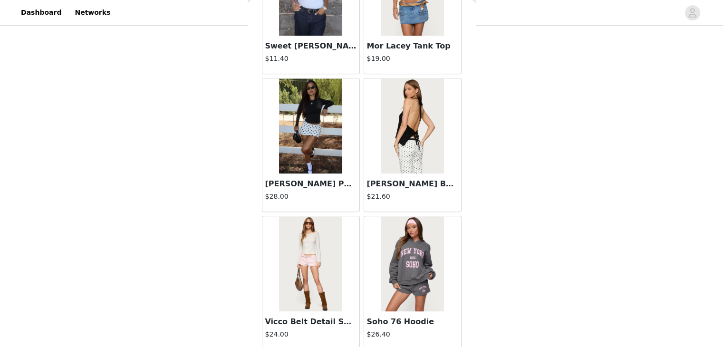
scroll to position [1105, 0]
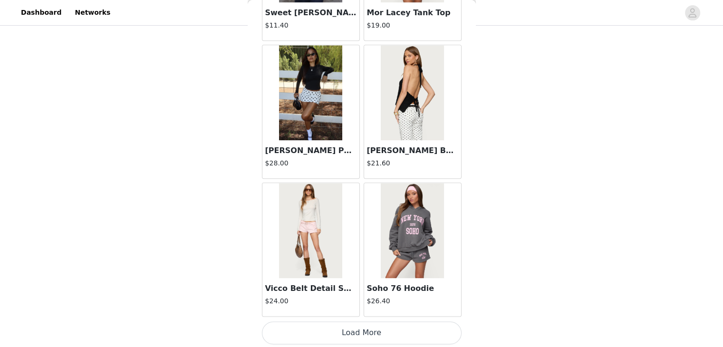
click at [360, 330] on button "Load More" at bounding box center [362, 332] width 200 height 23
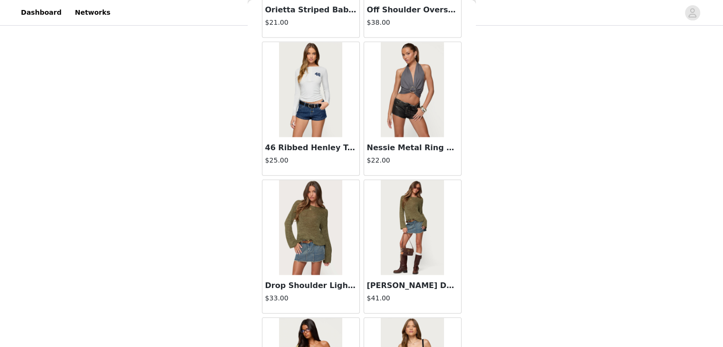
scroll to position [2481, 0]
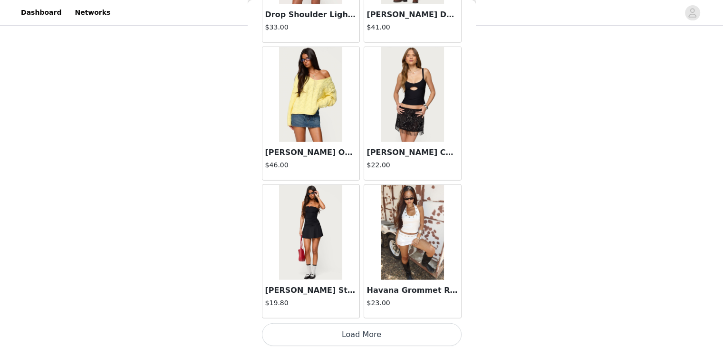
click at [348, 329] on button "Load More" at bounding box center [362, 334] width 200 height 23
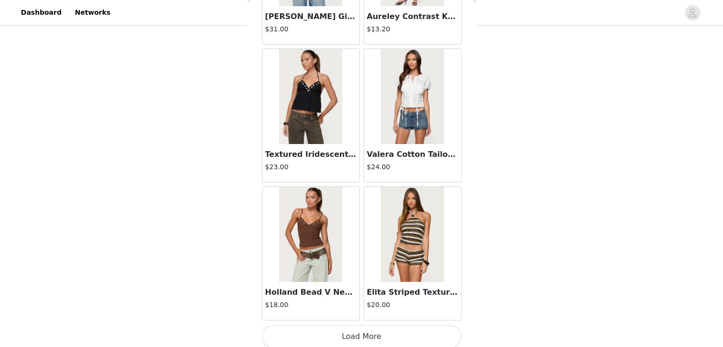
click at [352, 332] on button "Load More" at bounding box center [362, 336] width 200 height 23
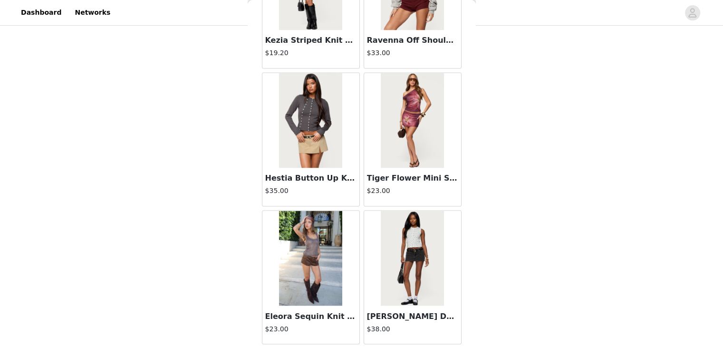
scroll to position [5232, 0]
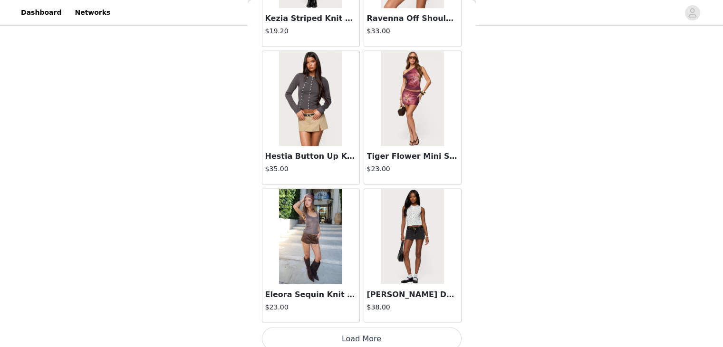
click at [352, 336] on button "Load More" at bounding box center [362, 338] width 200 height 23
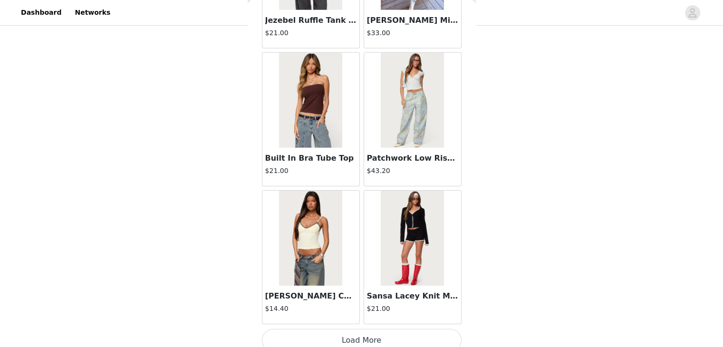
click at [330, 334] on button "Load More" at bounding box center [362, 340] width 200 height 23
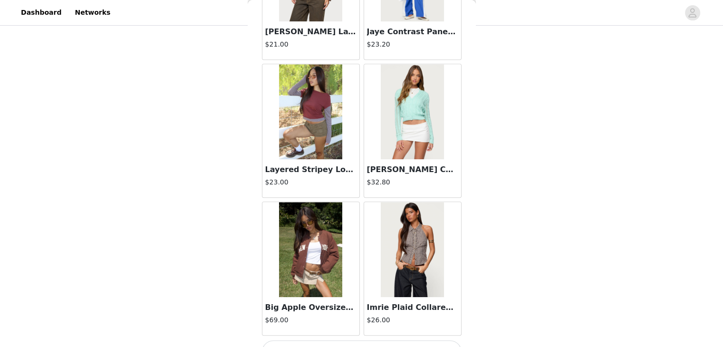
scroll to position [7984, 0]
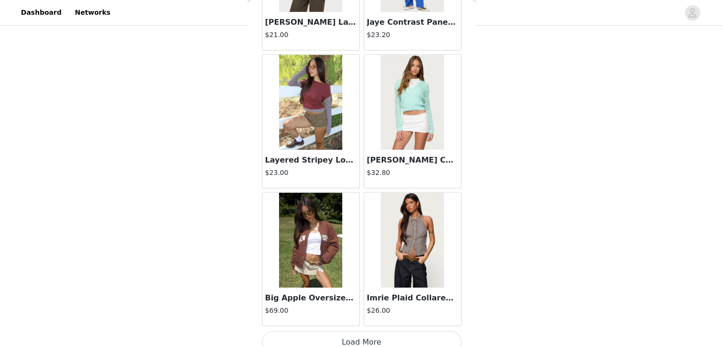
click at [344, 331] on button "Load More" at bounding box center [362, 342] width 200 height 23
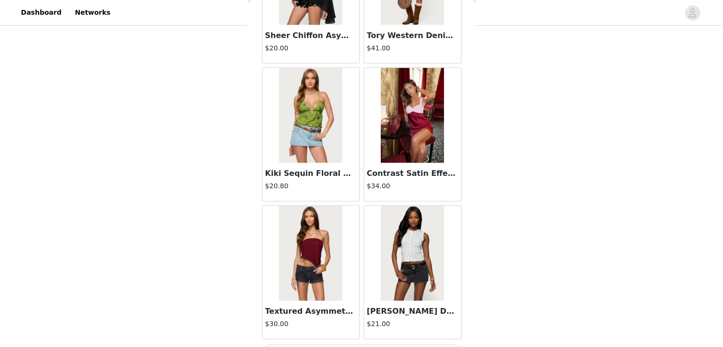
scroll to position [9360, 0]
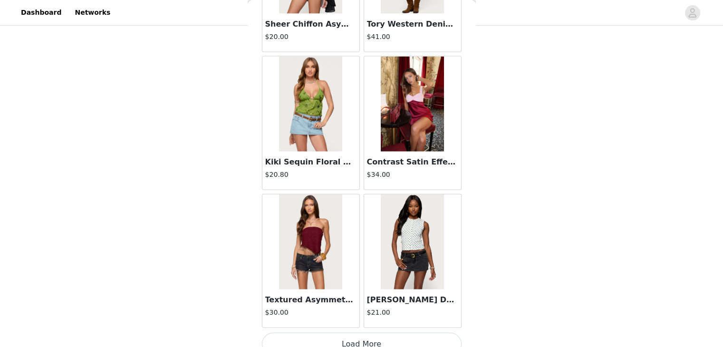
click at [361, 333] on button "Load More" at bounding box center [362, 344] width 200 height 23
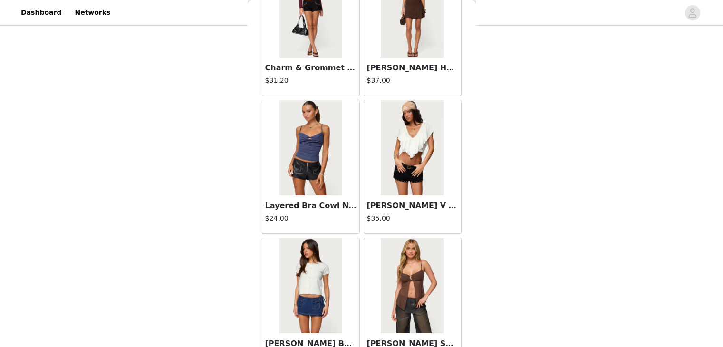
scroll to position [10735, 0]
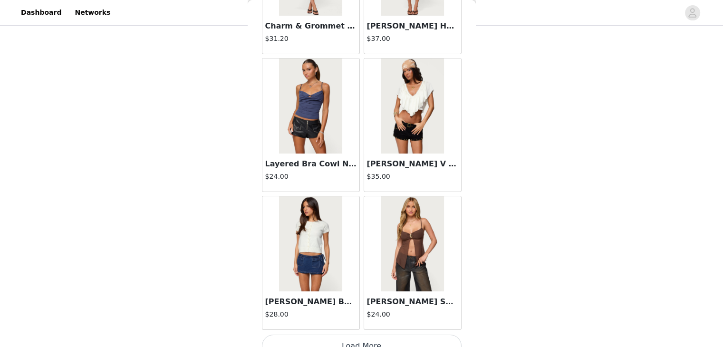
click at [331, 334] on button "Load More" at bounding box center [362, 345] width 200 height 23
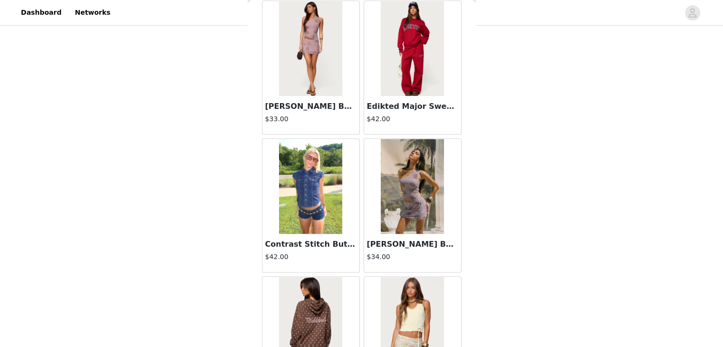
scroll to position [12111, 0]
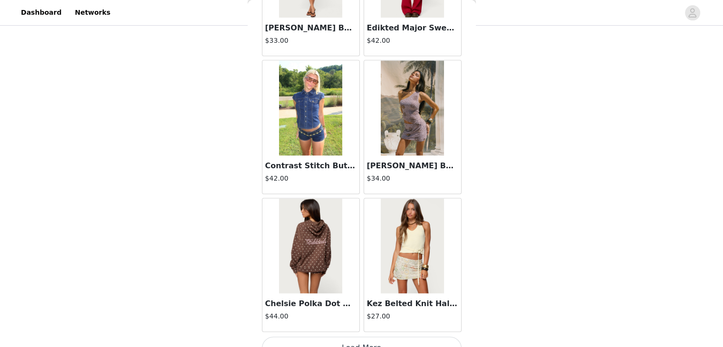
click at [355, 336] on button "Load More" at bounding box center [362, 347] width 200 height 23
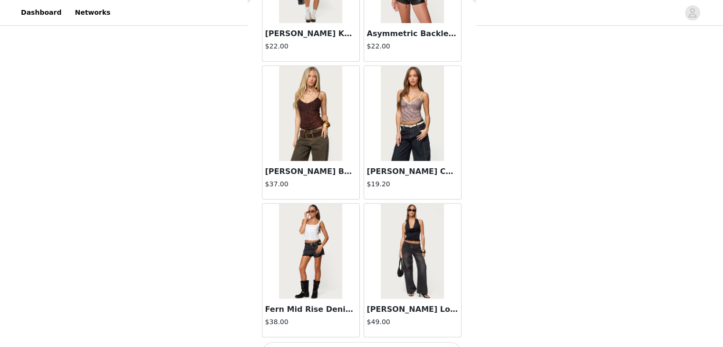
scroll to position [13487, 0]
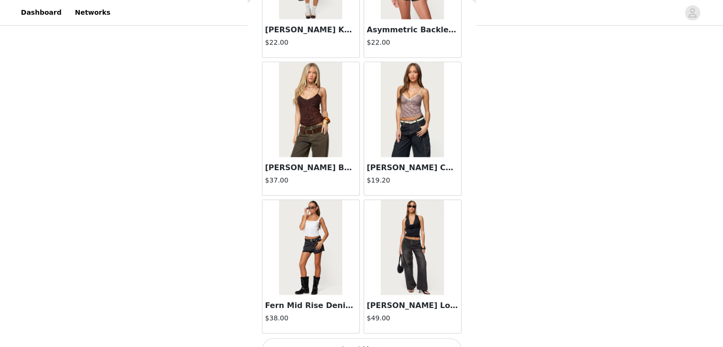
click at [334, 338] on button "Load More" at bounding box center [362, 349] width 200 height 23
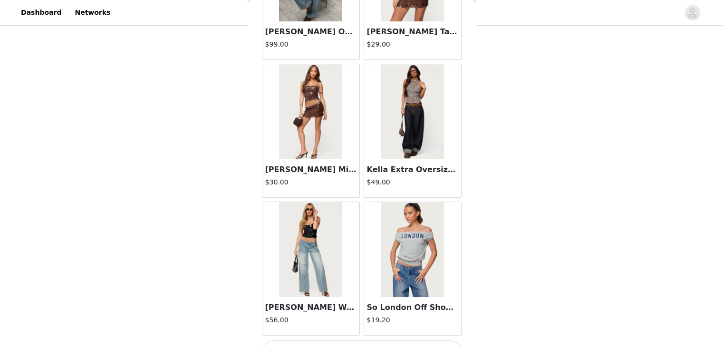
scroll to position [14862, 0]
click at [342, 341] on button "Load More" at bounding box center [362, 352] width 200 height 23
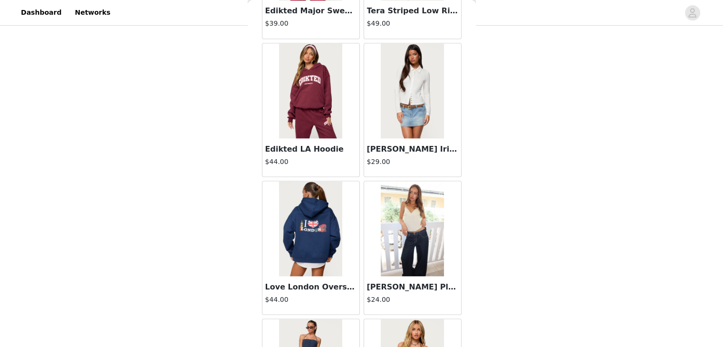
scroll to position [16239, 0]
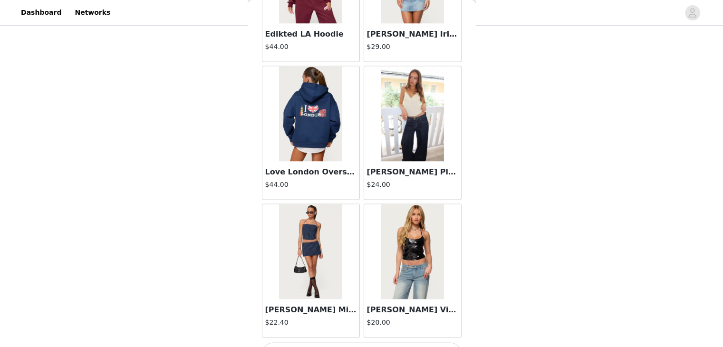
click at [344, 342] on button "Load More" at bounding box center [362, 353] width 200 height 23
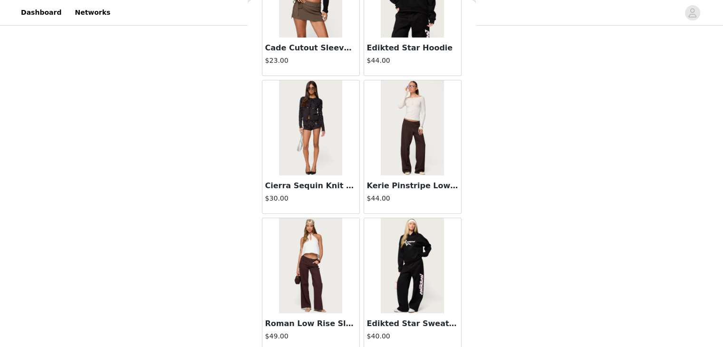
scroll to position [17614, 0]
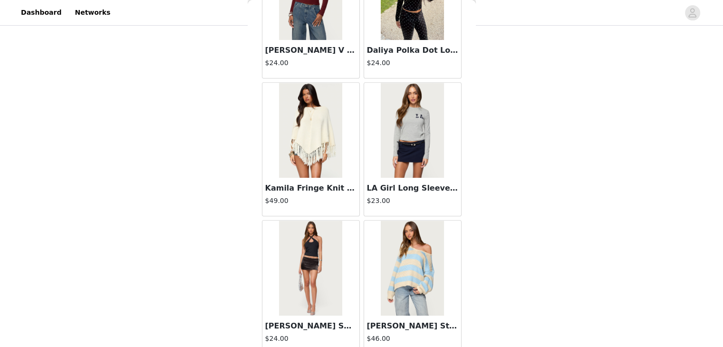
scroll to position [18990, 0]
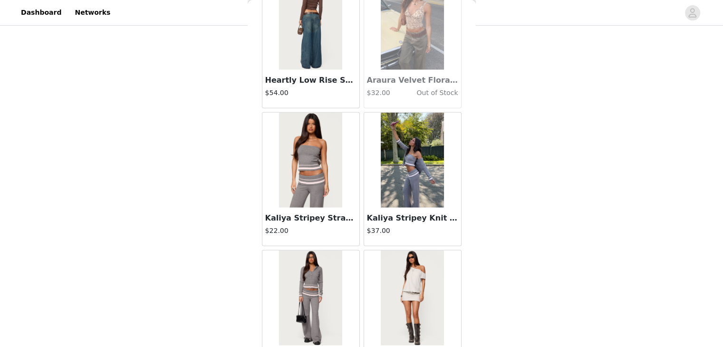
scroll to position [20366, 0]
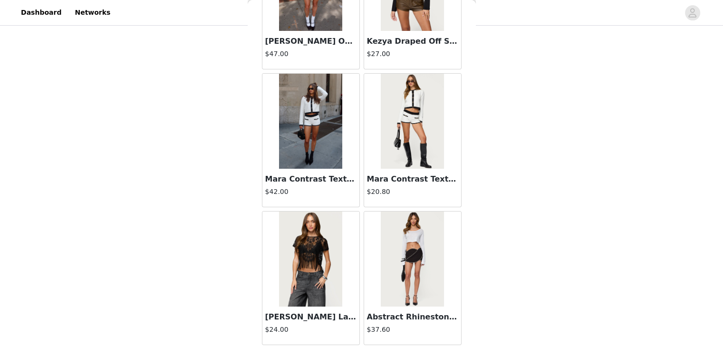
scroll to position [21741, 0]
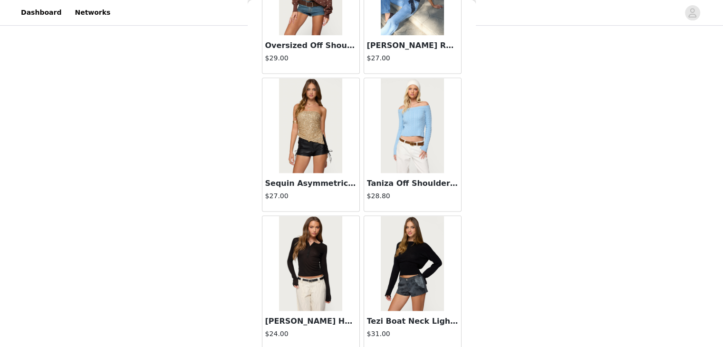
scroll to position [23117, 0]
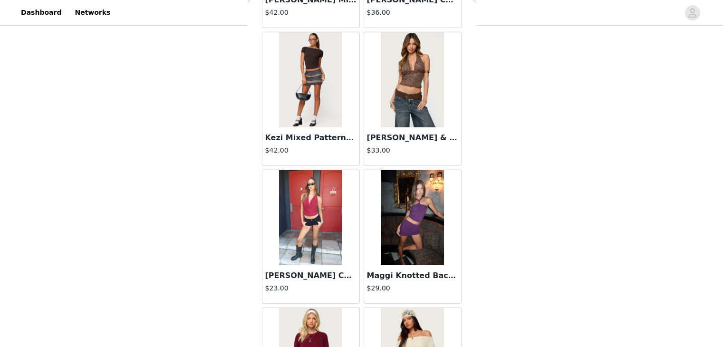
scroll to position [24493, 0]
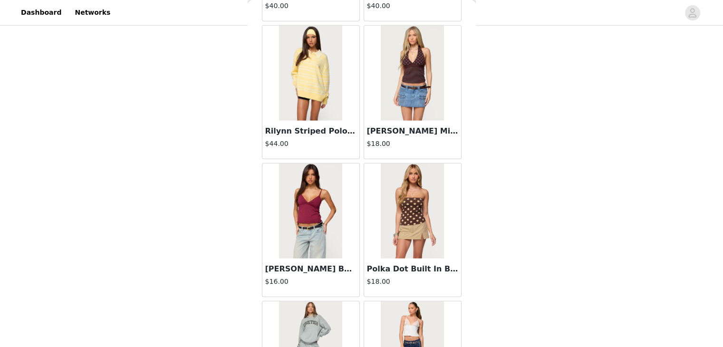
scroll to position [9943, 0]
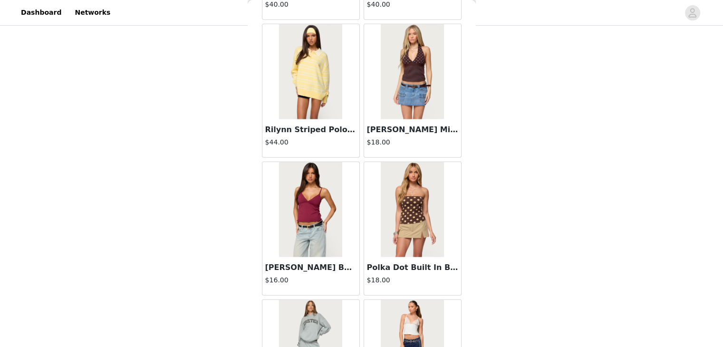
click at [291, 177] on img at bounding box center [310, 209] width 63 height 95
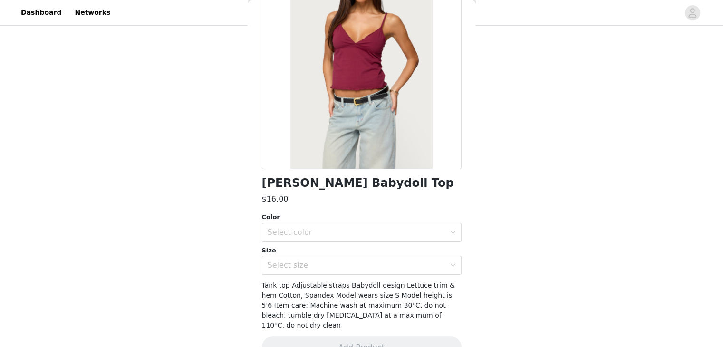
scroll to position [93, 0]
click at [342, 228] on div "Select color" at bounding box center [356, 232] width 178 height 10
click at [331, 252] on li "BURGUNDY" at bounding box center [357, 252] width 192 height 15
click at [326, 262] on div "Select size" at bounding box center [356, 265] width 178 height 10
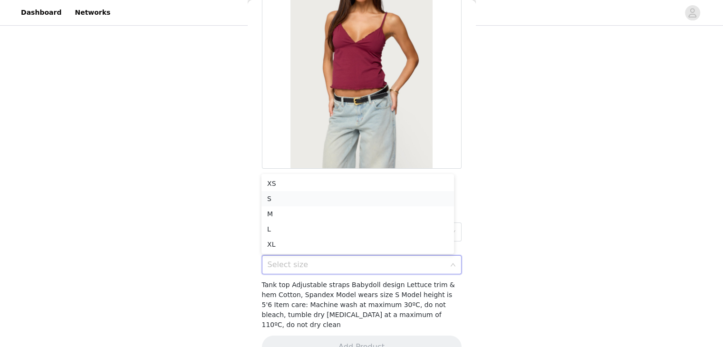
click at [279, 199] on li "S" at bounding box center [357, 198] width 192 height 15
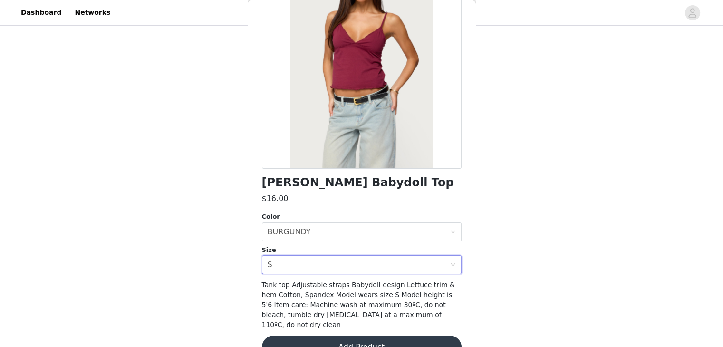
click at [314, 335] on button "Add Product" at bounding box center [362, 346] width 200 height 23
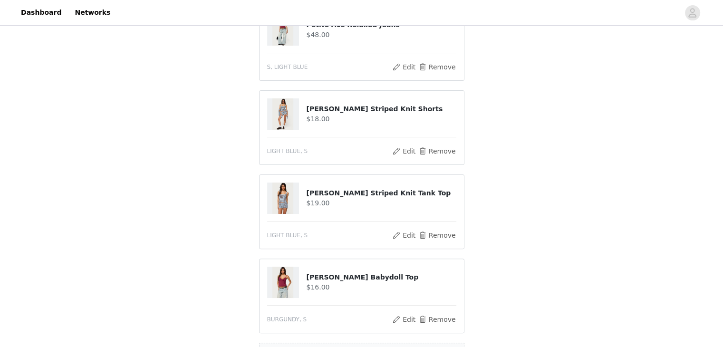
scroll to position [317, 0]
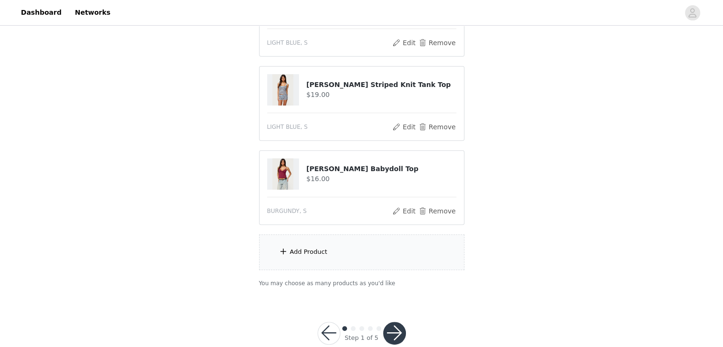
click at [319, 243] on div "Add Product" at bounding box center [361, 252] width 205 height 36
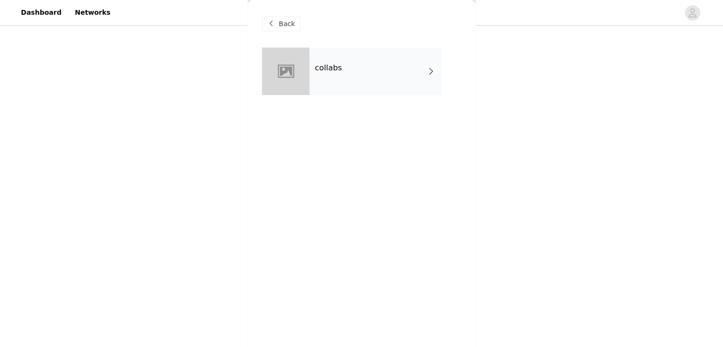
click at [334, 65] on h4 "collabs" at bounding box center [328, 68] width 27 height 9
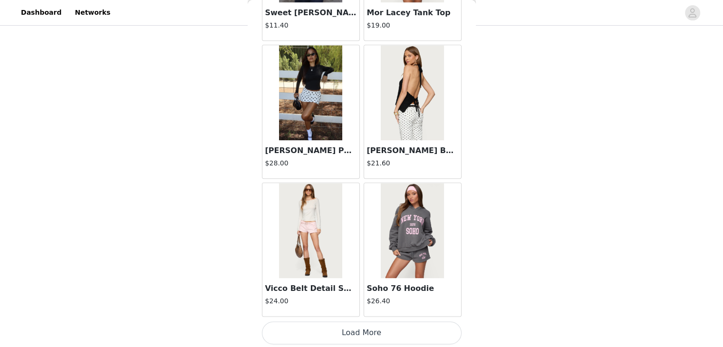
scroll to position [337, 0]
click at [345, 335] on button "Load More" at bounding box center [362, 332] width 200 height 23
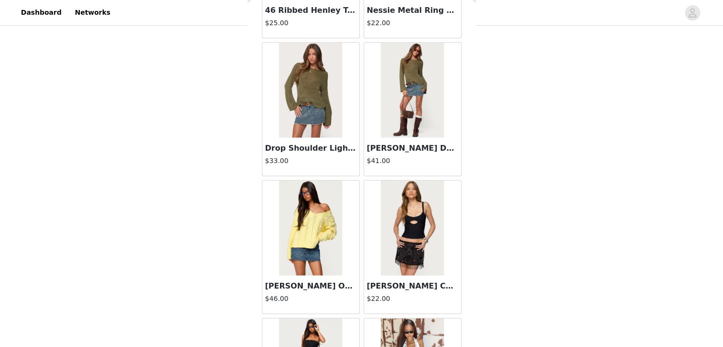
scroll to position [2481, 0]
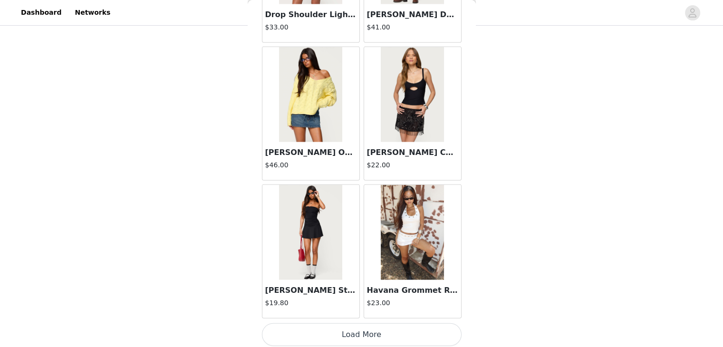
click at [346, 327] on button "Load More" at bounding box center [362, 334] width 200 height 23
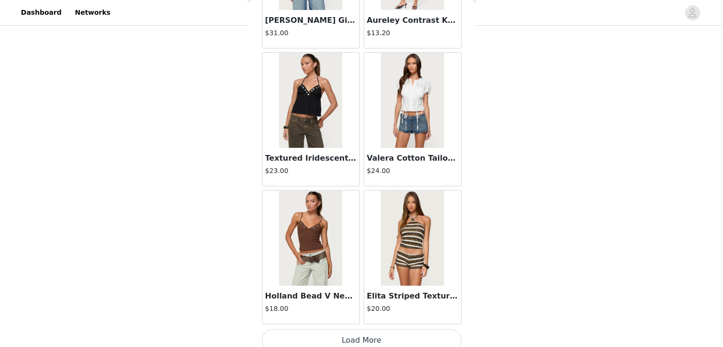
scroll to position [3857, 0]
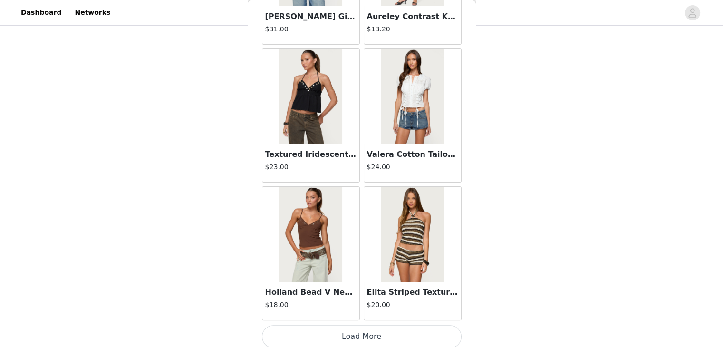
click at [344, 328] on button "Load More" at bounding box center [362, 336] width 200 height 23
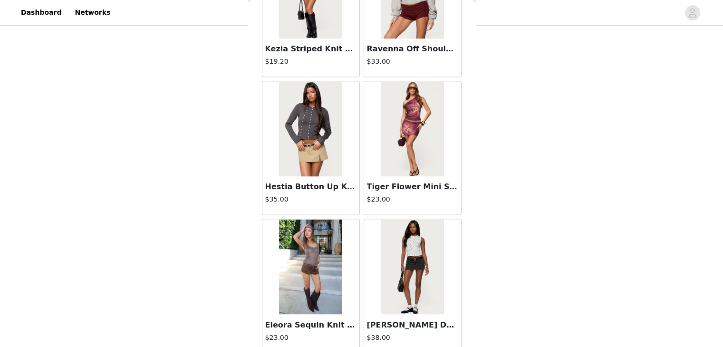
scroll to position [5232, 0]
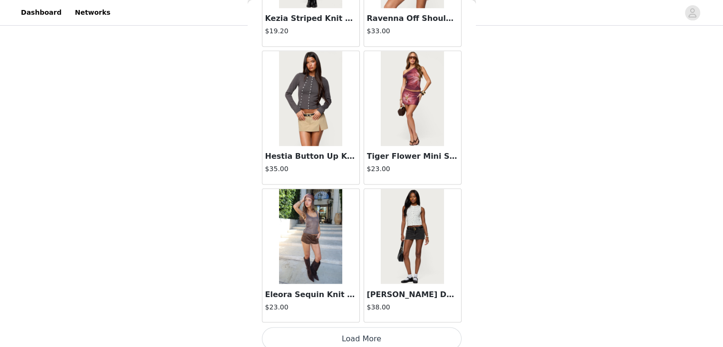
click at [340, 337] on button "Load More" at bounding box center [362, 338] width 200 height 23
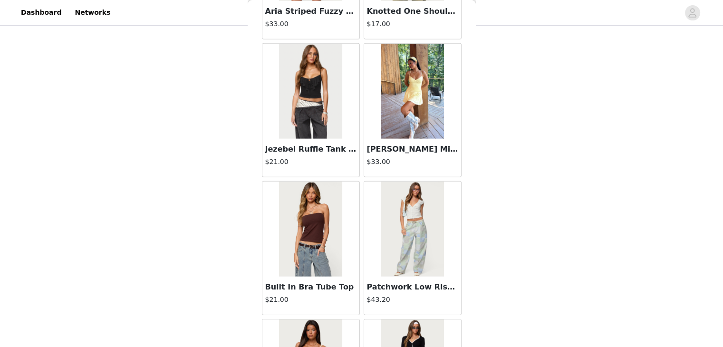
scroll to position [6608, 0]
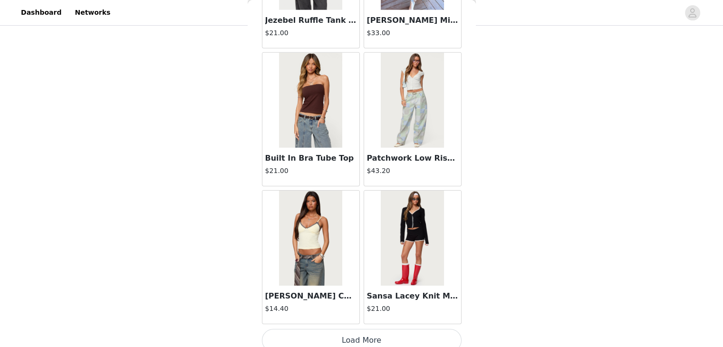
click at [348, 340] on button "Load More" at bounding box center [362, 340] width 200 height 23
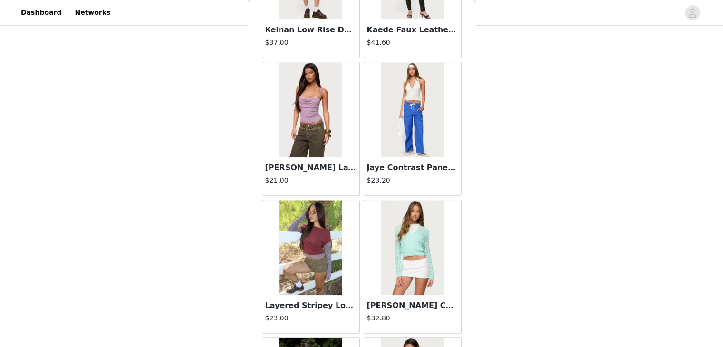
scroll to position [7984, 0]
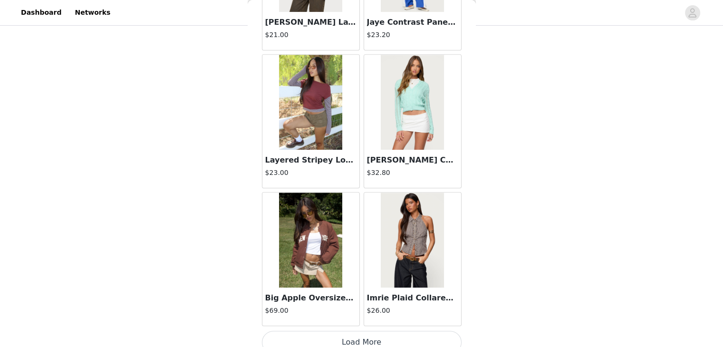
click at [341, 333] on button "Load More" at bounding box center [362, 342] width 200 height 23
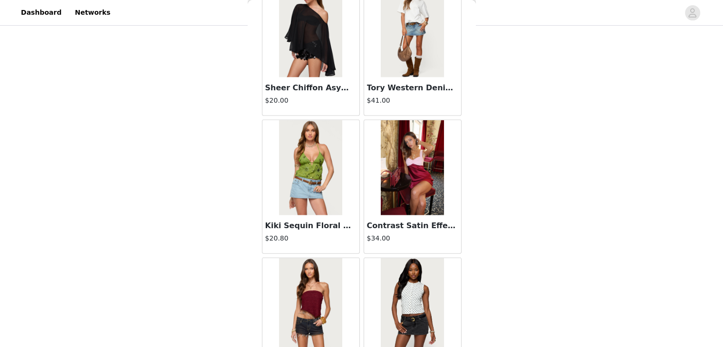
scroll to position [9360, 0]
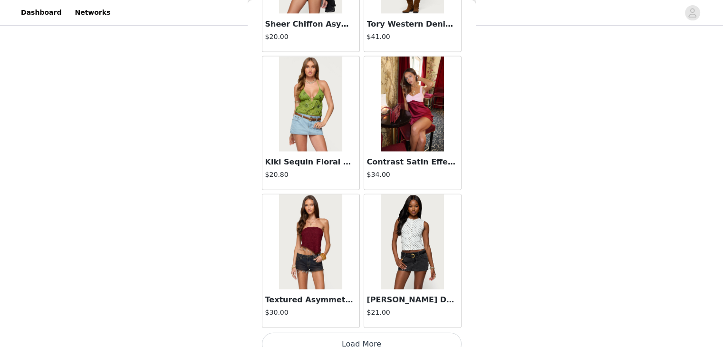
click at [342, 333] on button "Load More" at bounding box center [362, 344] width 200 height 23
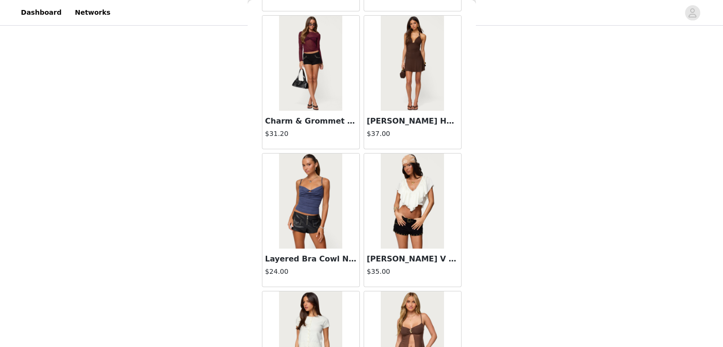
scroll to position [10735, 0]
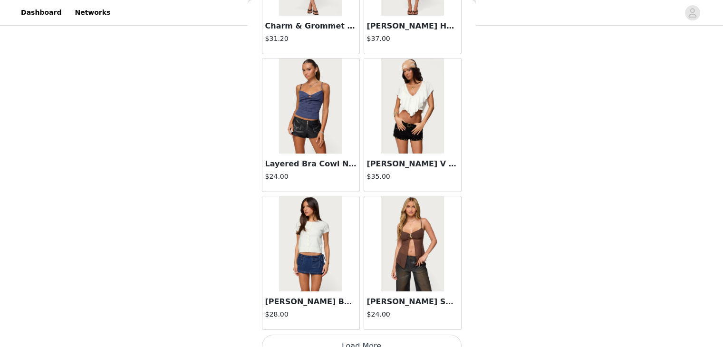
click at [343, 334] on button "Load More" at bounding box center [362, 345] width 200 height 23
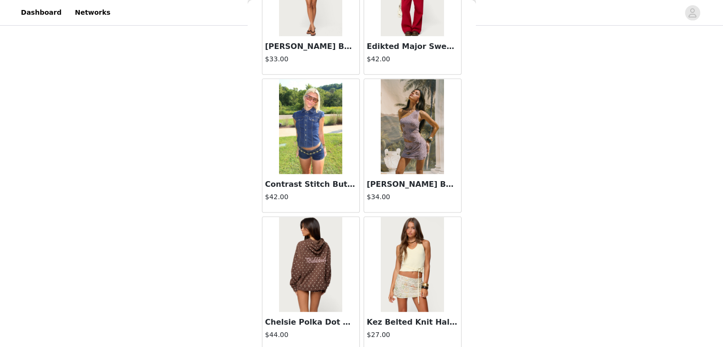
scroll to position [12111, 0]
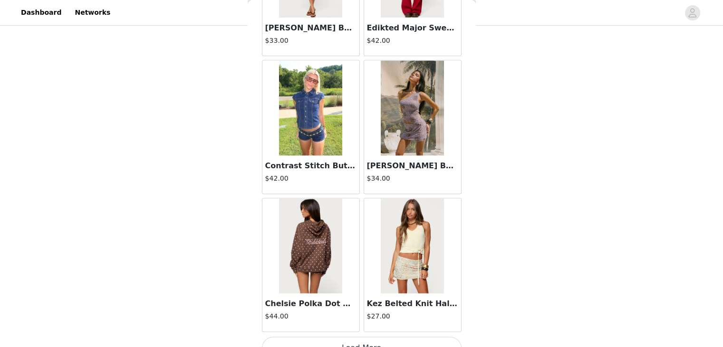
click at [353, 336] on button "Load More" at bounding box center [362, 347] width 200 height 23
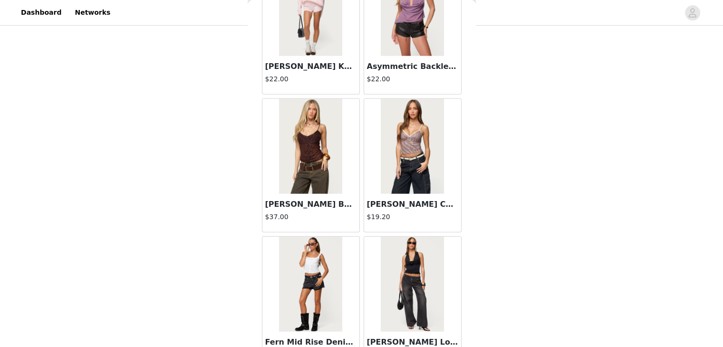
scroll to position [13487, 0]
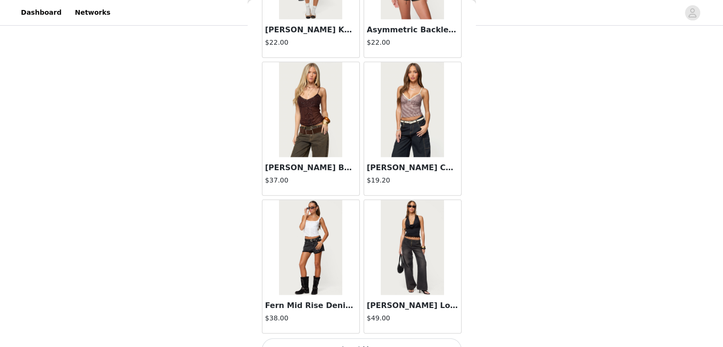
click at [332, 338] on button "Load More" at bounding box center [362, 349] width 200 height 23
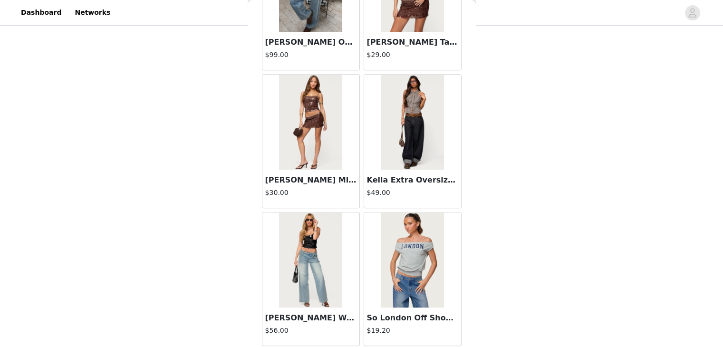
scroll to position [14863, 0]
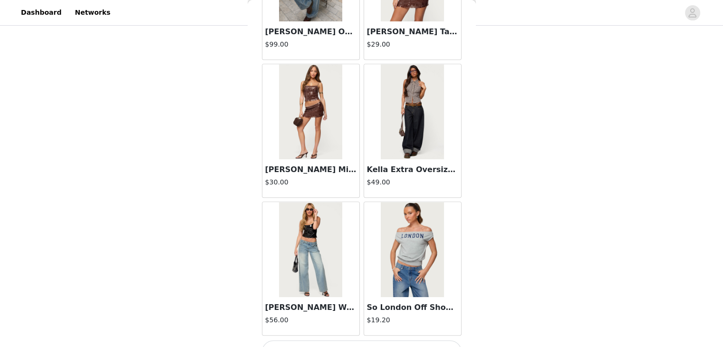
click at [334, 340] on button "Load More" at bounding box center [362, 351] width 200 height 23
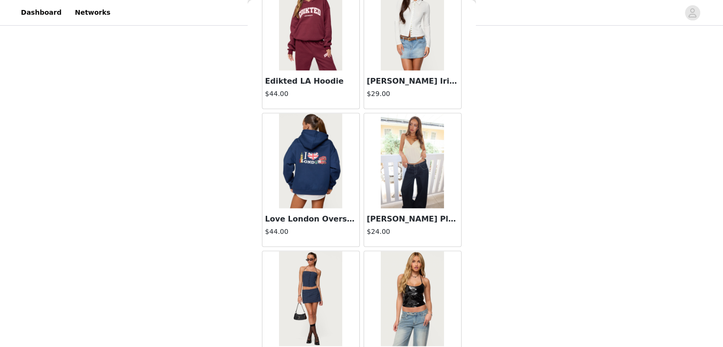
scroll to position [16239, 0]
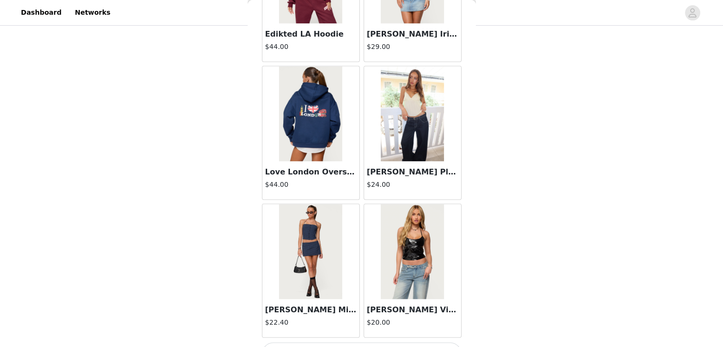
click at [359, 342] on button "Load More" at bounding box center [362, 353] width 200 height 23
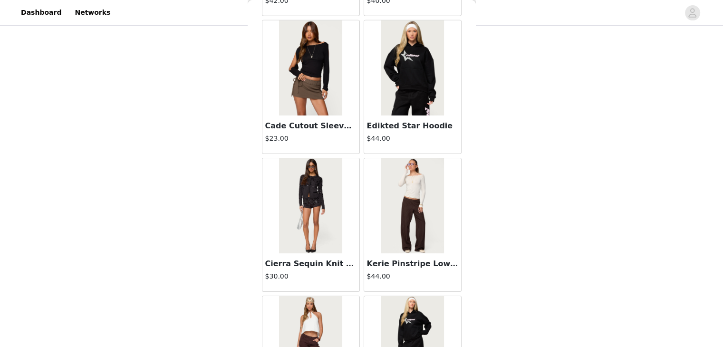
scroll to position [17614, 0]
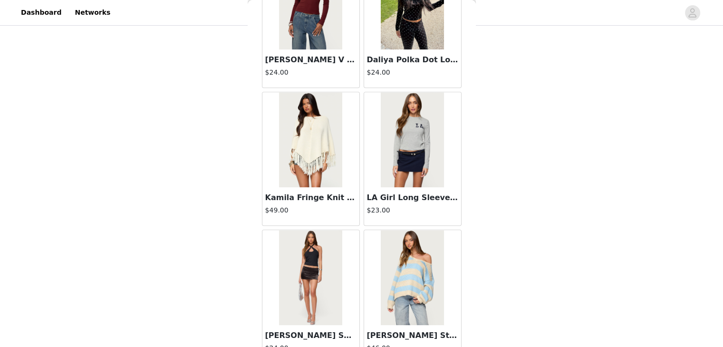
scroll to position [18990, 0]
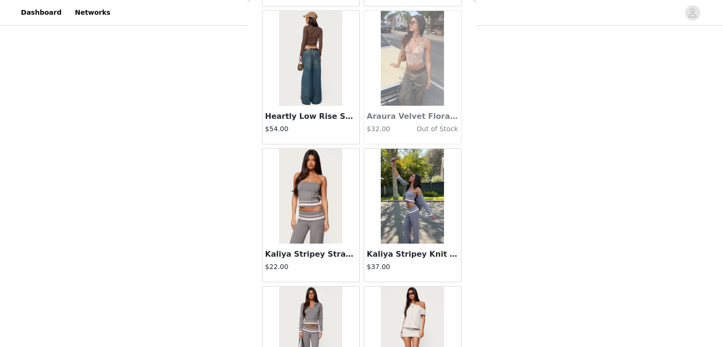
scroll to position [20366, 0]
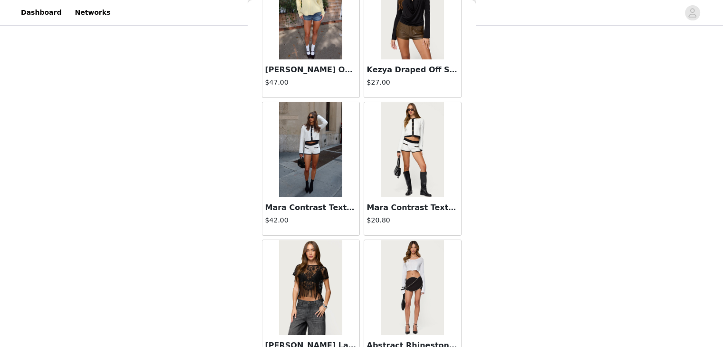
scroll to position [21742, 0]
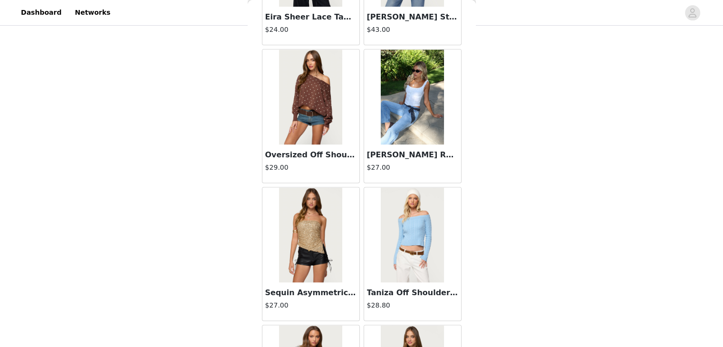
scroll to position [23117, 0]
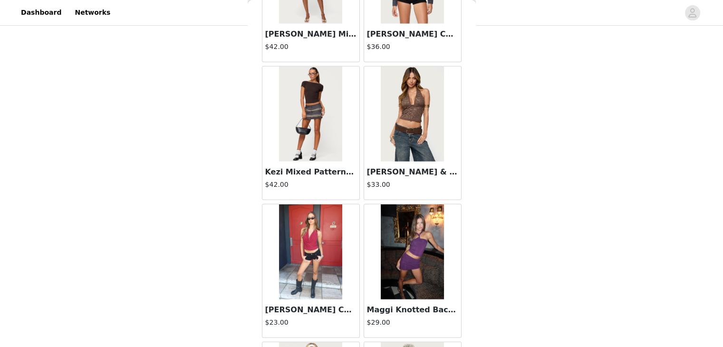
scroll to position [24367, 0]
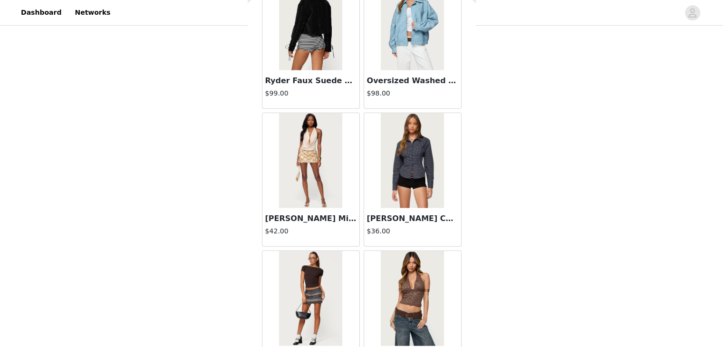
click at [401, 251] on img at bounding box center [412, 298] width 63 height 95
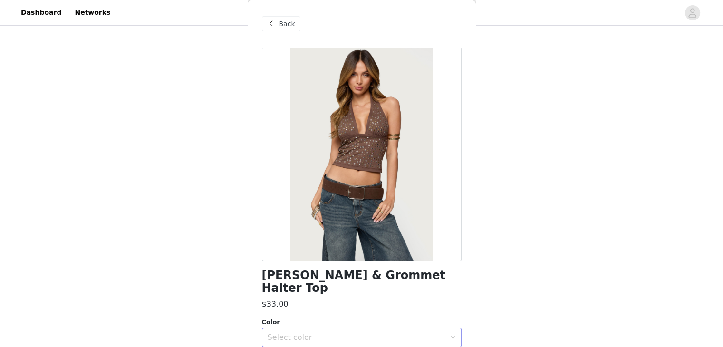
scroll to position [0, 0]
click at [375, 101] on div at bounding box center [362, 155] width 200 height 214
click at [279, 22] on span "Back" at bounding box center [287, 24] width 16 height 10
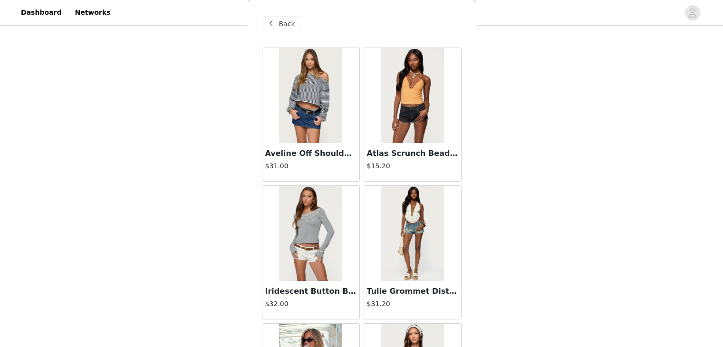
scroll to position [24493, 0]
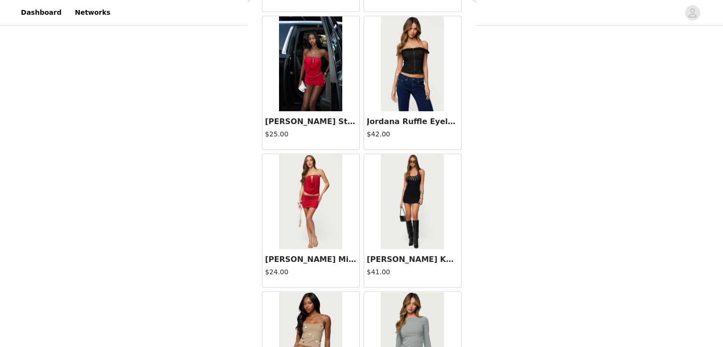
scroll to position [25869, 0]
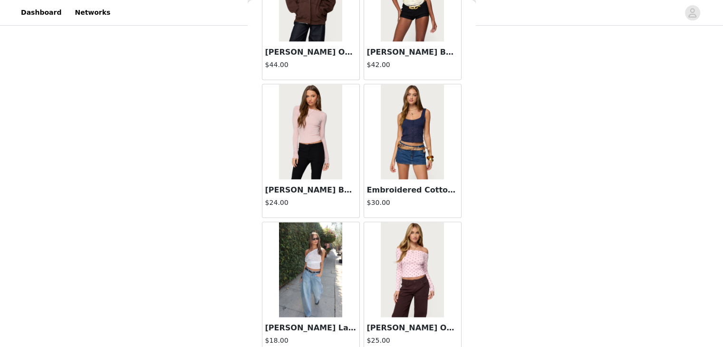
scroll to position [27245, 0]
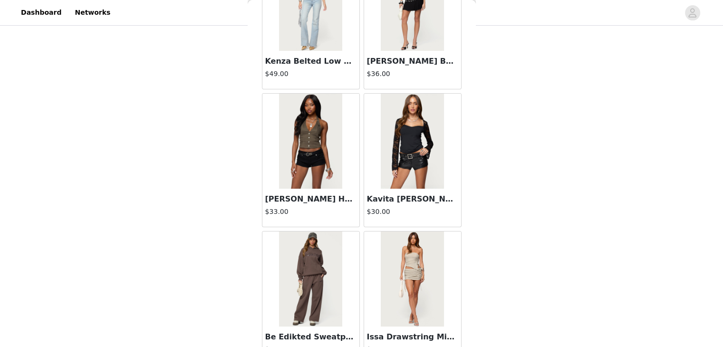
scroll to position [28621, 0]
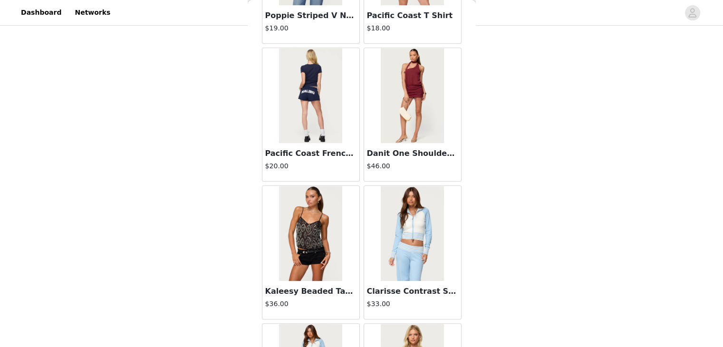
scroll to position [29996, 0]
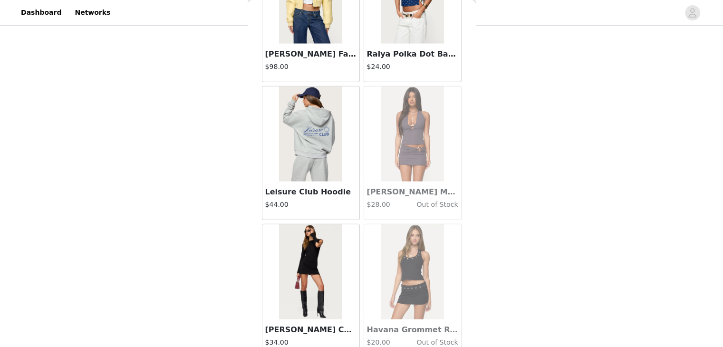
scroll to position [31372, 0]
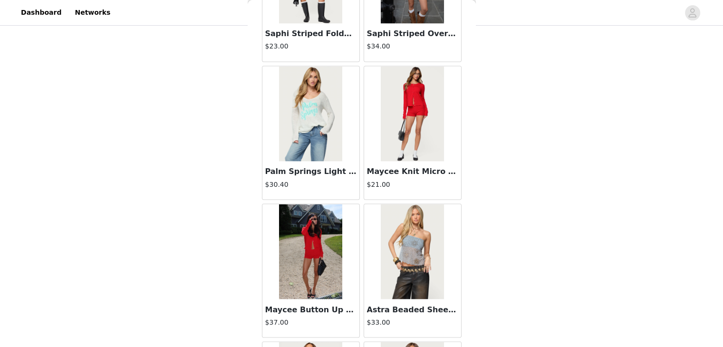
scroll to position [19688, 0]
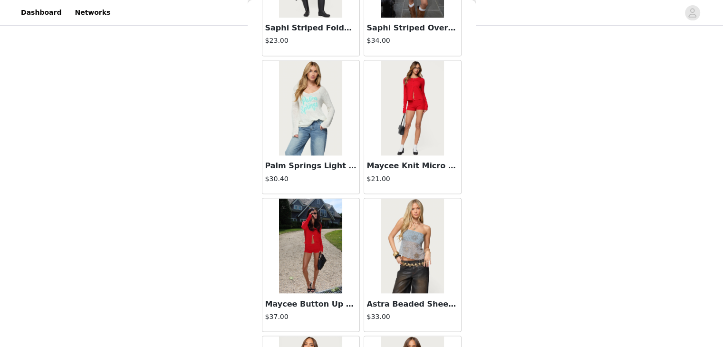
click at [308, 243] on img at bounding box center [310, 245] width 63 height 95
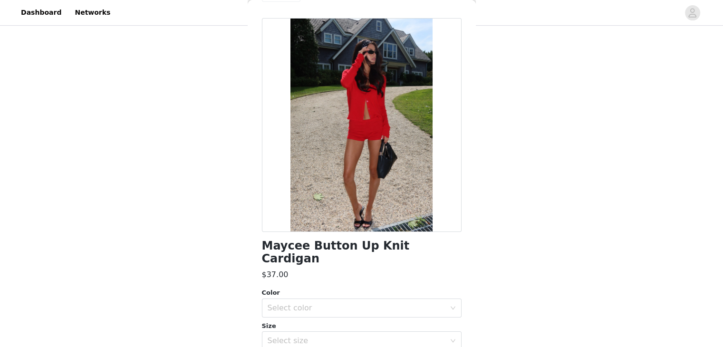
scroll to position [105, 0]
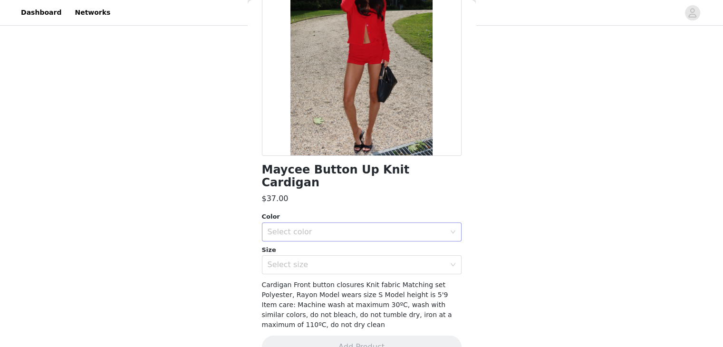
click at [296, 227] on div "Select color" at bounding box center [356, 232] width 178 height 10
click at [295, 241] on li "RED" at bounding box center [357, 239] width 192 height 15
click at [296, 260] on div "Select size" at bounding box center [356, 265] width 178 height 10
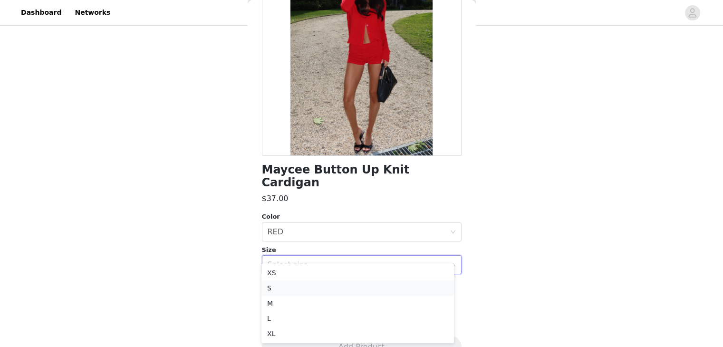
click at [290, 289] on li "S" at bounding box center [357, 287] width 192 height 15
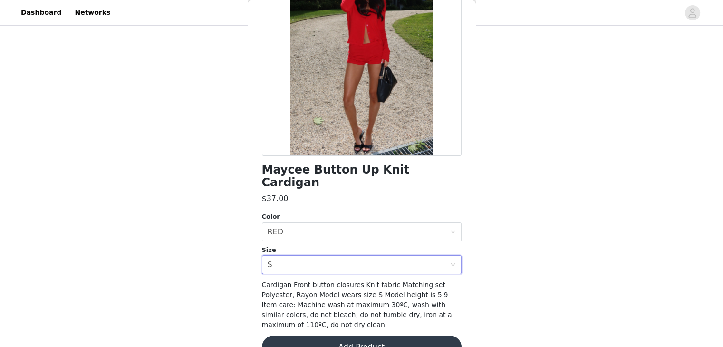
click at [327, 335] on button "Add Product" at bounding box center [362, 346] width 200 height 23
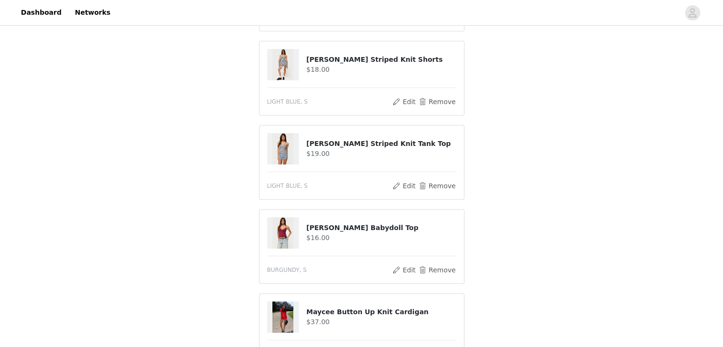
scroll to position [259, 0]
click at [433, 261] on article "Glendon Babydoll Top $16.00 BURGUNDY, S Edit Remove" at bounding box center [361, 245] width 205 height 75
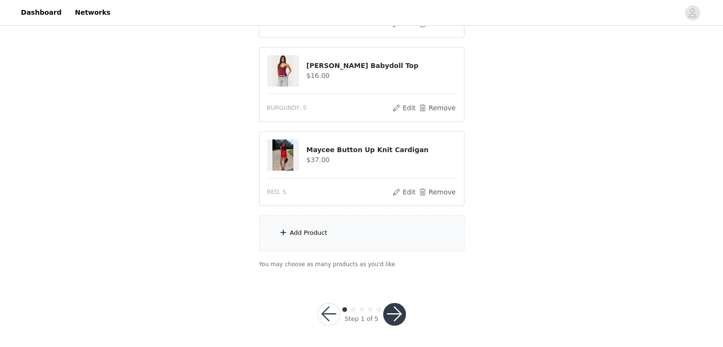
scroll to position [420, 0]
click at [443, 109] on button "Remove" at bounding box center [437, 108] width 38 height 11
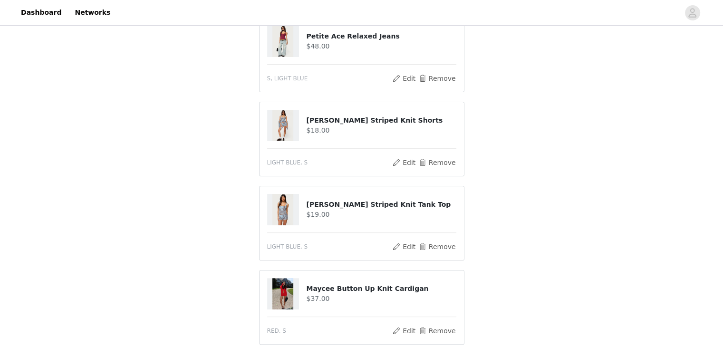
scroll to position [198, 0]
click at [280, 128] on img at bounding box center [282, 125] width 21 height 31
click at [281, 213] on img at bounding box center [282, 209] width 21 height 31
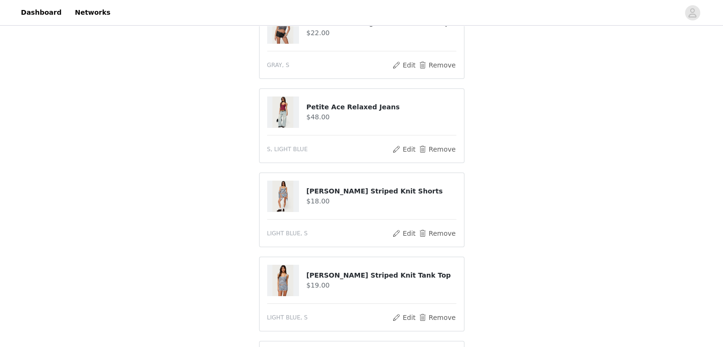
scroll to position [104, 0]
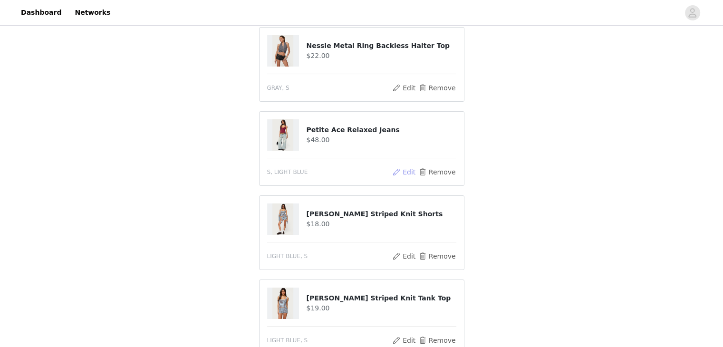
click at [409, 171] on button "Edit" at bounding box center [404, 171] width 24 height 11
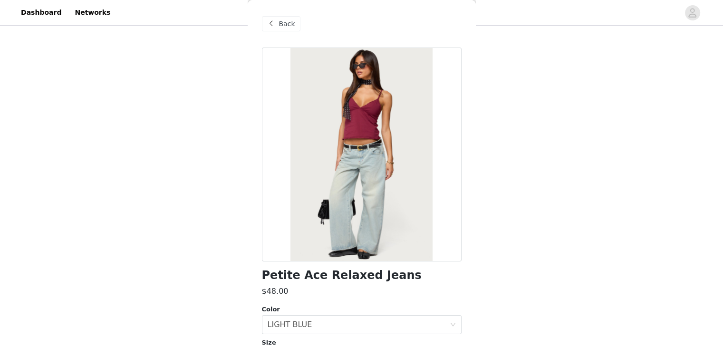
click at [600, 105] on div "STEP 1 OF 5 Products Choose as many products as you'd like, up to $150.00. 5 Se…" at bounding box center [361, 218] width 723 height 589
click at [558, 137] on div "STEP 1 OF 5 Products Choose as many products as you'd like, up to $150.00. 5 Se…" at bounding box center [361, 218] width 723 height 589
click at [273, 24] on span at bounding box center [271, 23] width 11 height 11
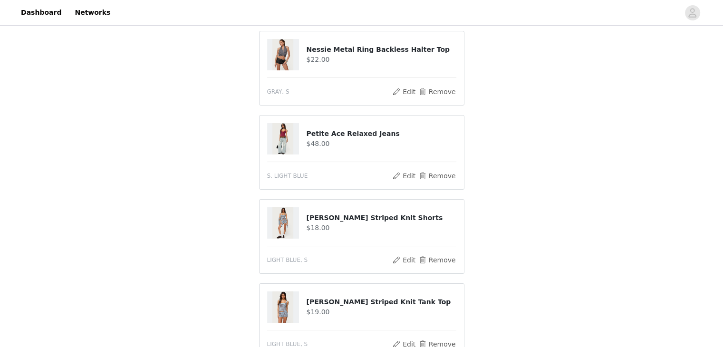
scroll to position [96, 0]
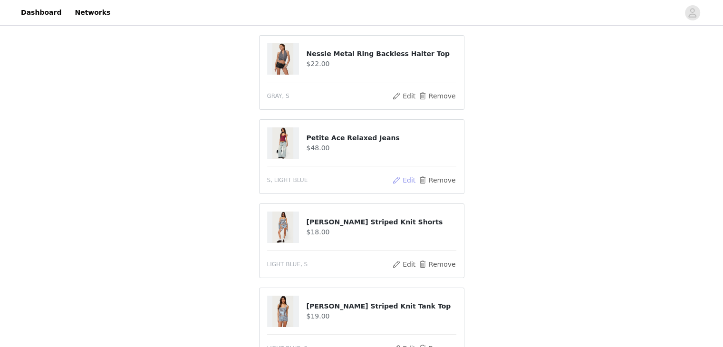
click at [406, 183] on button "Edit" at bounding box center [404, 179] width 24 height 11
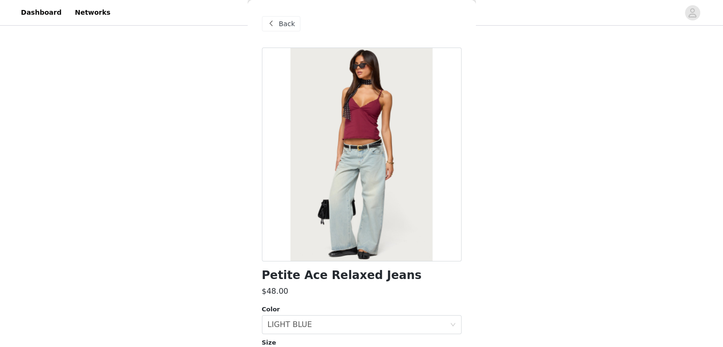
click at [223, 128] on div "STEP 1 OF 5 Products Choose as many products as you'd like, up to $150.00. 5 Se…" at bounding box center [361, 226] width 723 height 589
click at [286, 21] on span "Back" at bounding box center [287, 24] width 16 height 10
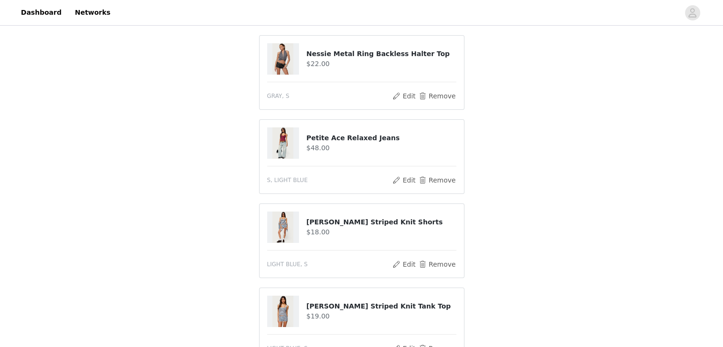
scroll to position [68, 0]
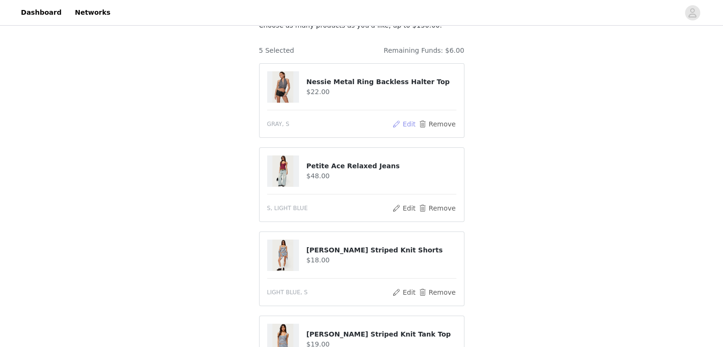
click at [409, 124] on button "Edit" at bounding box center [404, 123] width 24 height 11
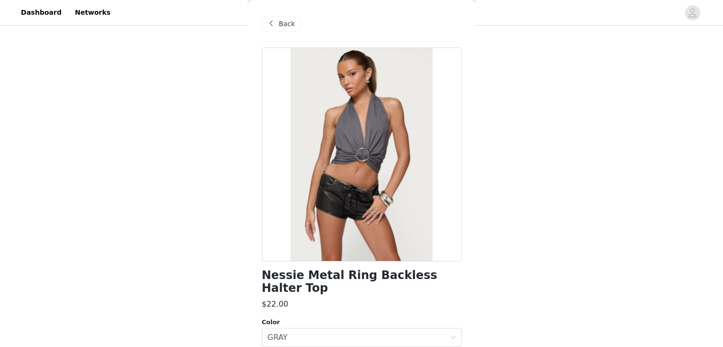
click at [282, 25] on span "Back" at bounding box center [287, 24] width 16 height 10
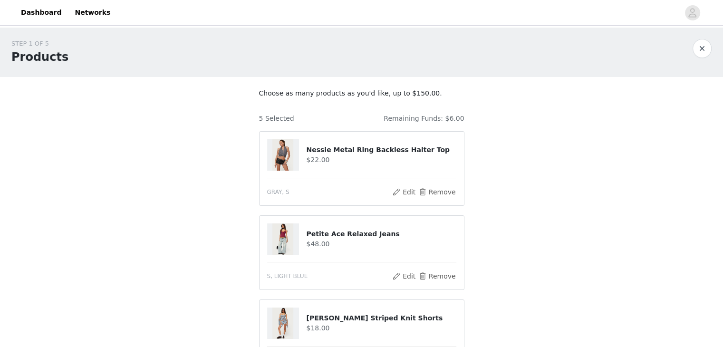
scroll to position [337, 0]
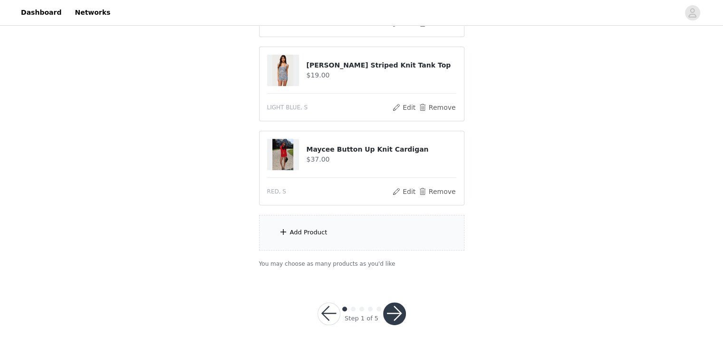
click at [399, 305] on button "button" at bounding box center [394, 313] width 23 height 23
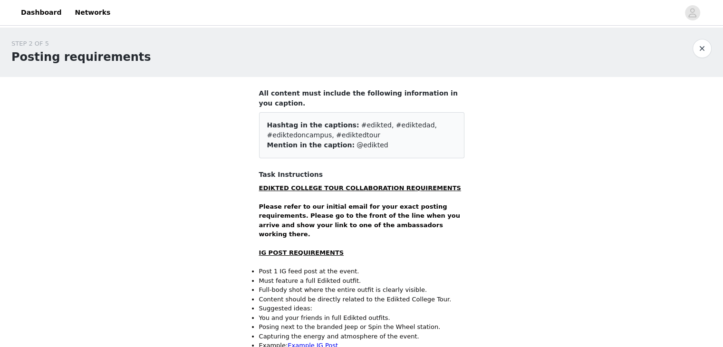
click at [289, 170] on h4 "Task Instructions" at bounding box center [361, 175] width 205 height 10
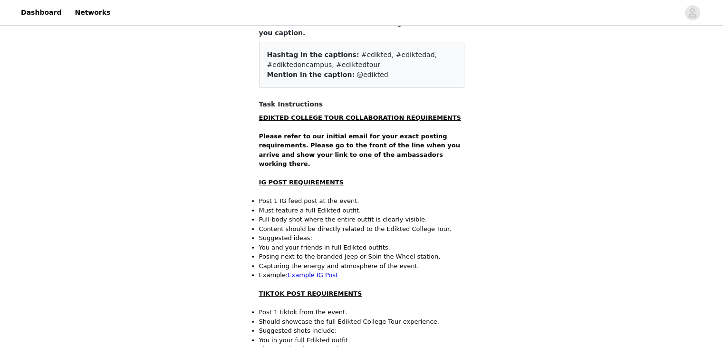
scroll to position [70, 0]
drag, startPoint x: 282, startPoint y: 133, endPoint x: 329, endPoint y: 133, distance: 47.0
click at [329, 133] on strong "Please refer to our initial email for your exact posting requirements. Please g…" at bounding box center [359, 150] width 201 height 35
click at [390, 137] on strong "Please refer to our initial email for your exact posting requirements. Please g…" at bounding box center [359, 150] width 201 height 35
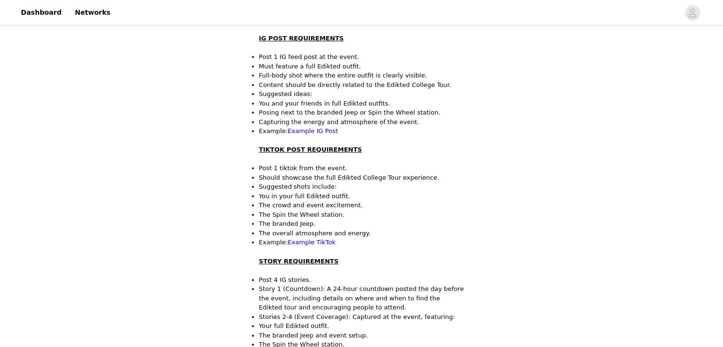
scroll to position [221, 0]
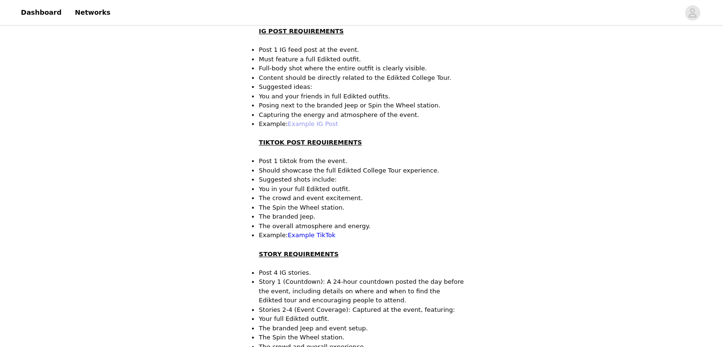
click at [300, 120] on link "Example IG Post" at bounding box center [312, 123] width 50 height 7
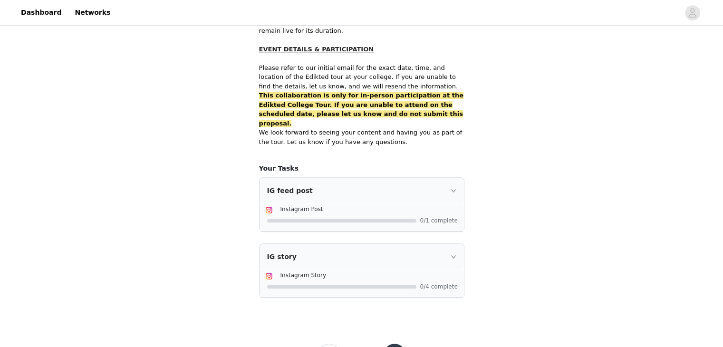
scroll to position [624, 0]
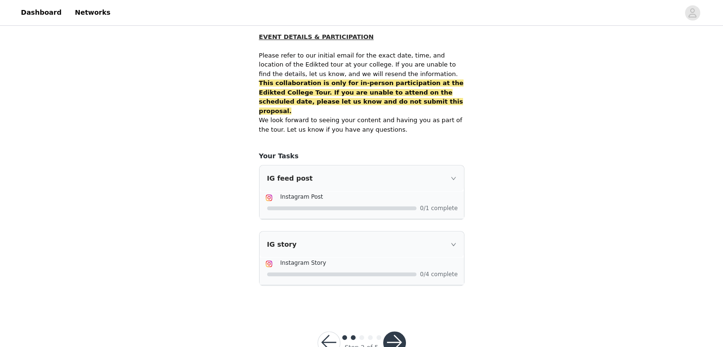
click at [393, 331] on button "button" at bounding box center [394, 342] width 23 height 23
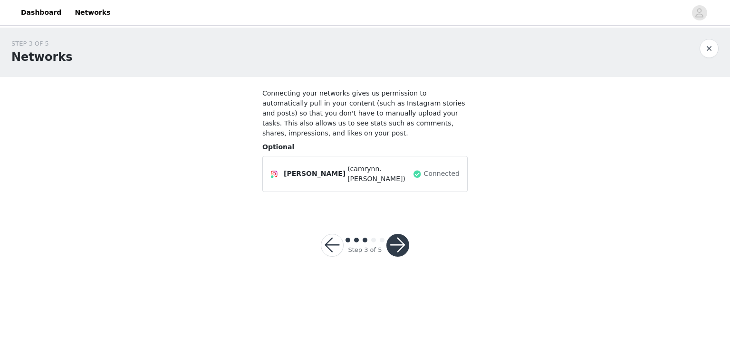
click at [395, 234] on button "button" at bounding box center [397, 245] width 23 height 23
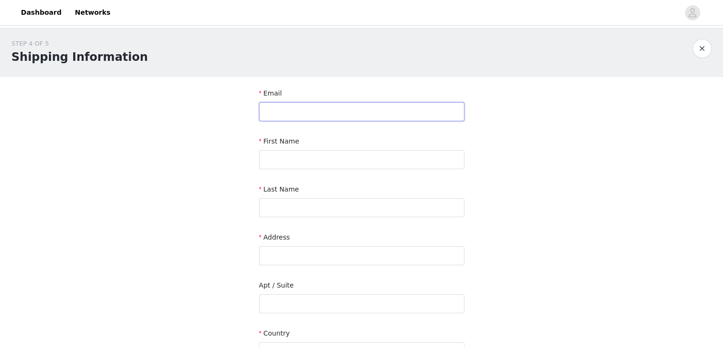
click at [315, 114] on input "text" at bounding box center [361, 111] width 205 height 19
type input "[EMAIL_ADDRESS][DOMAIN_NAME]"
type input "Camrynn"
type input "[PERSON_NAME]"
type input "[STREET_ADDRESS]"
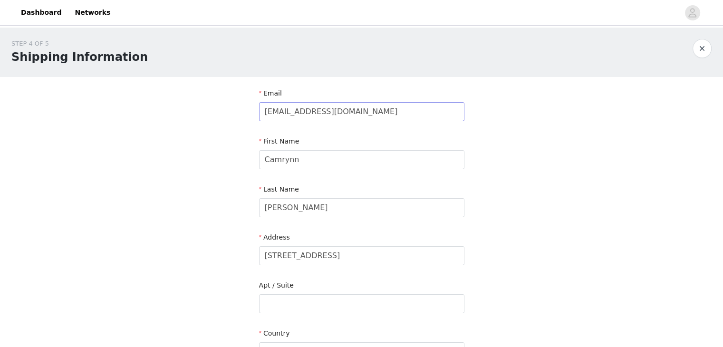
type input "Morgantown"
type input "19543"
type input "6104131483"
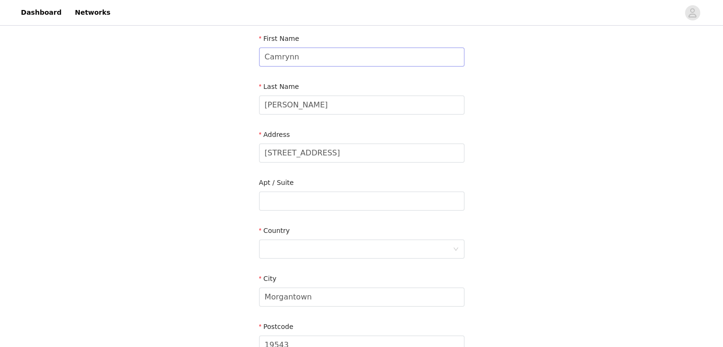
scroll to position [105, 0]
drag, startPoint x: 356, startPoint y: 143, endPoint x: 226, endPoint y: 134, distance: 130.4
click at [226, 134] on div "STEP 4 OF 5 Shipping Information Email [EMAIL_ADDRESS][DOMAIN_NAME] First Name …" at bounding box center [361, 175] width 723 height 504
type input "[STREET_ADDRESS]"
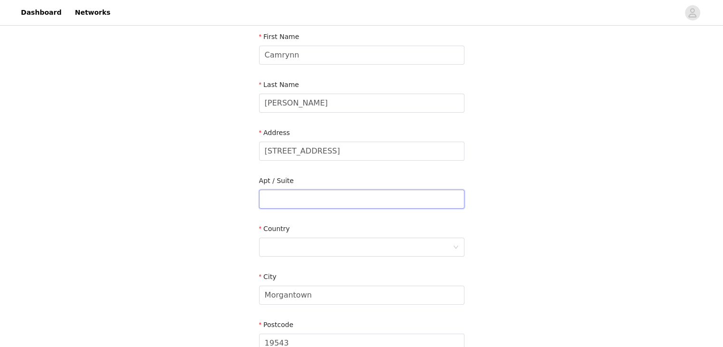
click at [290, 194] on input "text" at bounding box center [361, 199] width 205 height 19
type input "Apt 403"
click at [285, 247] on div at bounding box center [359, 247] width 188 height 18
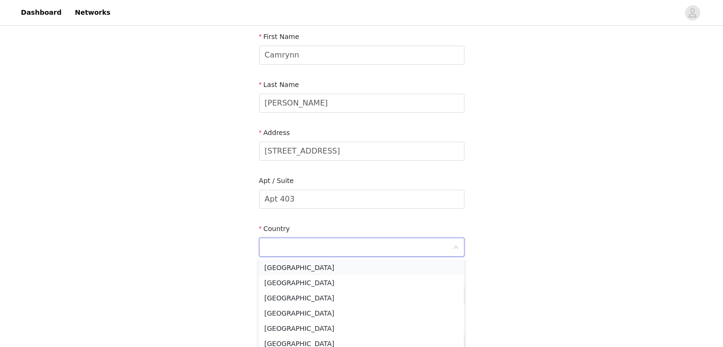
click at [285, 267] on li "[GEOGRAPHIC_DATA]" at bounding box center [360, 267] width 205 height 15
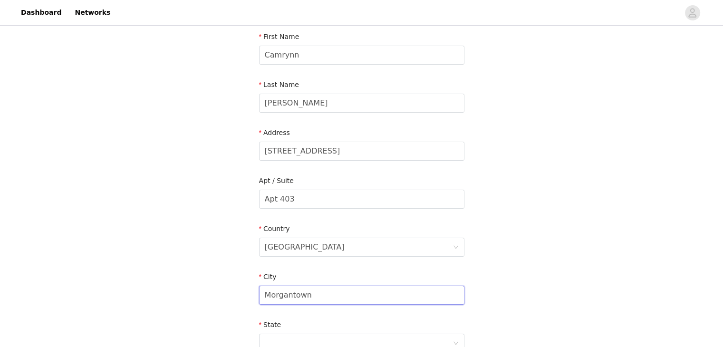
drag, startPoint x: 329, startPoint y: 295, endPoint x: 227, endPoint y: 303, distance: 102.0
click at [227, 303] on div "STEP 4 OF 5 Shipping Information Email [EMAIL_ADDRESS][DOMAIN_NAME] First Name …" at bounding box center [361, 199] width 723 height 552
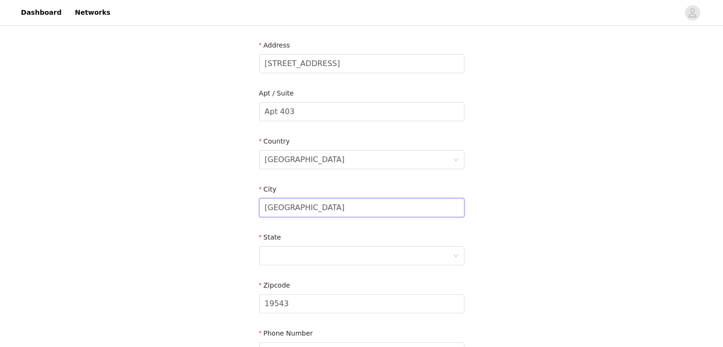
scroll to position [193, 0]
type input "[GEOGRAPHIC_DATA]"
click at [314, 252] on div at bounding box center [359, 254] width 188 height 18
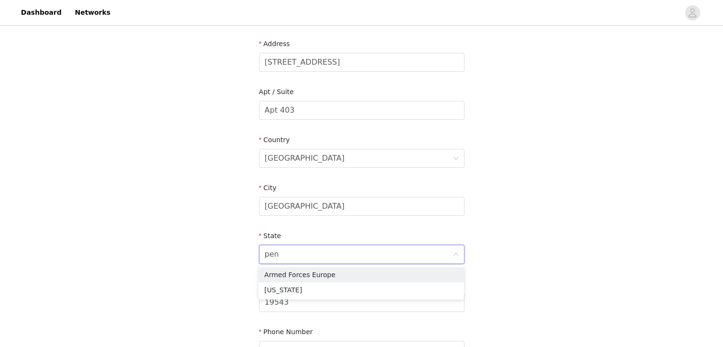
type input "penn"
click at [306, 271] on li "[US_STATE]" at bounding box center [360, 274] width 205 height 15
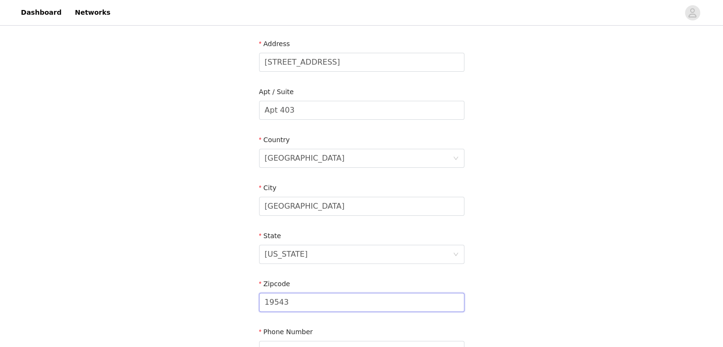
click at [302, 297] on input "19543" at bounding box center [361, 302] width 205 height 19
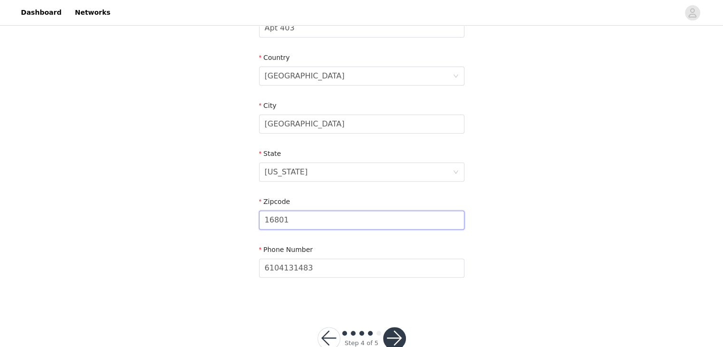
scroll to position [301, 0]
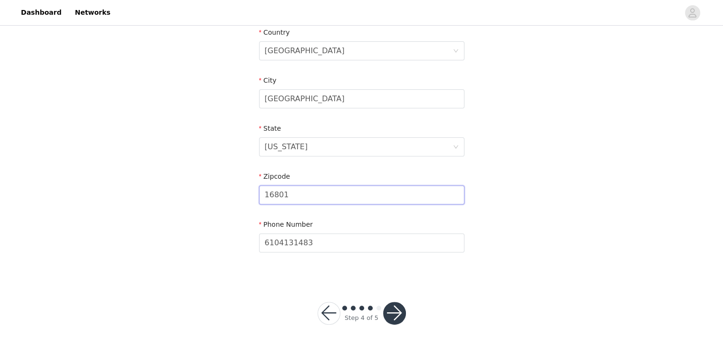
type input "16801"
click at [380, 286] on footer "Step 4 of 5" at bounding box center [362, 313] width 134 height 68
click at [394, 312] on button "button" at bounding box center [394, 313] width 23 height 23
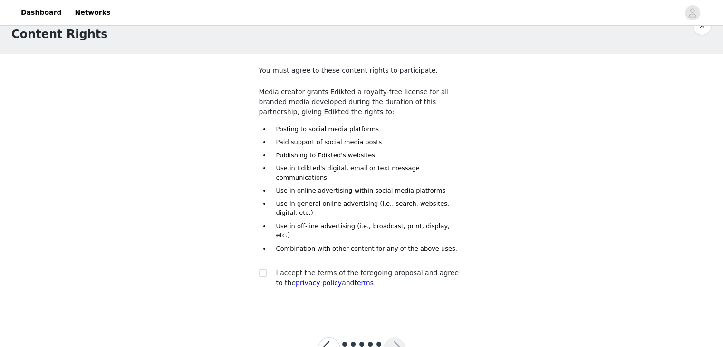
scroll to position [31, 0]
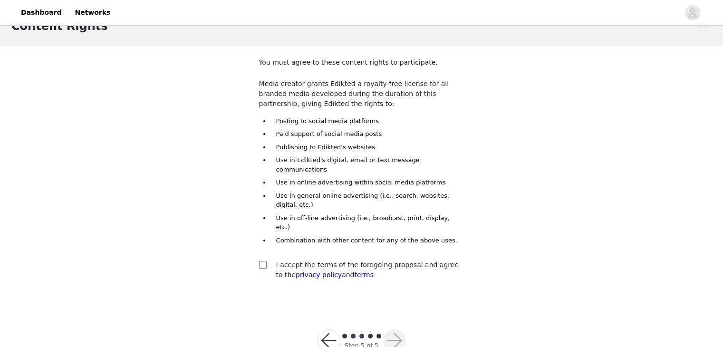
click at [263, 261] on input "checkbox" at bounding box center [262, 264] width 7 height 7
checkbox input "true"
click at [396, 329] on button "button" at bounding box center [394, 340] width 23 height 23
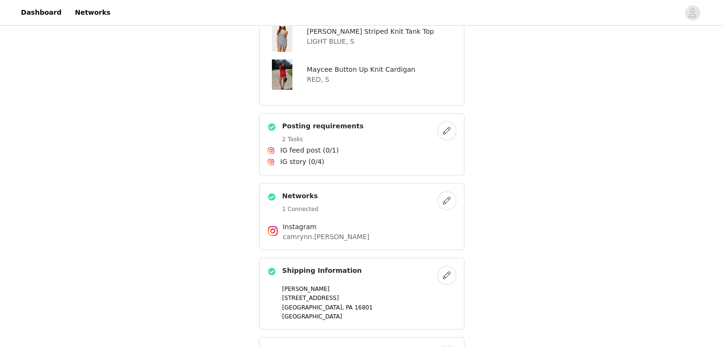
scroll to position [360, 0]
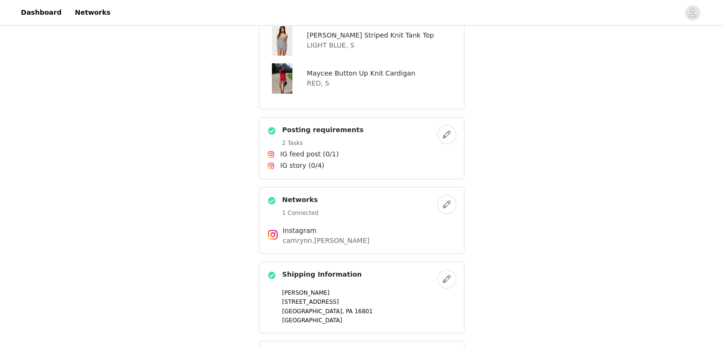
click at [447, 206] on button "button" at bounding box center [446, 204] width 19 height 19
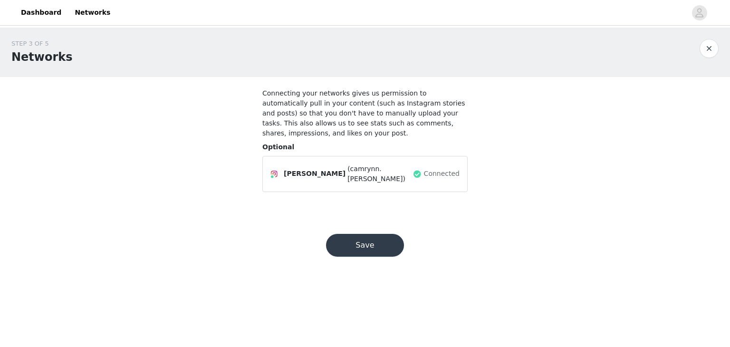
click at [371, 234] on button "Save" at bounding box center [365, 245] width 78 height 23
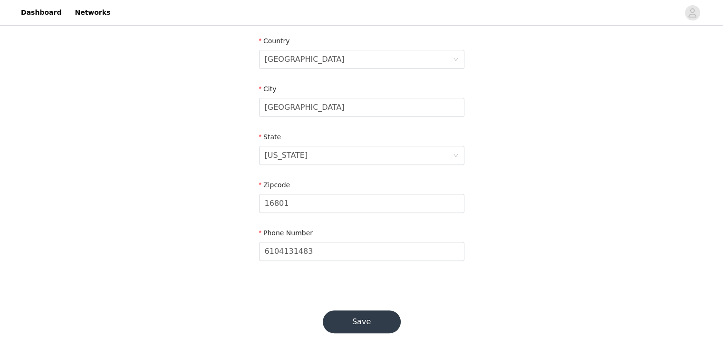
scroll to position [301, 0]
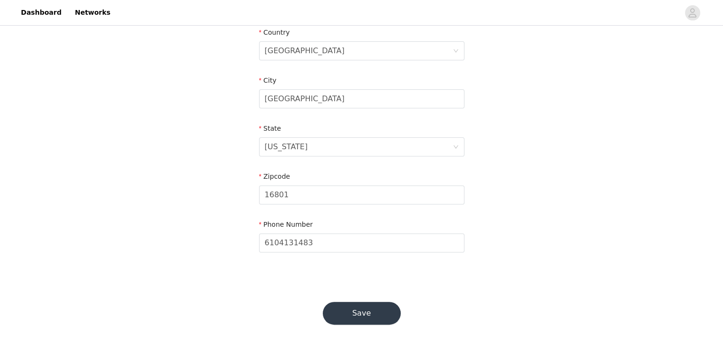
click at [353, 308] on button "Save" at bounding box center [362, 313] width 78 height 23
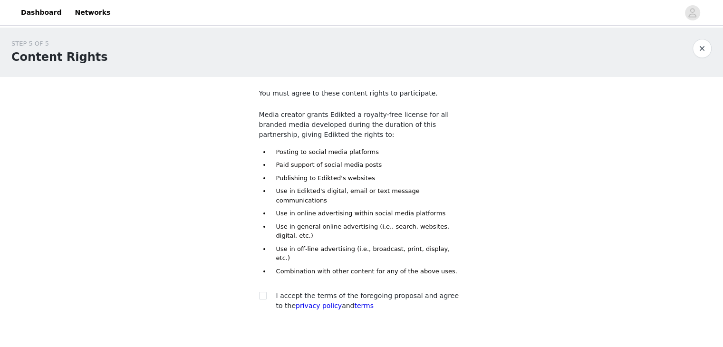
scroll to position [31, 0]
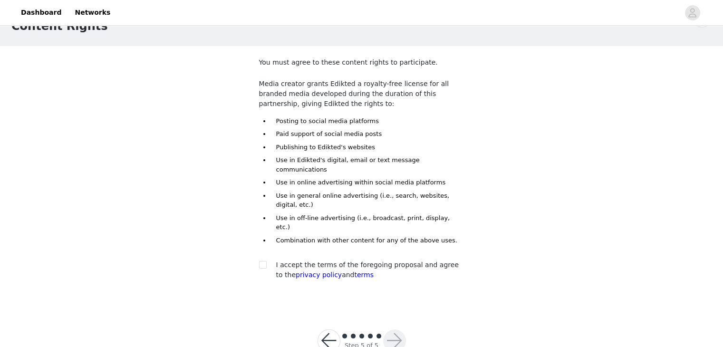
click at [268, 260] on div at bounding box center [265, 265] width 13 height 10
click at [266, 260] on div at bounding box center [265, 265] width 13 height 10
click at [263, 261] on input "checkbox" at bounding box center [262, 264] width 7 height 7
checkbox input "true"
click at [390, 329] on button "button" at bounding box center [394, 340] width 23 height 23
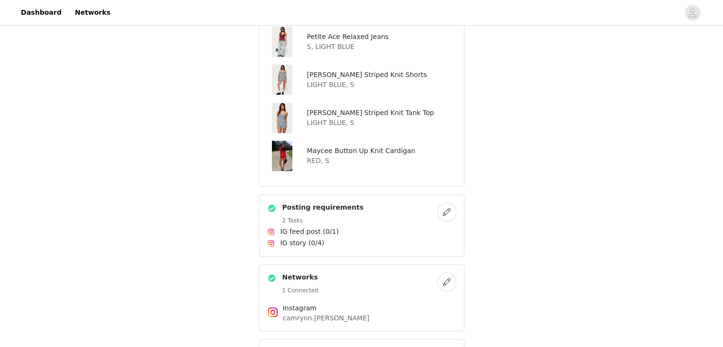
scroll to position [603, 0]
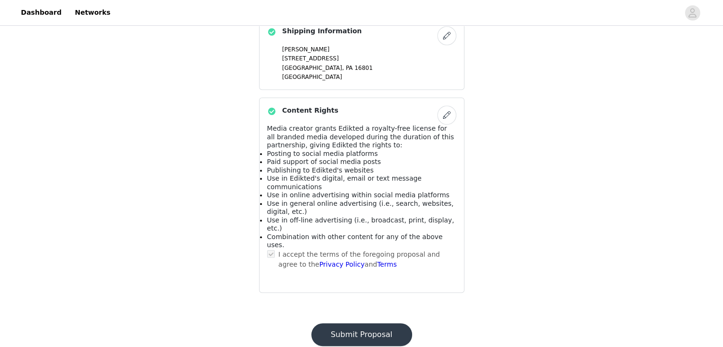
click at [341, 323] on button "Submit Proposal" at bounding box center [361, 334] width 101 height 23
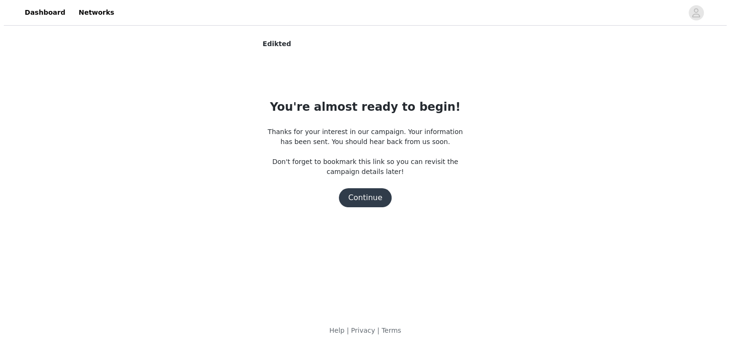
scroll to position [0, 0]
click at [363, 198] on button "Continue" at bounding box center [364, 197] width 53 height 19
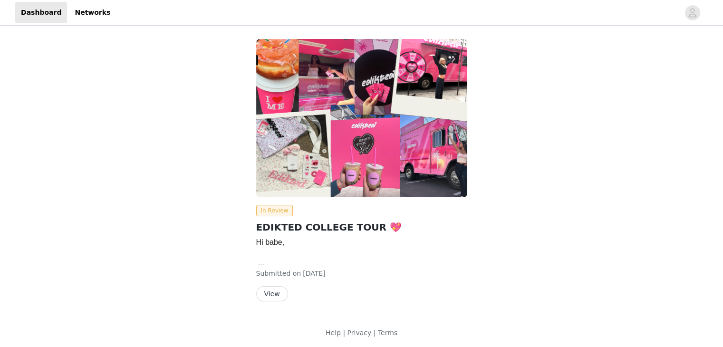
click at [264, 291] on button "View" at bounding box center [272, 293] width 32 height 15
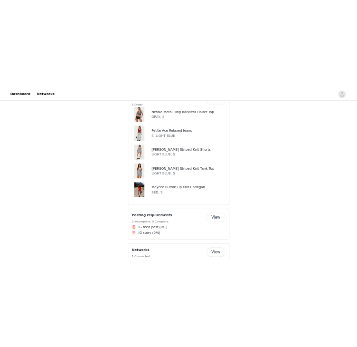
scroll to position [516, 0]
